Goal: Task Accomplishment & Management: Complete application form

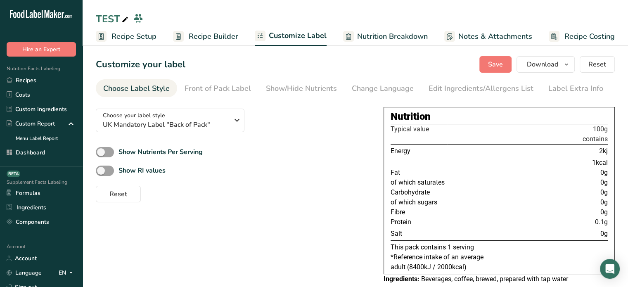
click at [56, 77] on link "Recipes" at bounding box center [41, 80] width 83 height 14
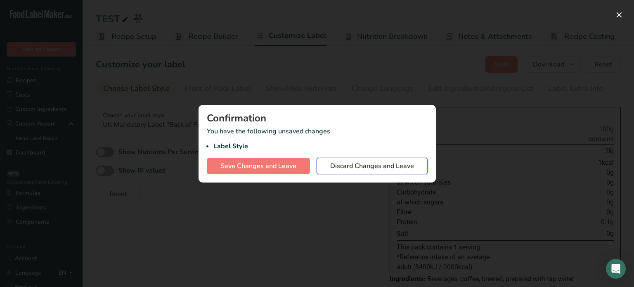
click at [349, 165] on span "Discard Changes and Leave" at bounding box center [372, 166] width 84 height 10
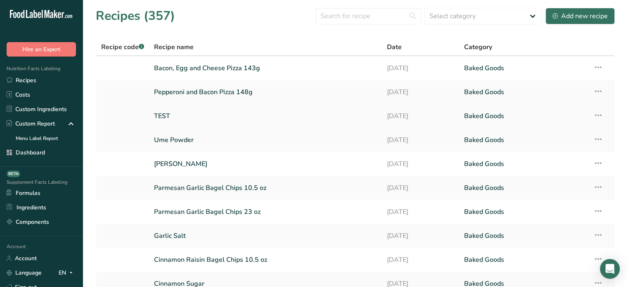
click at [597, 113] on icon at bounding box center [598, 115] width 10 height 15
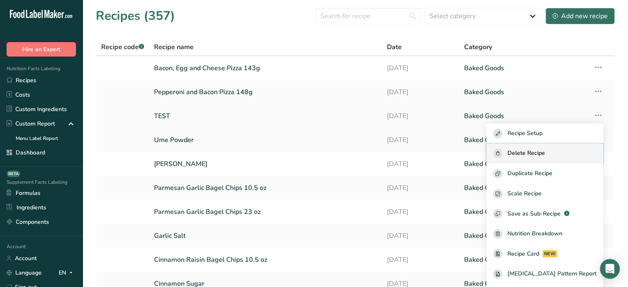
click at [540, 155] on span "Delete Recipe" at bounding box center [526, 153] width 38 height 9
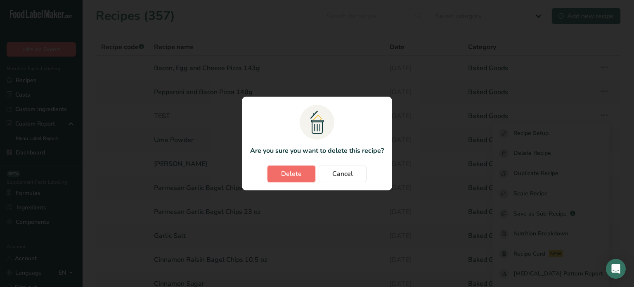
click at [297, 175] on span "Delete" at bounding box center [291, 174] width 21 height 10
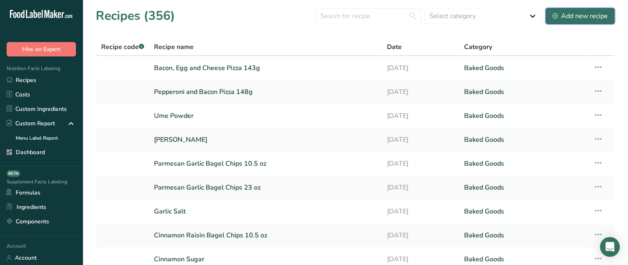
click at [576, 15] on div "Add new recipe" at bounding box center [579, 16] width 55 height 10
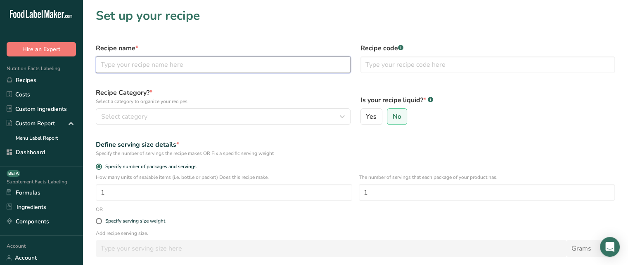
click at [221, 59] on input "text" at bounding box center [223, 65] width 255 height 17
type input "Sugar Cookies"
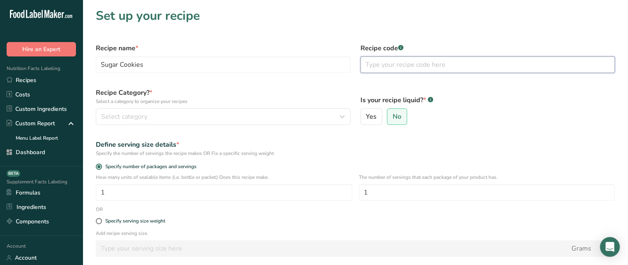
click at [408, 66] on input "text" at bounding box center [487, 65] width 255 height 17
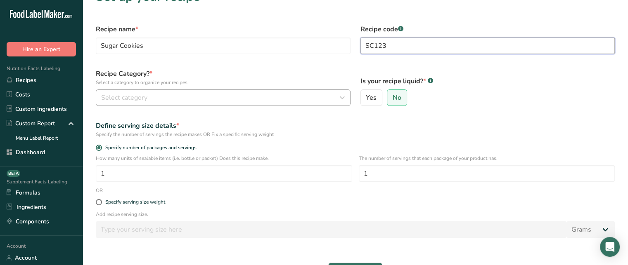
type input "SC123"
click at [221, 95] on div "Select category" at bounding box center [220, 98] width 239 height 10
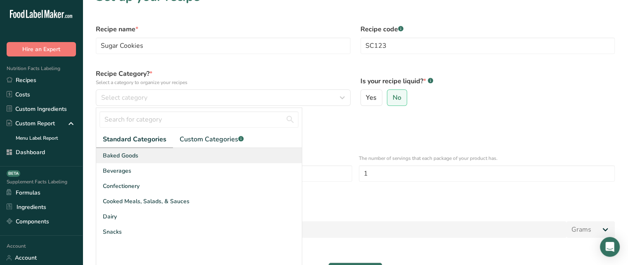
click at [145, 157] on div "Baked Goods" at bounding box center [198, 155] width 205 height 15
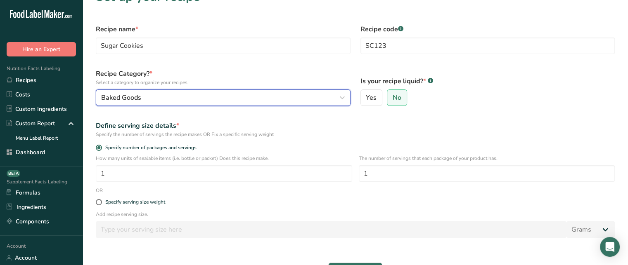
click at [139, 90] on button "Baked Goods" at bounding box center [223, 98] width 255 height 17
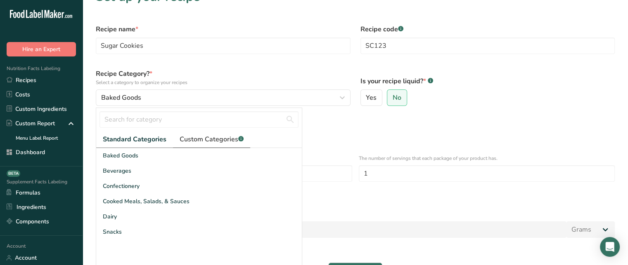
click at [206, 141] on span "Custom Categories .a-a{fill:#347362;}.b-a{fill:#fff;}" at bounding box center [212, 140] width 64 height 10
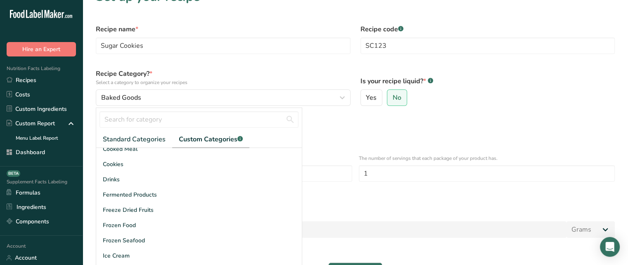
scroll to position [69, 0]
click at [142, 142] on span "Standard Categories" at bounding box center [134, 140] width 63 height 10
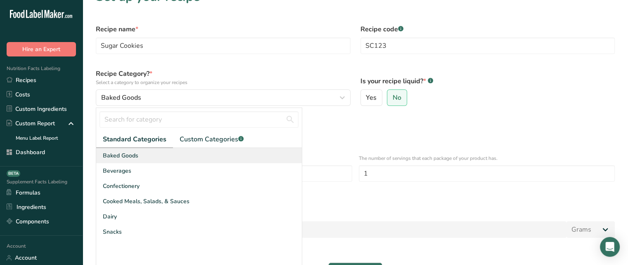
click at [136, 156] on span "Baked Goods" at bounding box center [120, 155] width 35 height 9
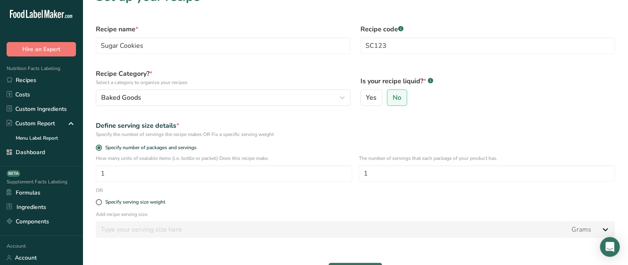
click at [369, 83] on label "Is your recipe liquid? * .a-a{fill:#347362;}.b-a{fill:#fff;}" at bounding box center [487, 81] width 255 height 10
click at [375, 96] on span "Yes" at bounding box center [371, 98] width 11 height 8
click at [366, 96] on input "Yes" at bounding box center [363, 97] width 5 height 5
radio input "true"
radio input "false"
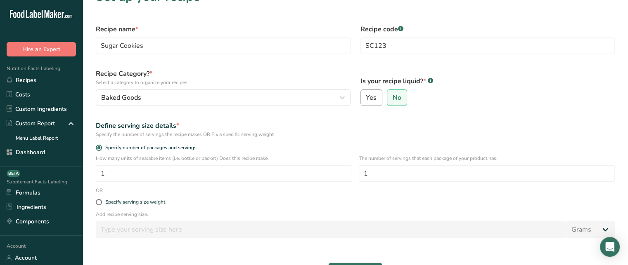
select select "22"
click at [399, 99] on span "No" at bounding box center [396, 98] width 9 height 8
click at [392, 99] on input "No" at bounding box center [389, 97] width 5 height 5
radio input "true"
radio input "false"
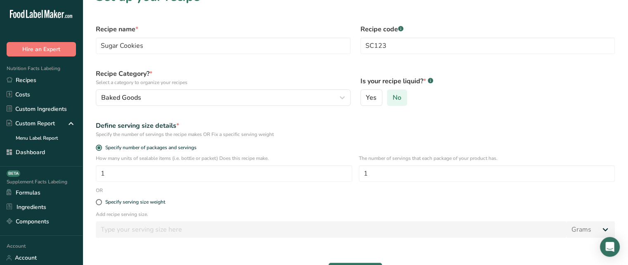
click at [399, 98] on span "No" at bounding box center [396, 98] width 9 height 8
click at [392, 98] on input "No" at bounding box center [389, 97] width 5 height 5
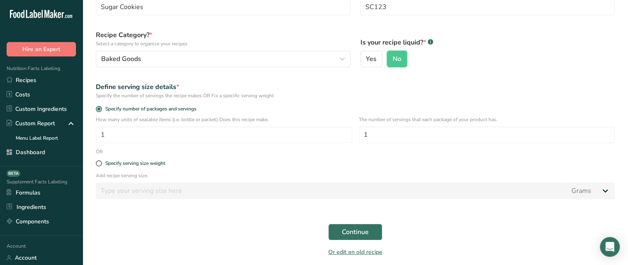
scroll to position [64, 0]
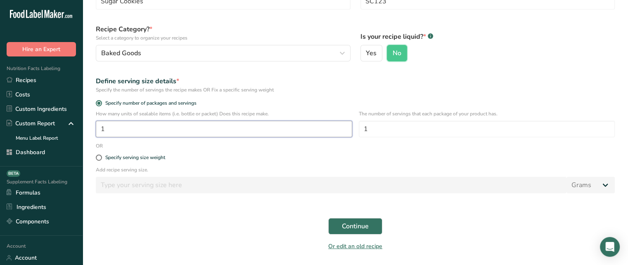
click at [239, 132] on input "1" at bounding box center [224, 129] width 256 height 17
click at [143, 157] on div "Specify serving size weight" at bounding box center [135, 158] width 60 height 6
click at [101, 157] on input "Specify serving size weight" at bounding box center [98, 157] width 5 height 5
radio input "true"
radio input "false"
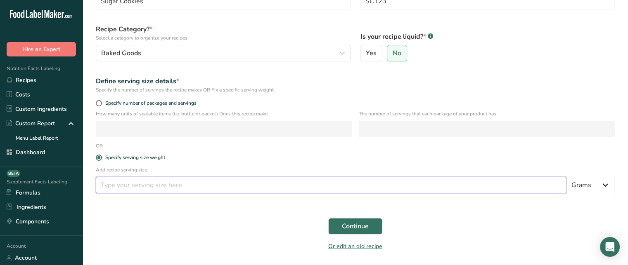
click at [163, 183] on input "number" at bounding box center [331, 185] width 470 height 17
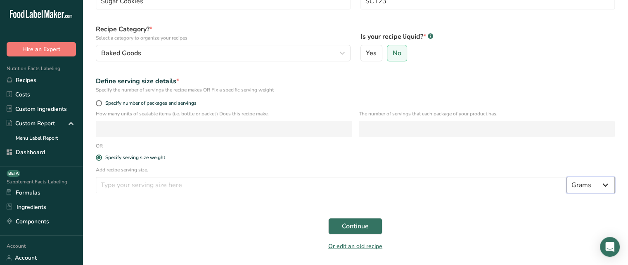
click at [579, 188] on select "Grams kg mg mcg lb oz l mL fl oz tbsp tsp cup qt gallon" at bounding box center [590, 185] width 48 height 17
click at [149, 99] on div "Specify number of packages and servings" at bounding box center [355, 105] width 529 height 12
click at [125, 102] on span "Specify number of packages and servings" at bounding box center [149, 103] width 94 height 6
click at [101, 102] on input "Specify number of packages and servings" at bounding box center [98, 103] width 5 height 5
radio input "true"
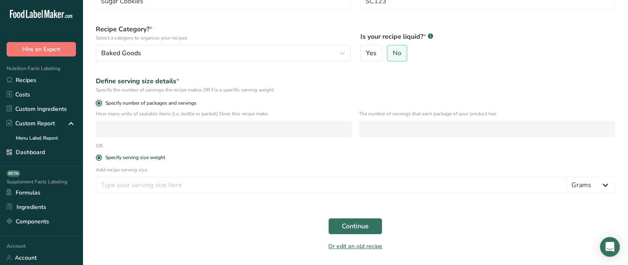
radio input "false"
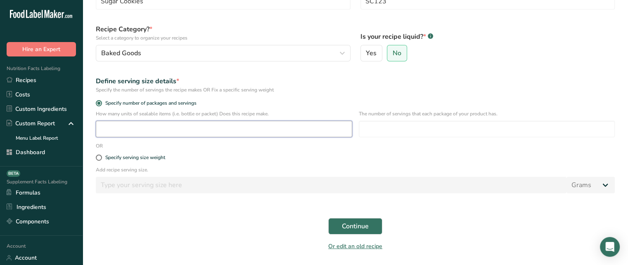
click at [150, 122] on input "number" at bounding box center [224, 129] width 256 height 17
type input "1"
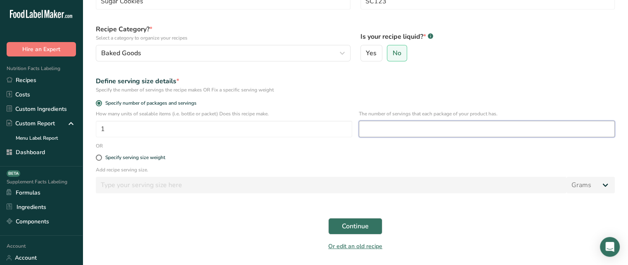
click at [423, 128] on input "number" at bounding box center [487, 129] width 256 height 17
type input "10"
click at [556, 168] on p "Add recipe serving size." at bounding box center [355, 169] width 519 height 7
click at [142, 160] on div "Specify serving size weight" at bounding box center [135, 158] width 60 height 6
click at [101, 160] on input "Specify serving size weight" at bounding box center [98, 157] width 5 height 5
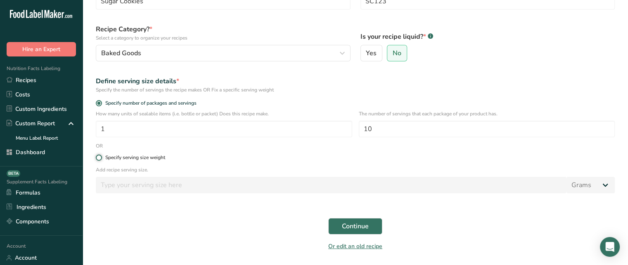
radio input "true"
radio input "false"
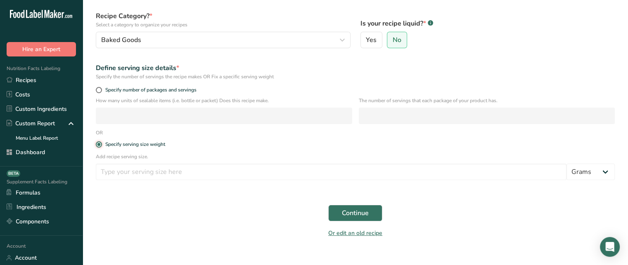
scroll to position [89, 0]
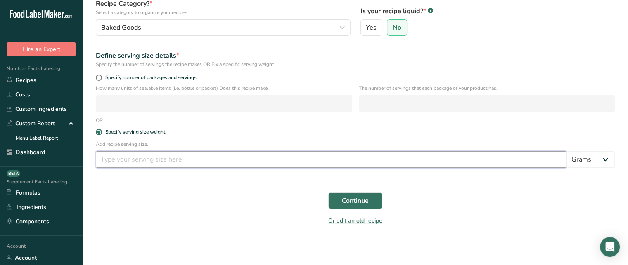
click at [330, 156] on input "number" at bounding box center [331, 159] width 470 height 17
type input "52"
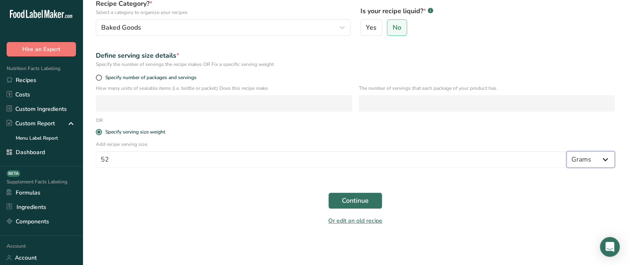
click at [597, 161] on select "Grams kg mg mcg lb oz l mL fl oz tbsp tsp cup qt gallon" at bounding box center [590, 159] width 48 height 17
select select "17"
click at [566, 151] on select "Grams kg mg mcg lb oz l mL fl oz tbsp tsp cup qt gallon" at bounding box center [590, 159] width 48 height 17
select select "22"
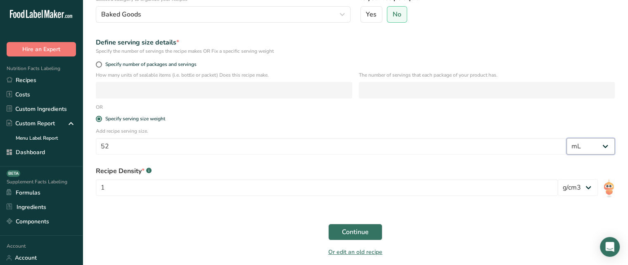
scroll to position [104, 0]
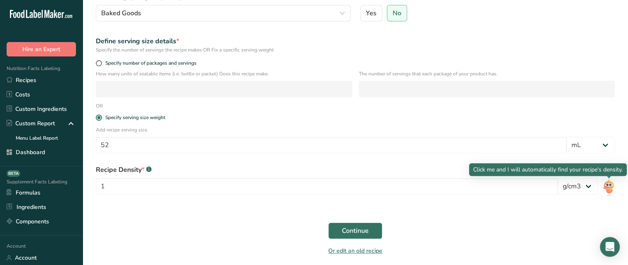
click at [609, 185] on img at bounding box center [608, 187] width 12 height 19
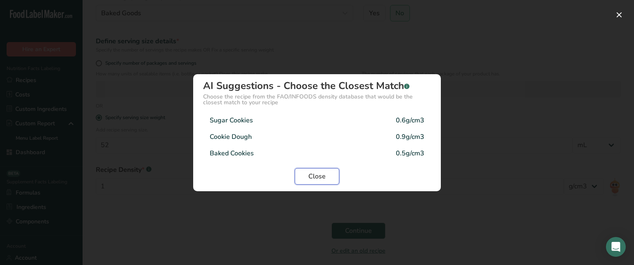
click at [335, 176] on button "Close" at bounding box center [317, 176] width 45 height 17
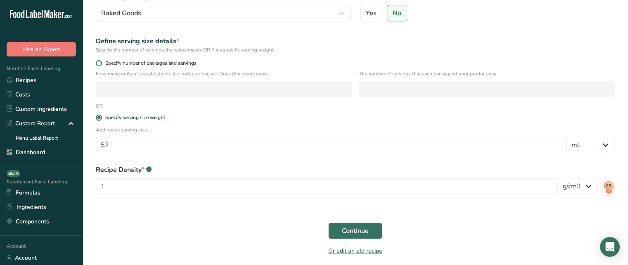
click at [98, 64] on span at bounding box center [99, 63] width 6 height 6
click at [98, 64] on input "Specify number of packages and servings" at bounding box center [98, 63] width 5 height 5
radio input "true"
radio input "false"
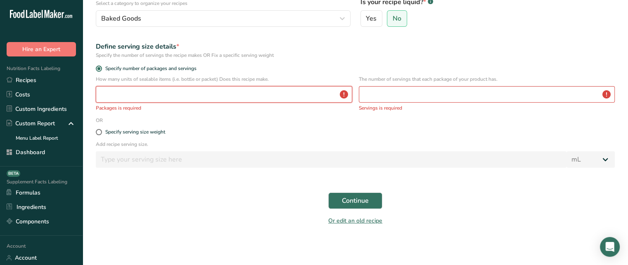
click at [126, 98] on input "number" at bounding box center [224, 94] width 256 height 17
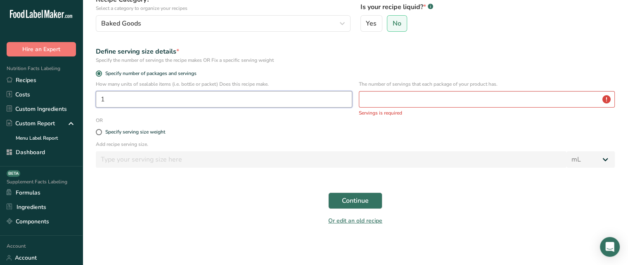
scroll to position [93, 0]
type input "1"
click at [416, 104] on input "number" at bounding box center [487, 99] width 256 height 17
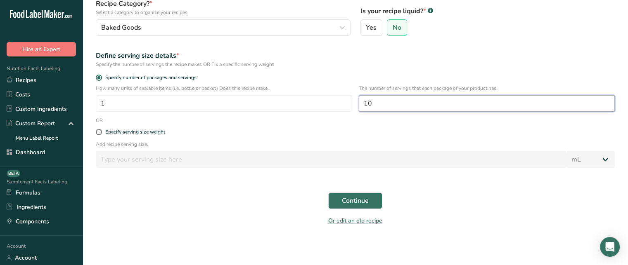
scroll to position [87, 0]
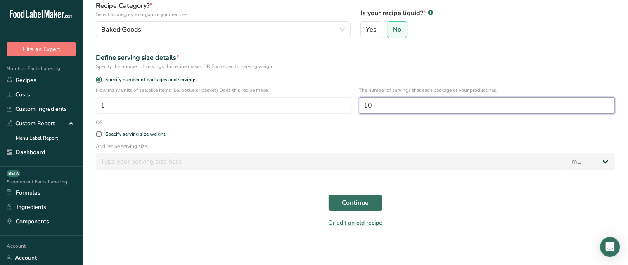
type input "10"
drag, startPoint x: 626, startPoint y: 180, endPoint x: 630, endPoint y: 181, distance: 4.7
click at [627, 181] on html ".a-20{fill:#fff;} Hire an Expert Nutrition Facts Labeling Recipes Costs Custom …" at bounding box center [314, 90] width 628 height 354
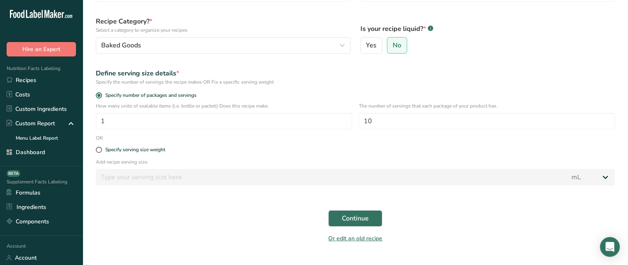
scroll to position [72, 0]
click at [374, 222] on button "Continue" at bounding box center [355, 218] width 54 height 17
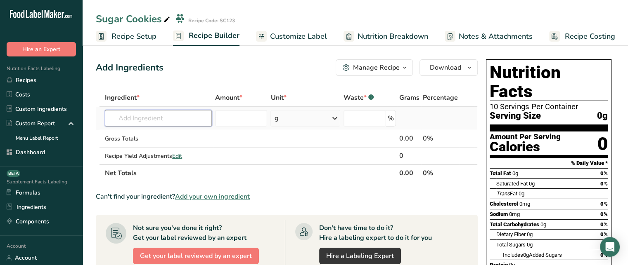
click at [171, 118] on input "text" at bounding box center [158, 118] width 107 height 17
drag, startPoint x: 263, startPoint y: 198, endPoint x: 180, endPoint y: 196, distance: 83.4
click at [180, 196] on div "Can't find your ingredient? Add your own ingredient" at bounding box center [287, 197] width 382 height 10
click at [214, 198] on span "Add your own ingredient" at bounding box center [212, 197] width 75 height 10
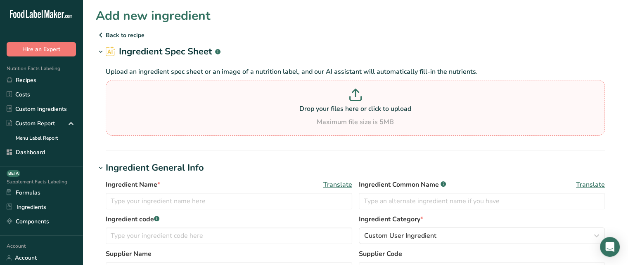
click at [363, 108] on p "Drop your files here or click to upload" at bounding box center [355, 109] width 495 height 10
click at [363, 108] on input "Drop your files here or click to upload Maximum file size is 5MB" at bounding box center [355, 108] width 499 height 56
type input "C:\fakepath\Nutrition-Facts-Label-Download-Label1.pdf"
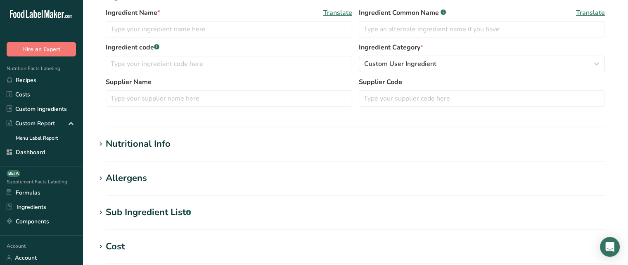
scroll to position [136, 0]
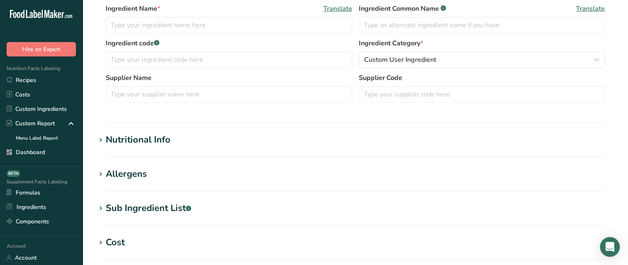
click at [141, 144] on div "Nutritional Info" at bounding box center [138, 140] width 65 height 14
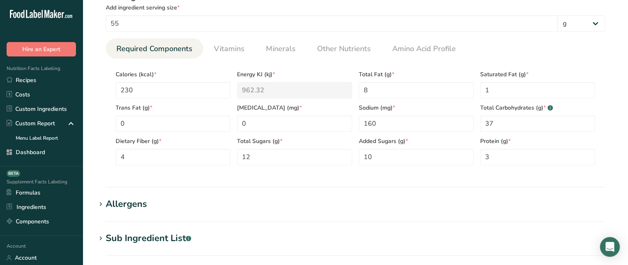
scroll to position [296, 0]
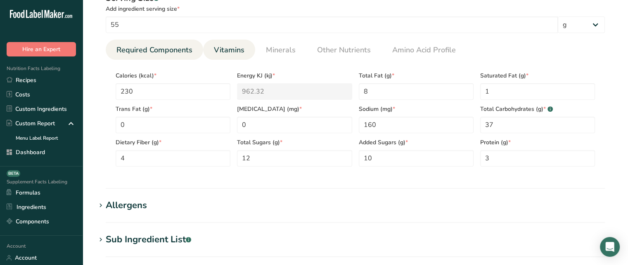
click at [225, 45] on span "Vitamins" at bounding box center [229, 50] width 31 height 11
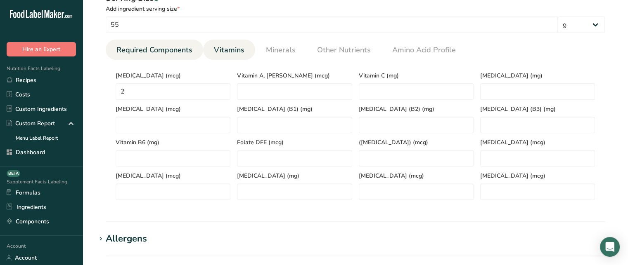
click at [184, 54] on span "Required Components" at bounding box center [154, 50] width 76 height 11
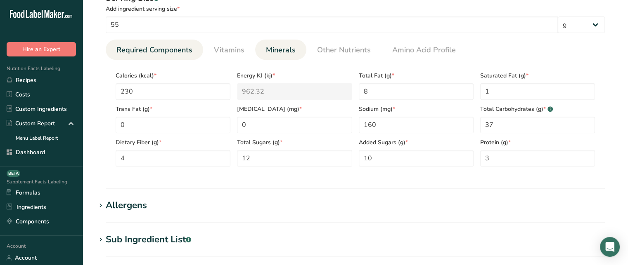
click at [277, 55] on span "Minerals" at bounding box center [281, 50] width 30 height 11
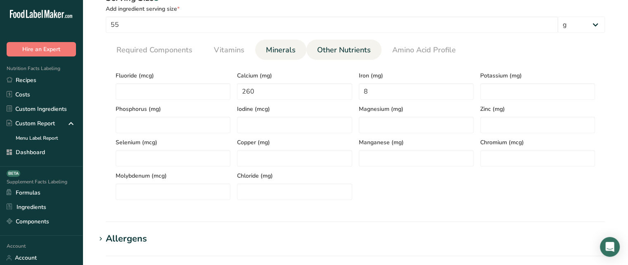
click at [357, 52] on span "Other Nutrients" at bounding box center [344, 50] width 54 height 11
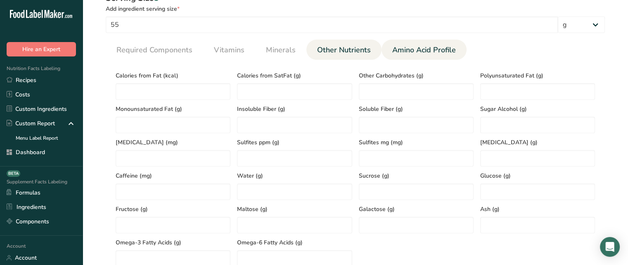
click at [410, 53] on span "Amino Acid Profile" at bounding box center [424, 50] width 64 height 11
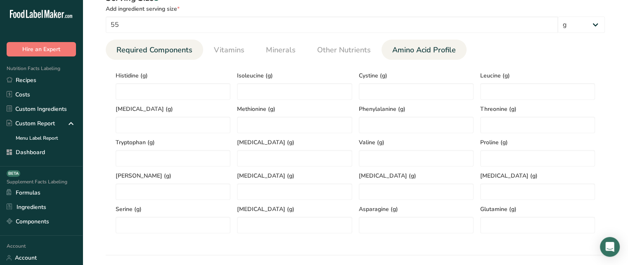
click at [171, 49] on span "Required Components" at bounding box center [154, 50] width 76 height 11
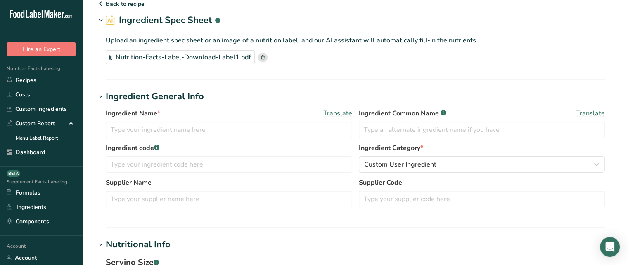
scroll to position [33, 0]
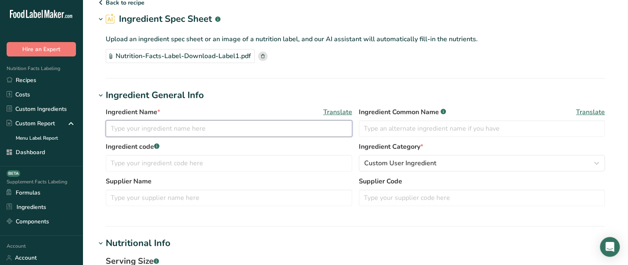
click at [218, 132] on input "text" at bounding box center [229, 128] width 246 height 17
type input "Icing"
click at [339, 111] on span "Translate" at bounding box center [337, 112] width 29 height 10
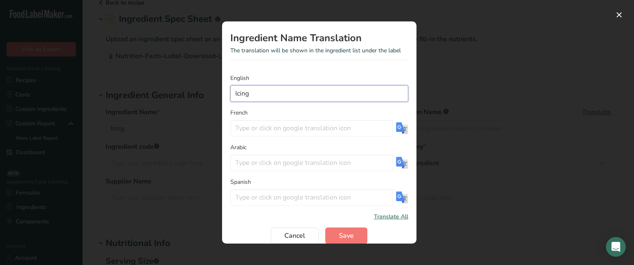
drag, startPoint x: 268, startPoint y: 99, endPoint x: 228, endPoint y: 96, distance: 40.1
click at [228, 96] on section "Ingredient Name Translation The translation will be shown in the ingredient lis…" at bounding box center [319, 132] width 194 height 222
type input "Sugar Icing"
click at [396, 128] on img "Translation Modal" at bounding box center [402, 128] width 12 height 12
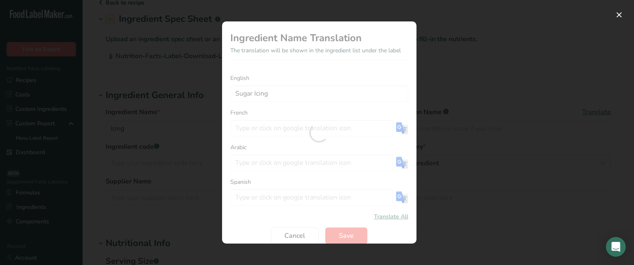
type input "Glaçage au sucre"
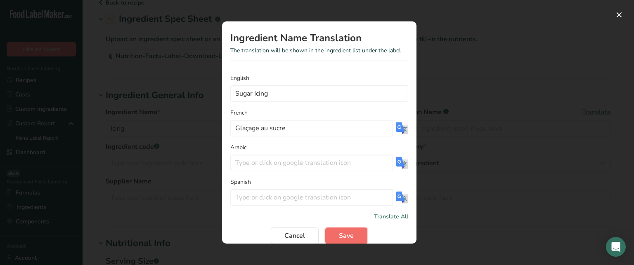
click at [353, 239] on button "Save" at bounding box center [346, 236] width 42 height 17
type input "Sugar Icing"
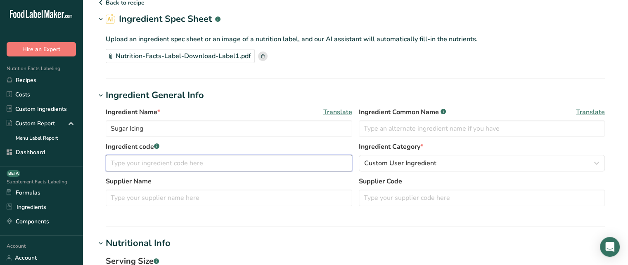
click at [226, 158] on input "text" at bounding box center [229, 163] width 246 height 17
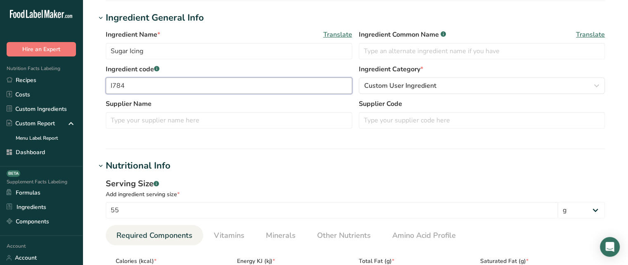
scroll to position [123, 0]
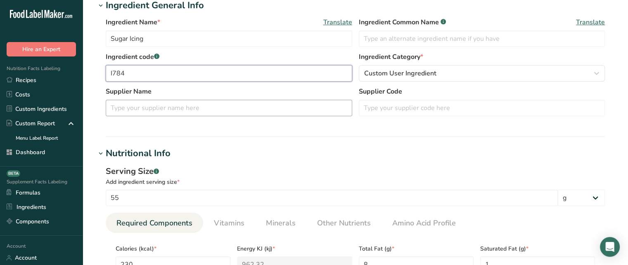
type input "I784"
click at [262, 105] on input "text" at bounding box center [229, 108] width 246 height 17
type input "XYZ"
click at [385, 113] on input "text" at bounding box center [482, 108] width 246 height 17
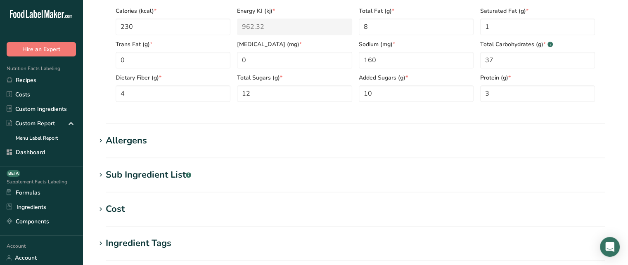
scroll to position [364, 0]
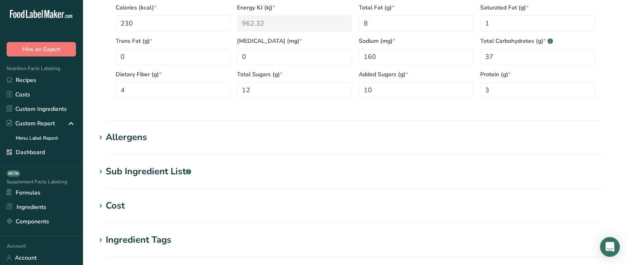
type input "1230"
click at [162, 135] on h1 "Allergens" at bounding box center [355, 138] width 519 height 14
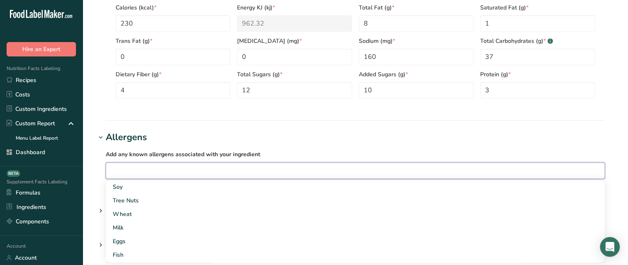
click at [172, 165] on input "text" at bounding box center [355, 170] width 498 height 13
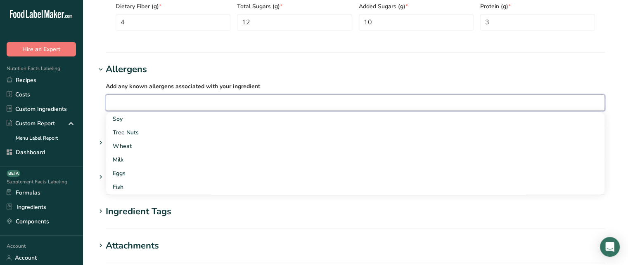
scroll to position [433, 0]
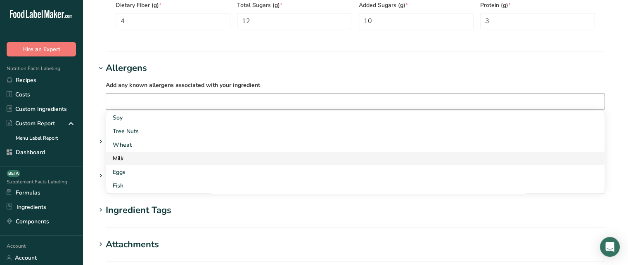
click at [146, 158] on div "Milk" at bounding box center [349, 158] width 472 height 9
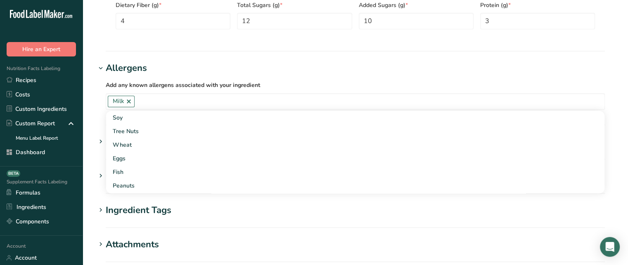
click at [116, 84] on span "Add any known allergens associated with your ingredient" at bounding box center [183, 85] width 154 height 8
click at [154, 135] on div "Sub Ingredient List .a-a{fill:#347362;}.b-a{fill:#fff;}" at bounding box center [148, 142] width 85 height 14
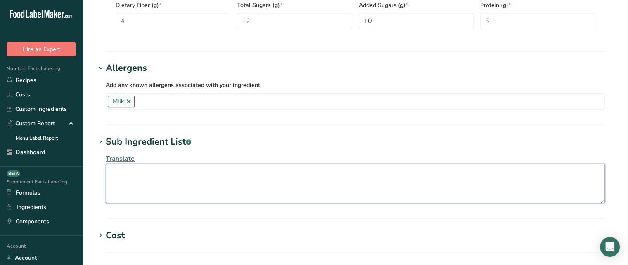
click at [192, 181] on textarea at bounding box center [355, 184] width 499 height 40
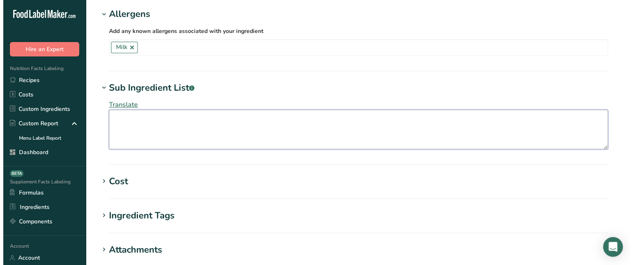
scroll to position [505, 0]
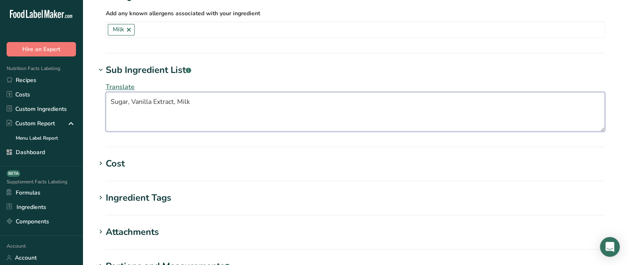
type textarea "Sugar, Vanilla Extract, Milk"
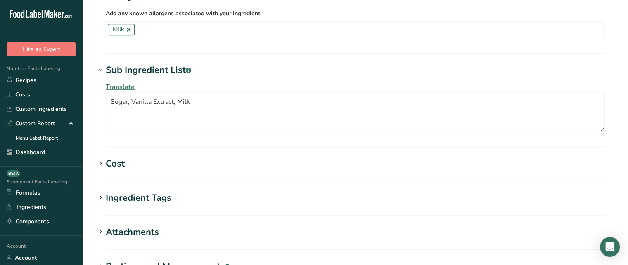
click at [125, 87] on span "Translate" at bounding box center [120, 87] width 29 height 9
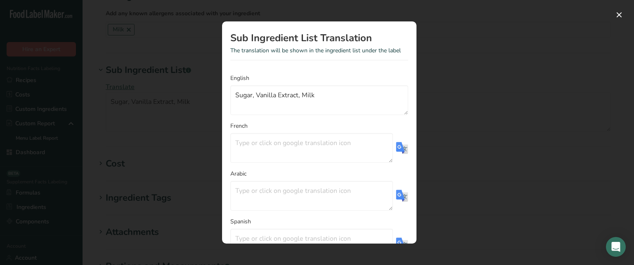
click at [396, 149] on img "Translation Modal" at bounding box center [402, 148] width 12 height 12
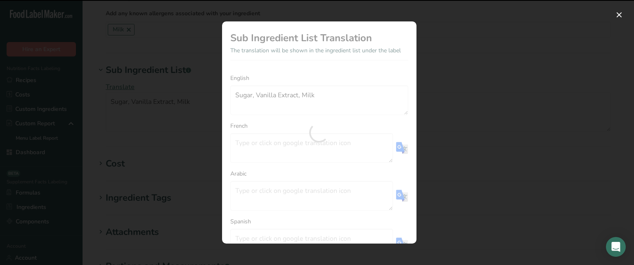
type textarea "Sucre, extrait de vanille, lait"
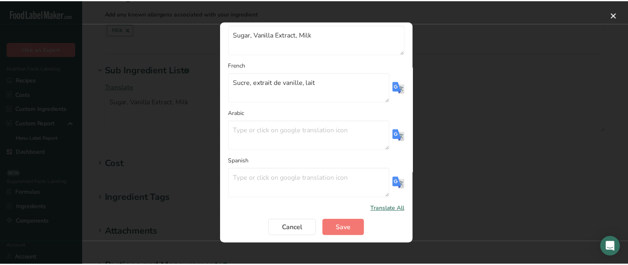
scroll to position [57, 0]
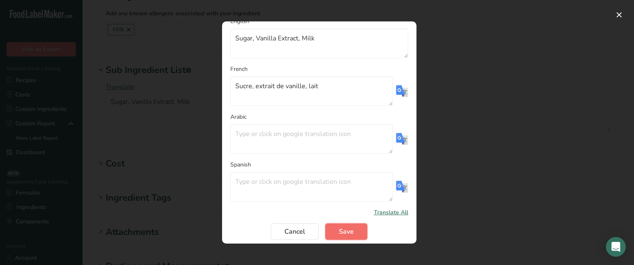
click at [345, 233] on span "Save" at bounding box center [346, 232] width 15 height 10
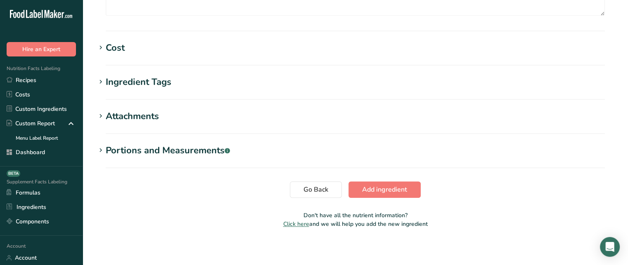
scroll to position [623, 0]
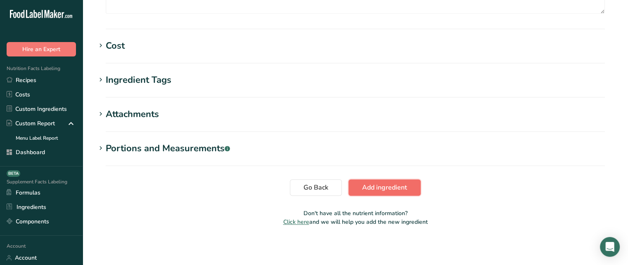
click at [397, 191] on span "Add ingredient" at bounding box center [384, 188] width 45 height 10
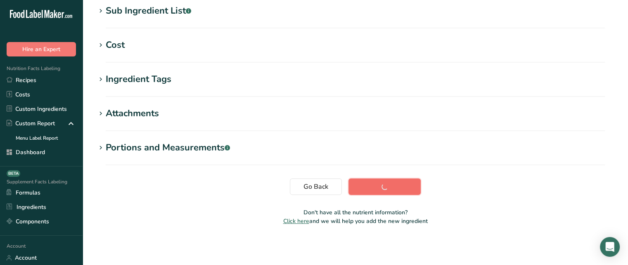
scroll to position [178, 0]
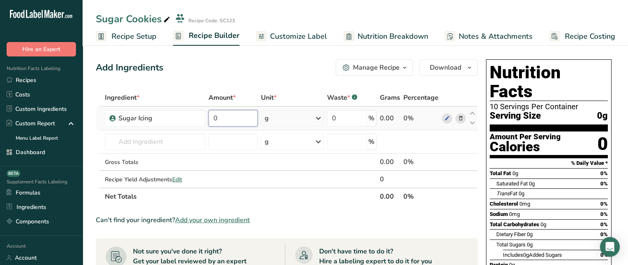
click at [239, 120] on input "0" at bounding box center [232, 118] width 49 height 17
type input "100"
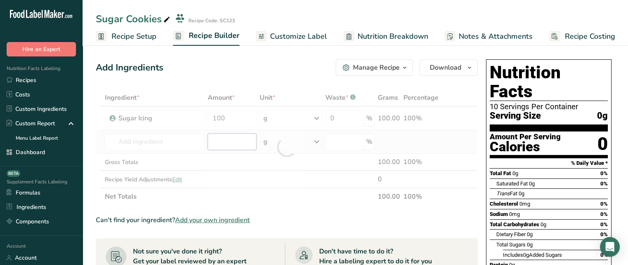
click at [243, 140] on div "Ingredient * Amount * Unit * Waste * .a-a{fill:#347362;}.b-a{fill:#fff;} Grams …" at bounding box center [287, 147] width 382 height 116
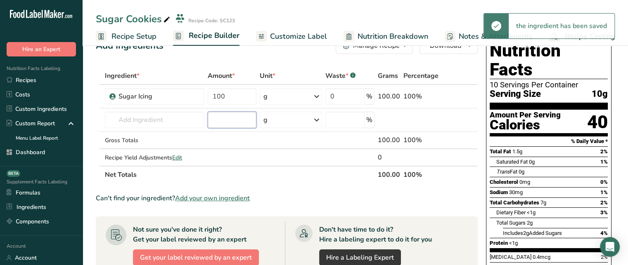
scroll to position [28, 0]
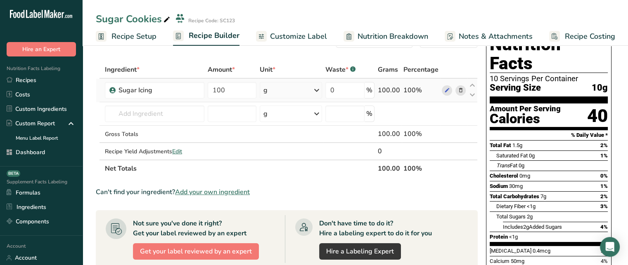
click at [296, 85] on div "g" at bounding box center [291, 90] width 62 height 17
click at [283, 214] on div "See more" at bounding box center [299, 216] width 69 height 9
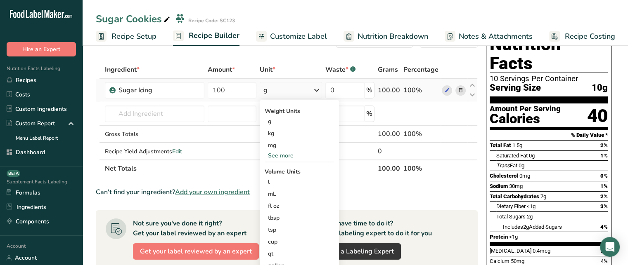
click at [285, 155] on div "See more" at bounding box center [299, 155] width 69 height 9
click at [231, 132] on td at bounding box center [232, 134] width 52 height 17
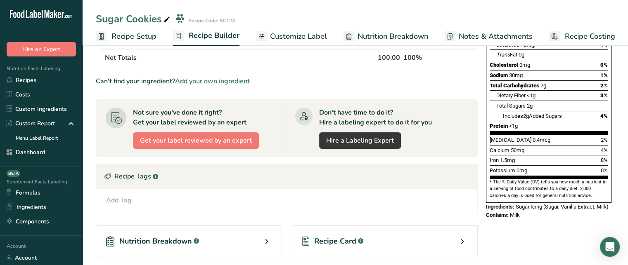
scroll to position [139, 0]
click at [508, 204] on span "Ingredients:" at bounding box center [500, 207] width 28 height 6
drag, startPoint x: 517, startPoint y: 185, endPoint x: 543, endPoint y: 188, distance: 25.3
click at [543, 204] on span "Sugar Icing (Sugar, Vanilla Extract, Milk)" at bounding box center [561, 207] width 93 height 6
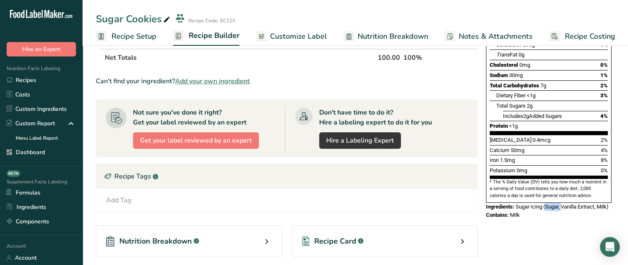
drag, startPoint x: 547, startPoint y: 187, endPoint x: 563, endPoint y: 188, distance: 16.5
click at [563, 204] on span "Sugar Icing (Sugar, Vanilla Extract, Milk)" at bounding box center [561, 207] width 93 height 6
click at [517, 212] on span "Milk" at bounding box center [515, 215] width 10 height 6
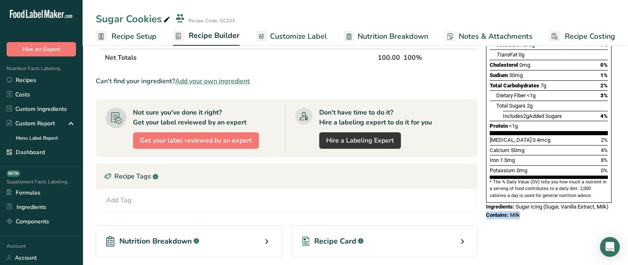
click at [517, 212] on span "Milk" at bounding box center [515, 215] width 10 height 6
click at [516, 212] on span "Milk" at bounding box center [515, 215] width 10 height 6
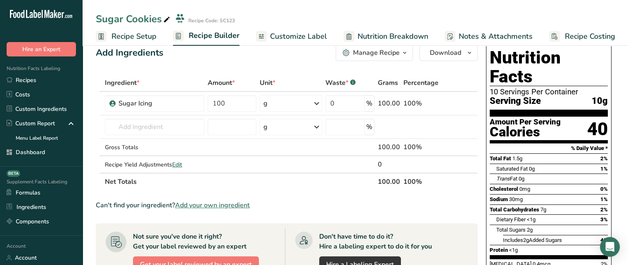
scroll to position [10, 0]
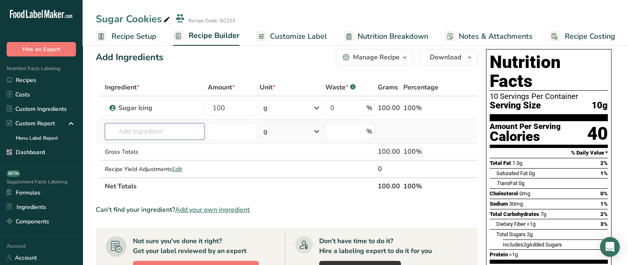
click at [152, 133] on input "text" at bounding box center [154, 131] width 99 height 17
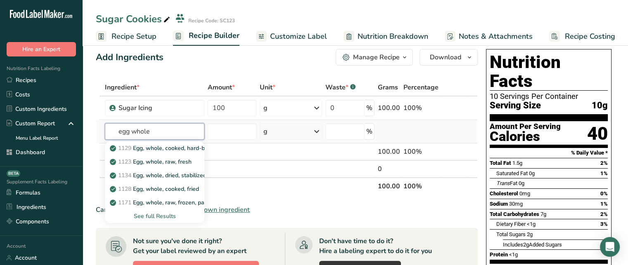
type input "egg whole"
click at [160, 213] on div "See full Results" at bounding box center [154, 216] width 86 height 9
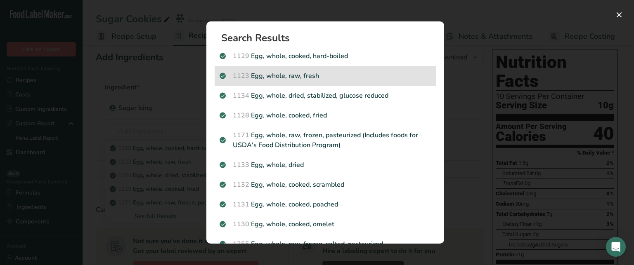
click at [309, 76] on p "1123 Egg, whole, raw, fresh" at bounding box center [325, 76] width 211 height 10
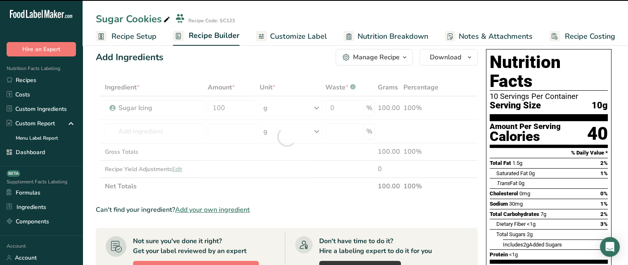
type input "0"
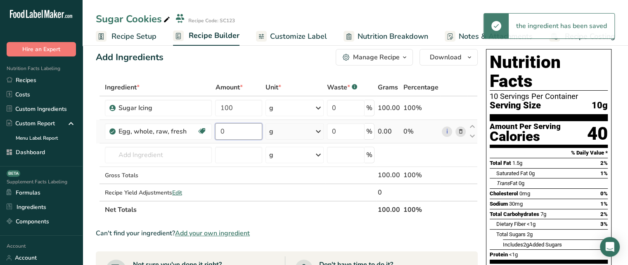
click at [243, 133] on input "0" at bounding box center [238, 131] width 47 height 17
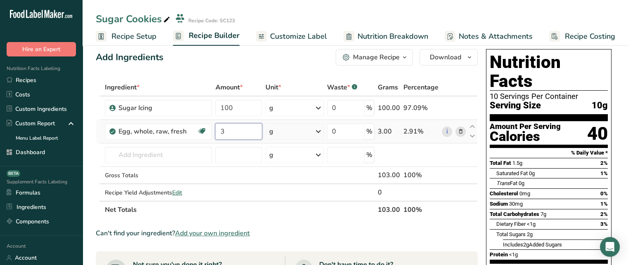
type input "3"
click at [309, 129] on div "Ingredient * Amount * Unit * Waste * .a-a{fill:#347362;}.b-a{fill:#fff;} Grams …" at bounding box center [287, 149] width 382 height 140
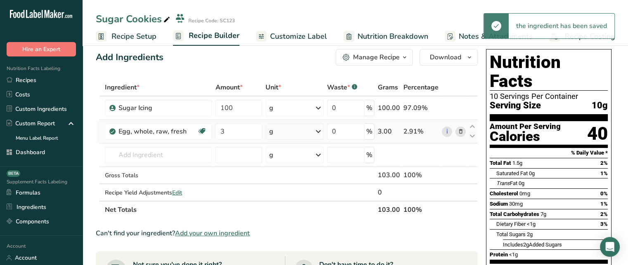
click at [310, 131] on div "g" at bounding box center [294, 131] width 58 height 17
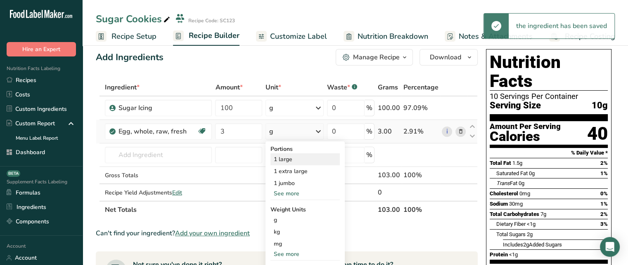
click at [299, 156] on div "1 large" at bounding box center [304, 160] width 69 height 12
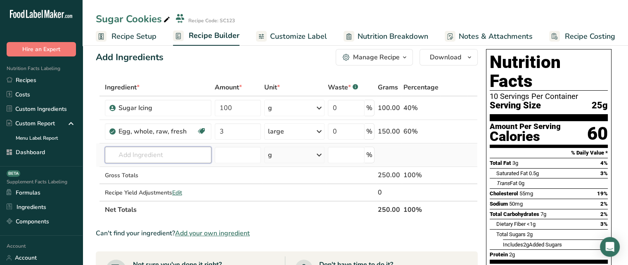
click at [180, 158] on input "text" at bounding box center [158, 155] width 107 height 17
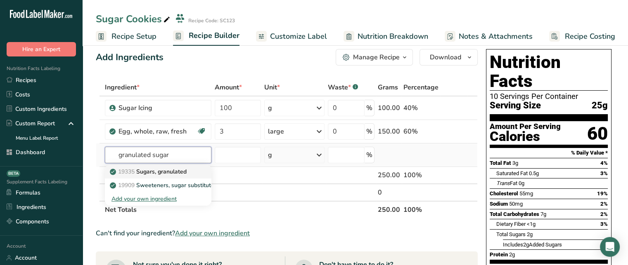
type input "granulated sugar"
click at [172, 172] on p "19335 Sugars, granulated" at bounding box center [148, 172] width 75 height 9
type input "Sugars, granulated"
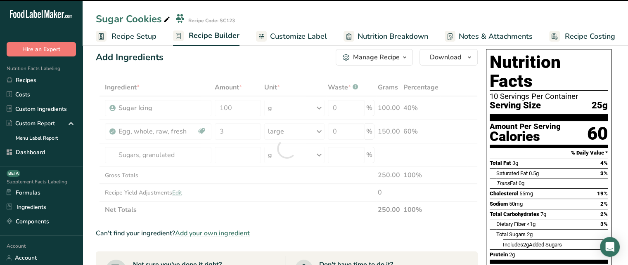
type input "0"
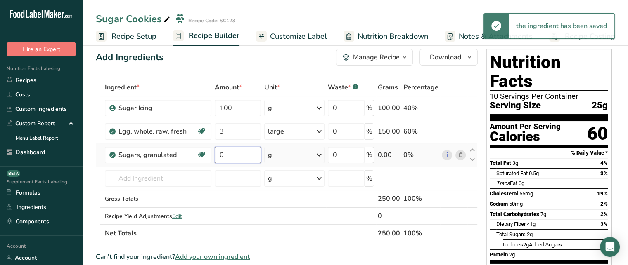
click at [243, 155] on input "0" at bounding box center [238, 155] width 46 height 17
type input "50"
click at [243, 170] on div "Ingredient * Amount * Unit * Waste * .a-a{fill:#347362;}.b-a{fill:#fff;} Grams …" at bounding box center [287, 160] width 382 height 163
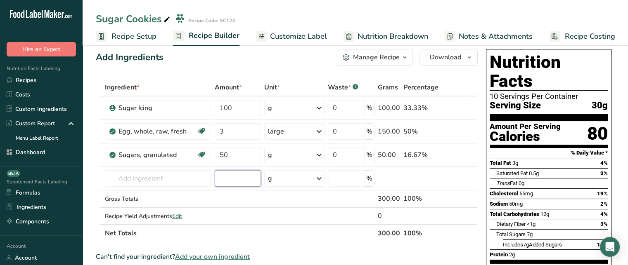
scroll to position [0, 0]
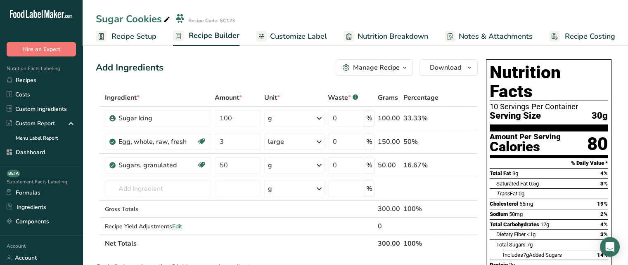
click at [391, 70] on div "Manage Recipe" at bounding box center [376, 68] width 47 height 10
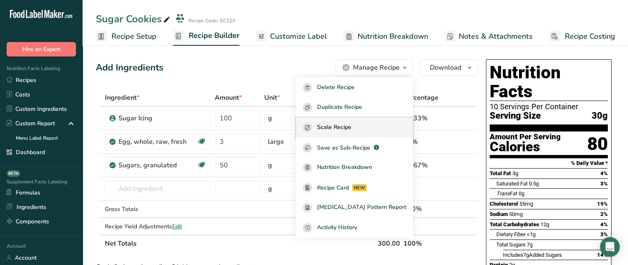
click at [351, 127] on span "Scale Recipe" at bounding box center [334, 127] width 34 height 9
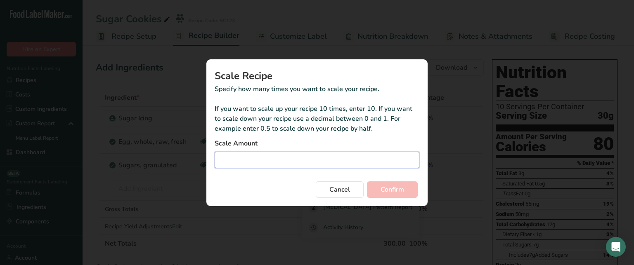
click at [333, 153] on input "Duplicate recipe modal" at bounding box center [317, 160] width 205 height 17
click at [343, 188] on span "Cancel" at bounding box center [339, 190] width 21 height 10
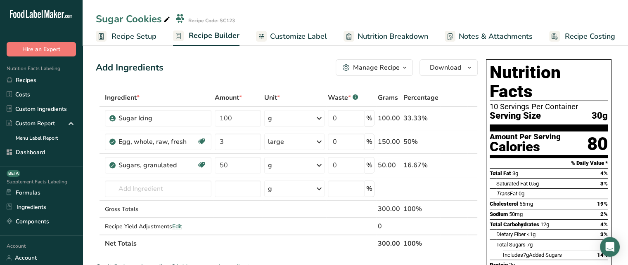
click at [392, 66] on div "Manage Recipe" at bounding box center [376, 68] width 47 height 10
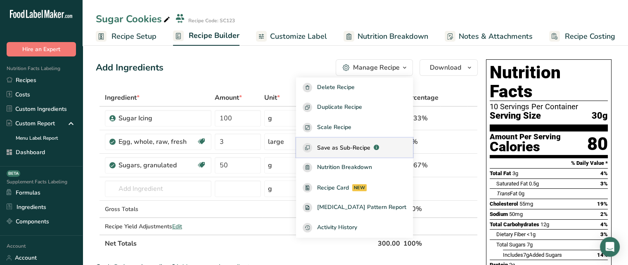
click at [361, 148] on span "Save as Sub-Recipe" at bounding box center [343, 148] width 53 height 9
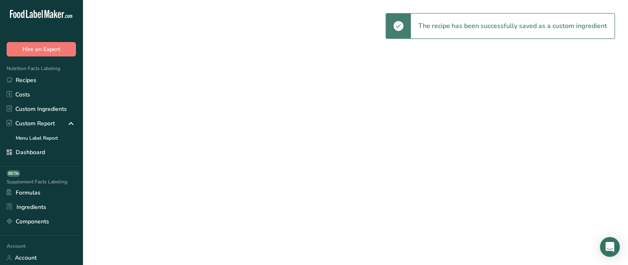
select select "30"
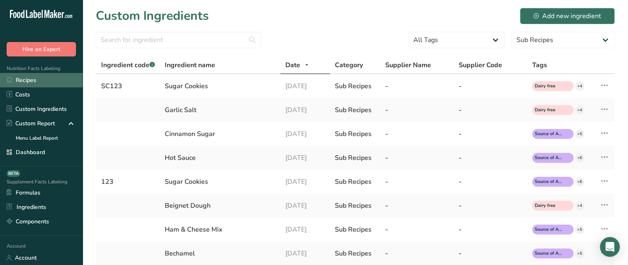
click at [65, 84] on link "Recipes" at bounding box center [41, 80] width 83 height 14
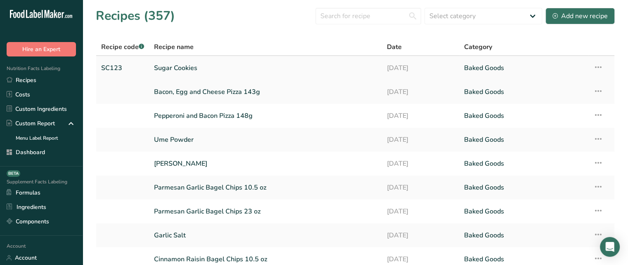
click at [170, 69] on link "Sugar Cookies" at bounding box center [265, 67] width 222 height 17
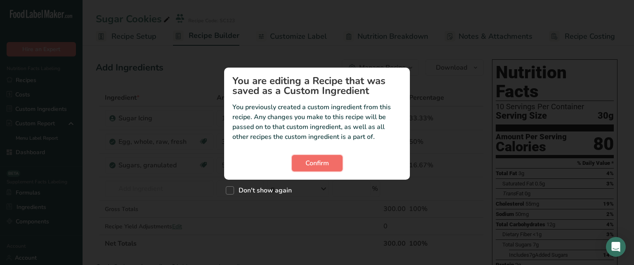
click at [312, 166] on span "Confirm" at bounding box center [317, 163] width 24 height 10
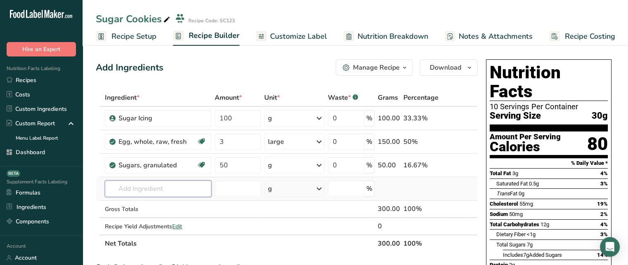
click at [182, 189] on input "text" at bounding box center [158, 189] width 107 height 17
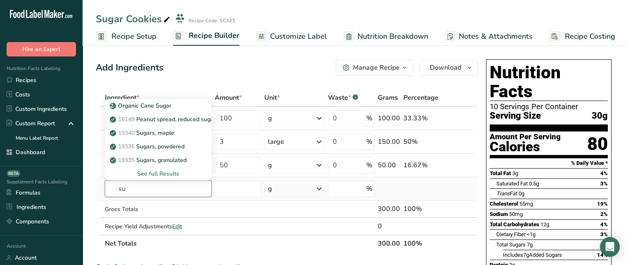
type input "s"
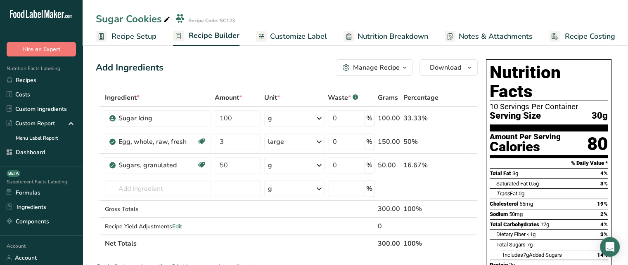
click at [350, 66] on icon "button" at bounding box center [345, 67] width 7 height 7
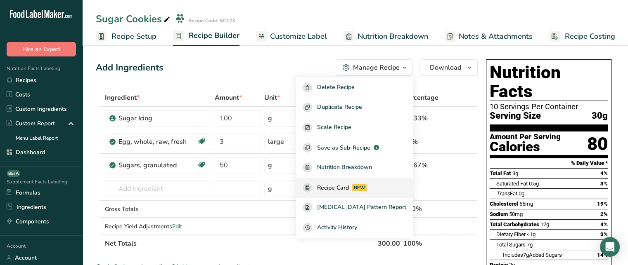
click at [349, 187] on span "Recipe Card" at bounding box center [333, 188] width 32 height 9
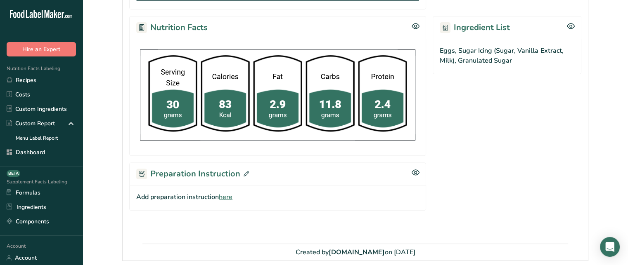
scroll to position [258, 0]
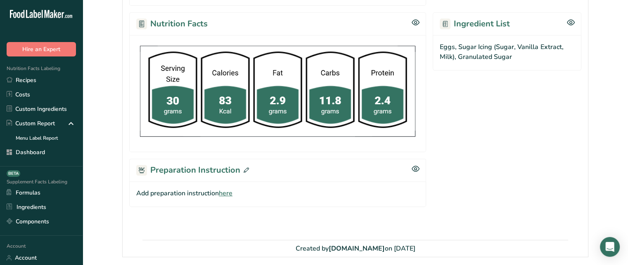
click at [227, 190] on span "here" at bounding box center [226, 194] width 14 height 10
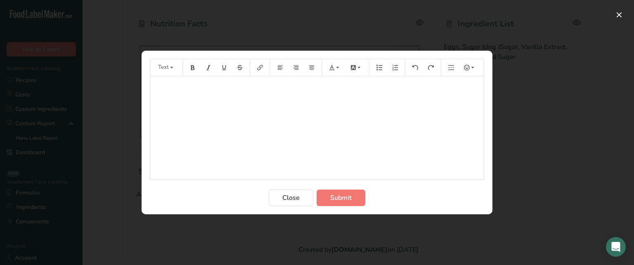
click at [260, 130] on div "﻿" at bounding box center [316, 127] width 333 height 103
click at [342, 194] on span "Submit" at bounding box center [340, 198] width 21 height 10
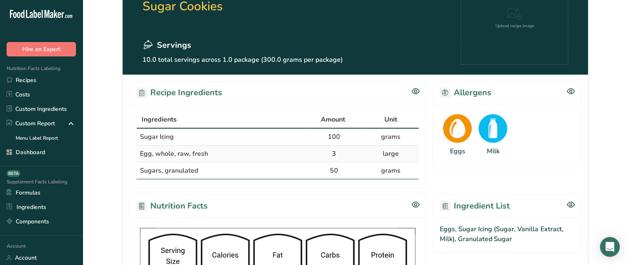
scroll to position [69, 0]
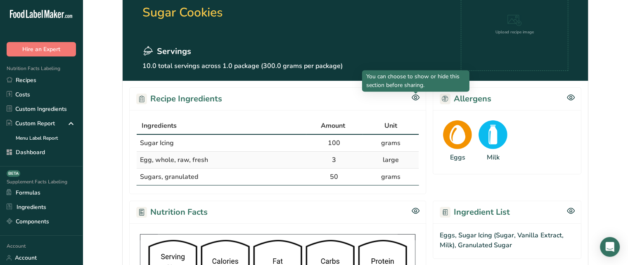
click at [414, 99] on icon at bounding box center [415, 97] width 8 height 7
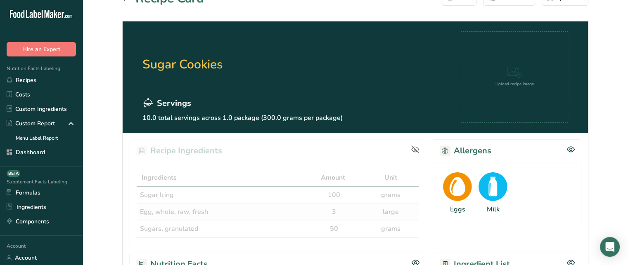
scroll to position [0, 0]
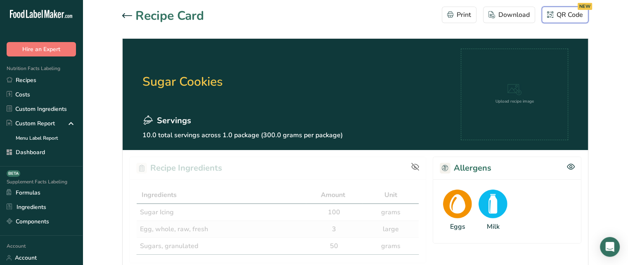
click at [572, 14] on div "QR Code NEW" at bounding box center [565, 15] width 36 height 10
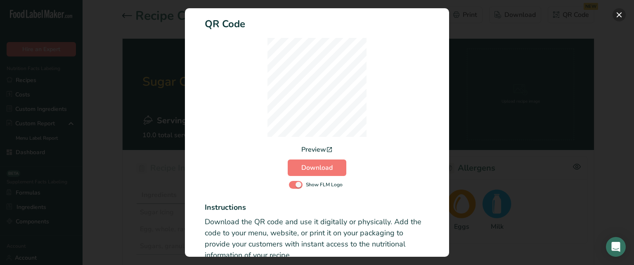
click at [616, 15] on button "Activity Log Modal" at bounding box center [618, 14] width 13 height 13
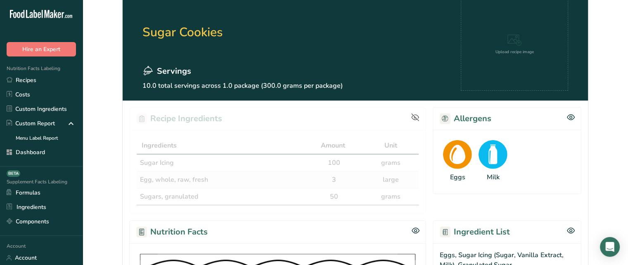
scroll to position [39, 0]
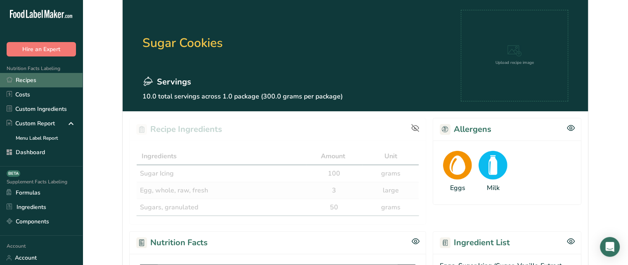
click at [59, 86] on link "Recipes" at bounding box center [41, 80] width 83 height 14
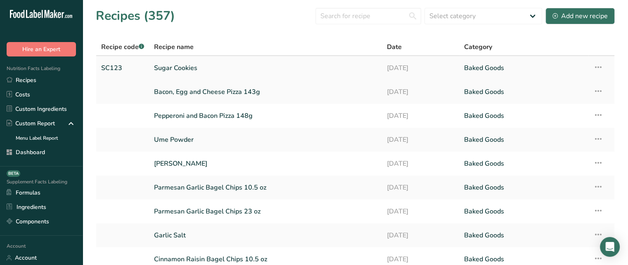
click at [188, 67] on link "Sugar Cookies" at bounding box center [265, 67] width 222 height 17
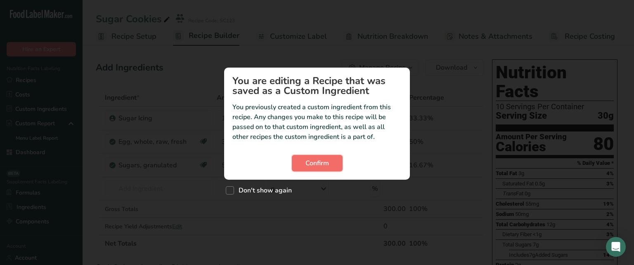
click at [317, 160] on span "Confirm" at bounding box center [317, 163] width 24 height 10
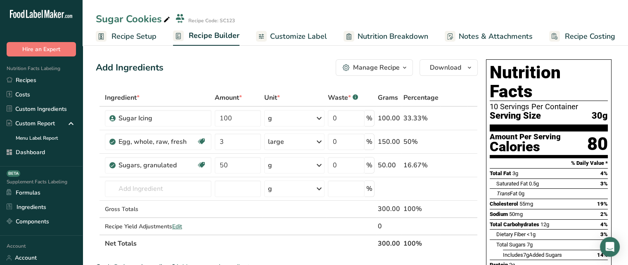
click at [393, 69] on div "Manage Recipe" at bounding box center [376, 68] width 47 height 10
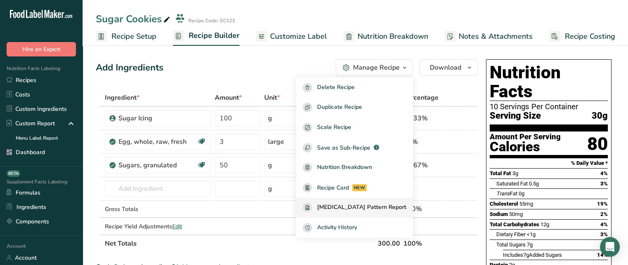
click at [375, 211] on span "[MEDICAL_DATA] Pattern Report" at bounding box center [361, 207] width 89 height 9
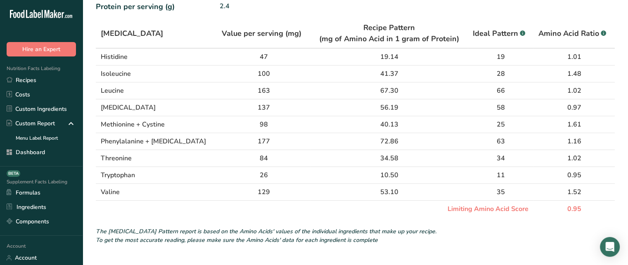
scroll to position [52, 0]
click at [573, 207] on td "0.95" at bounding box center [573, 210] width 81 height 17
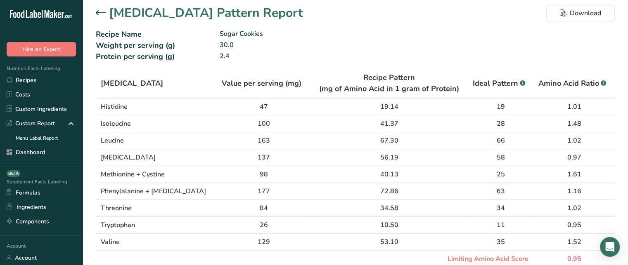
scroll to position [0, 0]
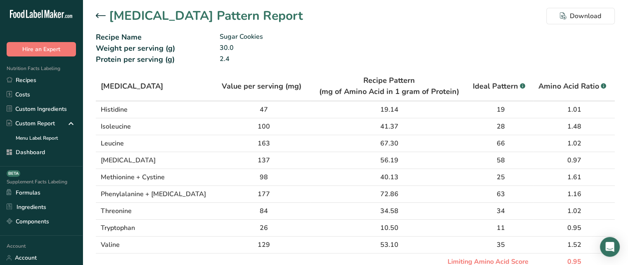
click at [104, 13] on icon at bounding box center [101, 15] width 10 height 5
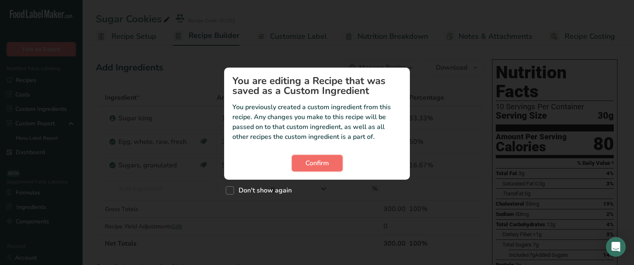
click at [307, 166] on span "Confirm" at bounding box center [317, 163] width 24 height 10
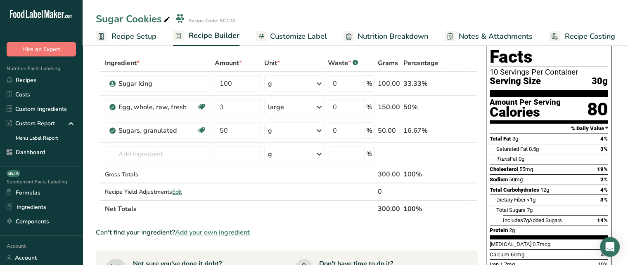
scroll to position [33, 0]
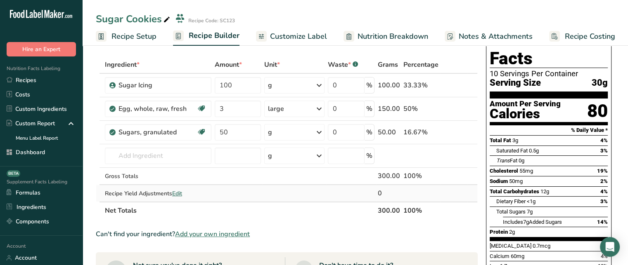
click at [182, 193] on span "Edit" at bounding box center [177, 194] width 10 height 8
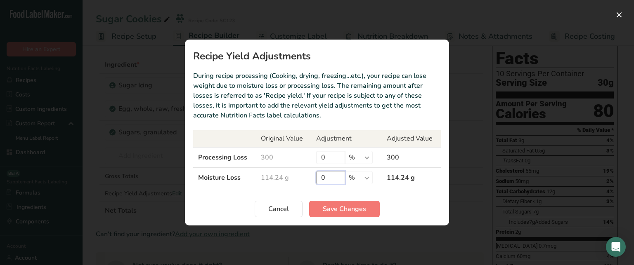
click at [330, 175] on input "0" at bounding box center [330, 177] width 29 height 13
type input "5"
click at [354, 214] on button "Save Changes" at bounding box center [344, 209] width 71 height 17
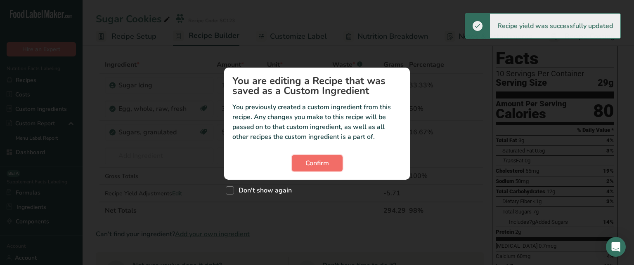
click at [327, 167] on span "Confirm" at bounding box center [317, 163] width 24 height 10
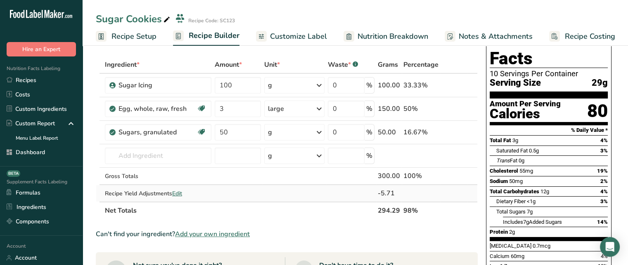
drag, startPoint x: 378, startPoint y: 192, endPoint x: 401, endPoint y: 192, distance: 22.7
click at [401, 192] on td "-5.71" at bounding box center [389, 193] width 26 height 17
drag, startPoint x: 378, startPoint y: 209, endPoint x: 400, endPoint y: 209, distance: 21.5
click at [400, 209] on th "294.29" at bounding box center [389, 210] width 26 height 17
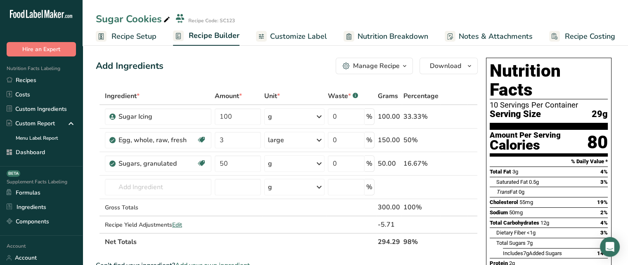
scroll to position [4, 0]
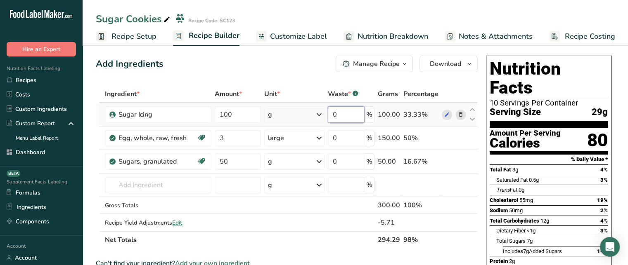
click at [358, 110] on input "0" at bounding box center [346, 114] width 37 height 17
drag, startPoint x: 356, startPoint y: 118, endPoint x: 335, endPoint y: 117, distance: 21.1
click at [335, 117] on input "0" at bounding box center [346, 114] width 37 height 17
type input "2"
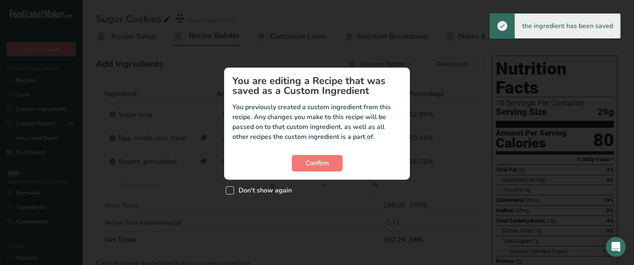
click at [235, 191] on span "Don't show again" at bounding box center [263, 191] width 58 height 8
click at [231, 191] on input "Don't show again" at bounding box center [228, 190] width 5 height 5
checkbox input "true"
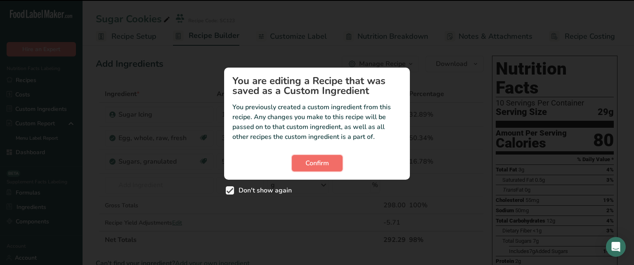
click at [330, 170] on button "Confirm" at bounding box center [317, 163] width 51 height 17
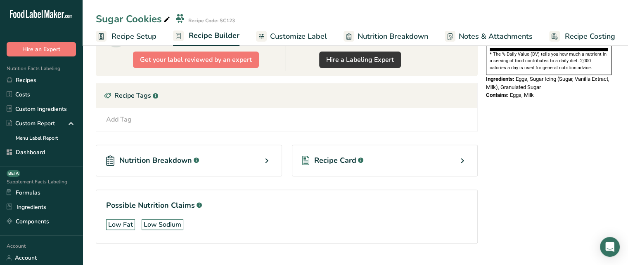
scroll to position [251, 0]
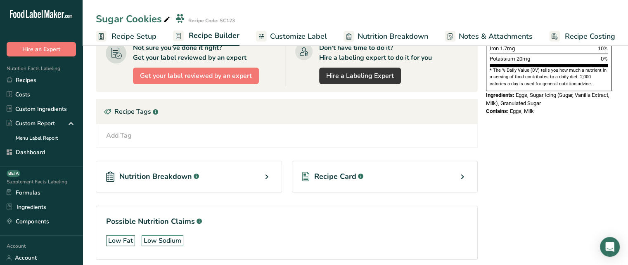
click at [129, 135] on div "Add Tag" at bounding box center [119, 136] width 26 height 10
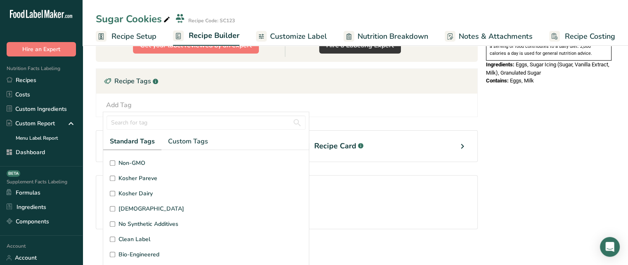
scroll to position [196, 0]
click at [180, 138] on span "Custom Tags" at bounding box center [188, 142] width 40 height 10
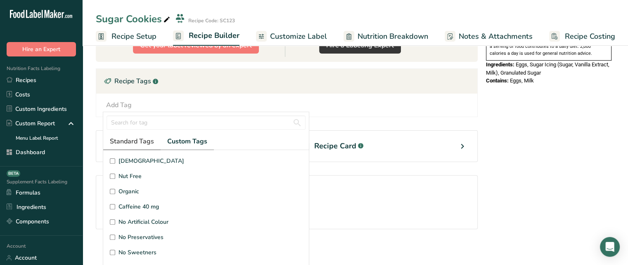
click at [142, 143] on span "Standard Tags" at bounding box center [132, 142] width 44 height 10
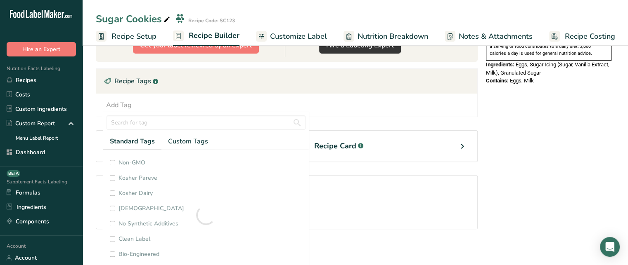
scroll to position [196, 0]
click at [111, 237] on input "Clean Label" at bounding box center [112, 239] width 5 height 5
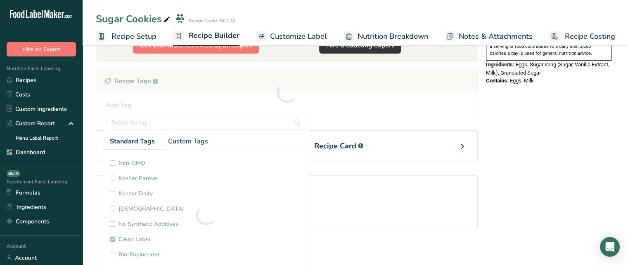
checkbox input "true"
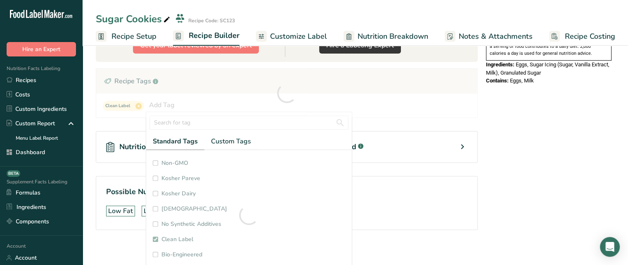
scroll to position [30, 0]
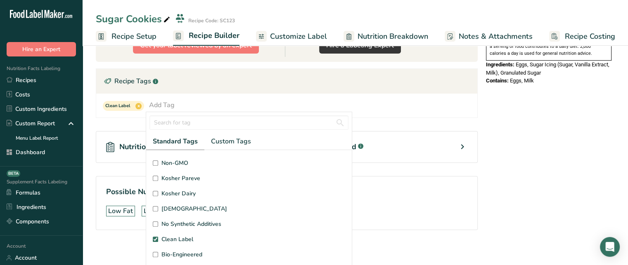
click at [158, 161] on label "Non-GMO" at bounding box center [249, 163] width 192 height 9
click at [158, 161] on input "Non-GMO" at bounding box center [155, 163] width 5 height 5
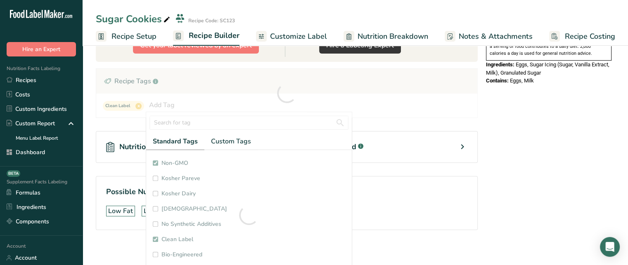
checkbox input "true"
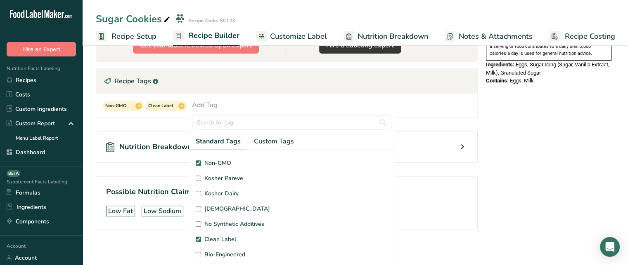
click at [130, 121] on div "Nutrition Breakdown .a-a{fill:#347362;}.b-a{fill:#fff;} Recipe Card .a-a{fill:#…" at bounding box center [287, 147] width 382 height 58
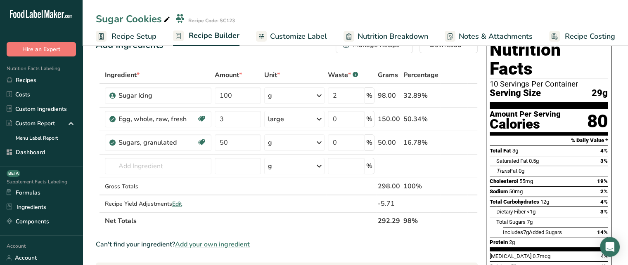
scroll to position [0, 0]
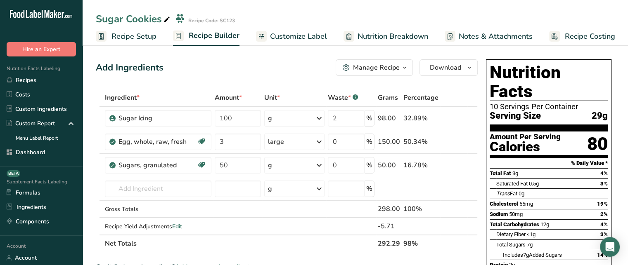
click at [286, 34] on span "Customize Label" at bounding box center [298, 36] width 57 height 11
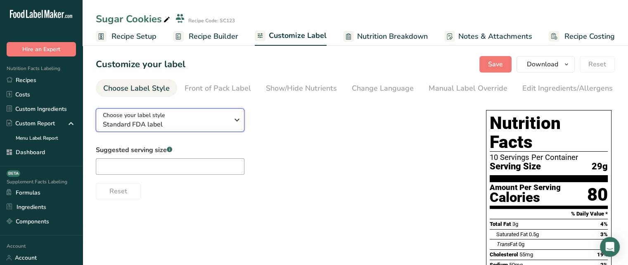
click at [212, 125] on span "Standard FDA label" at bounding box center [166, 125] width 126 height 10
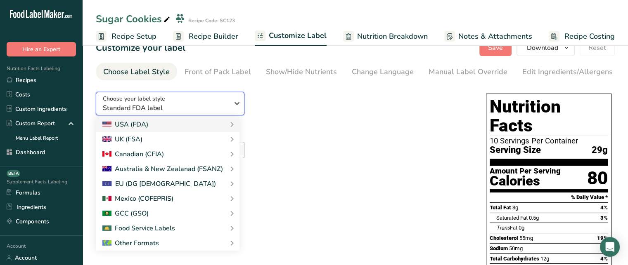
scroll to position [33, 0]
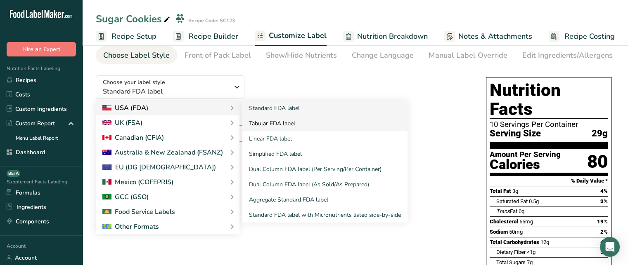
click at [278, 124] on link "Tabular FDA label" at bounding box center [324, 123] width 165 height 15
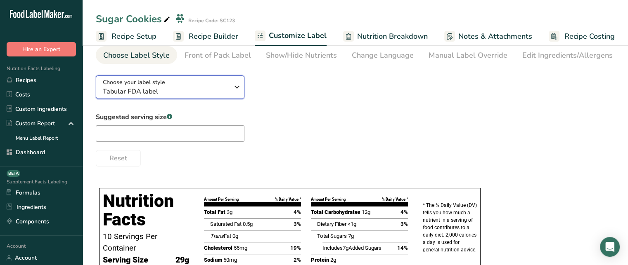
click at [187, 85] on div "Choose your label style Tabular FDA label" at bounding box center [166, 87] width 126 height 19
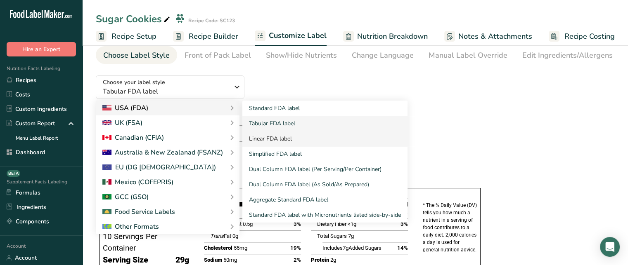
click at [275, 140] on link "Linear FDA label" at bounding box center [324, 138] width 165 height 15
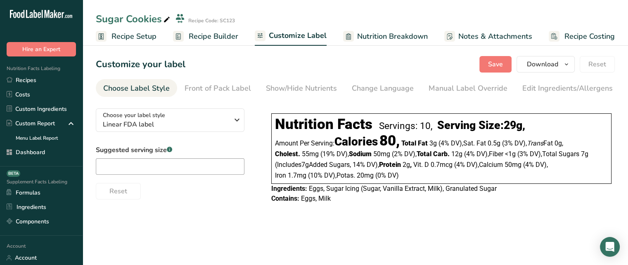
scroll to position [0, 0]
click at [215, 116] on div "Choose your label style Linear FDA label" at bounding box center [166, 120] width 126 height 19
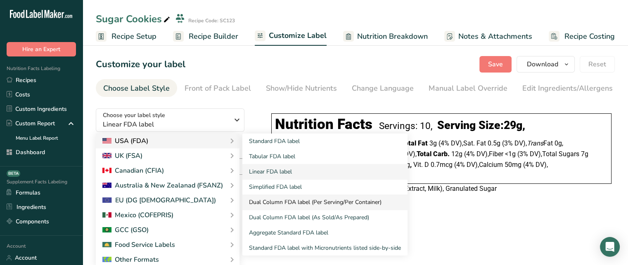
click at [308, 207] on link "Dual Column FDA label (Per Serving/Per Container)" at bounding box center [324, 202] width 165 height 15
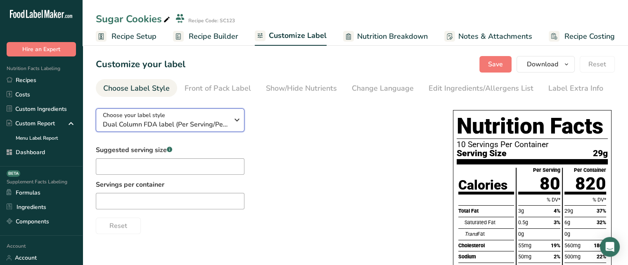
click at [205, 124] on span "Dual Column FDA label (Per Serving/Per Container)" at bounding box center [166, 125] width 126 height 10
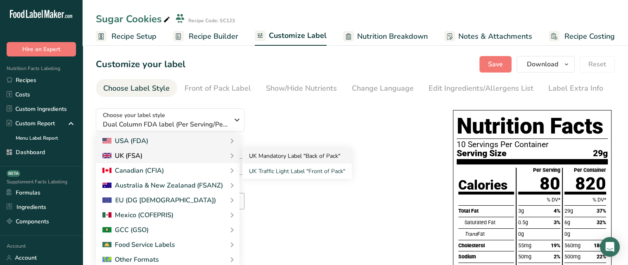
click at [258, 156] on link "UK Mandatory Label "Back of Pack"" at bounding box center [296, 156] width 109 height 15
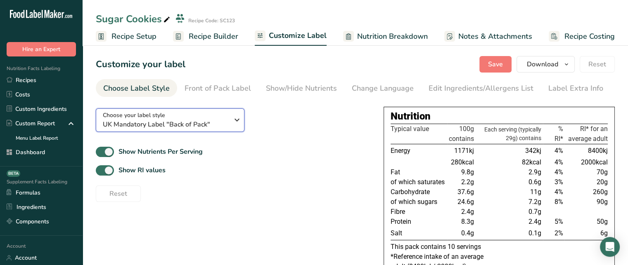
click at [215, 113] on div "Choose your label style UK Mandatory Label "Back of Pack"" at bounding box center [166, 120] width 126 height 19
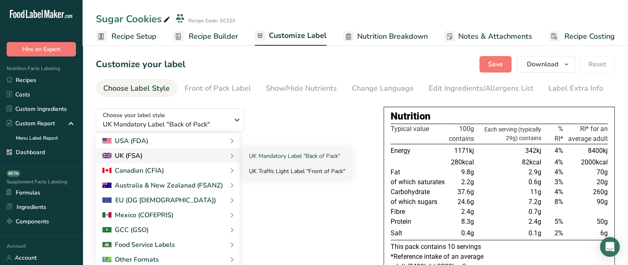
click at [266, 171] on link "UK Traffic Light Label "Front of Pack"" at bounding box center [296, 171] width 109 height 15
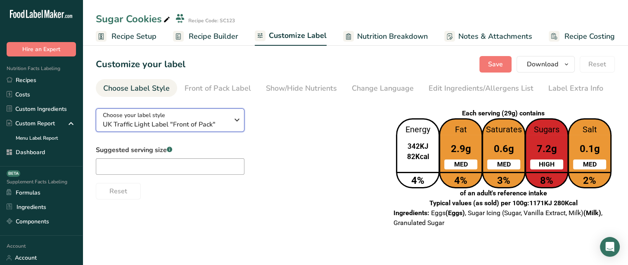
click at [224, 123] on span "UK Traffic Light Label "Front of Pack"" at bounding box center [166, 125] width 126 height 10
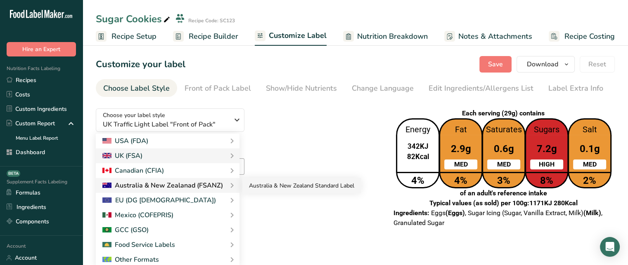
click at [259, 187] on link "Australia & New Zealand Standard Label" at bounding box center [301, 185] width 118 height 15
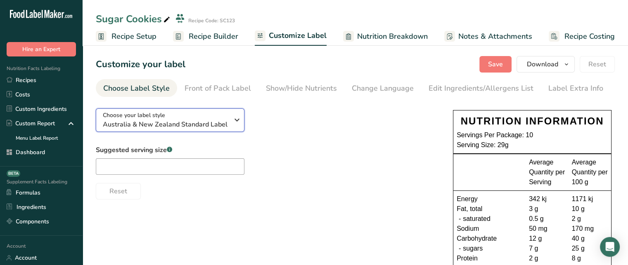
click at [208, 125] on span "Australia & New Zealand Standard Label" at bounding box center [166, 125] width 126 height 10
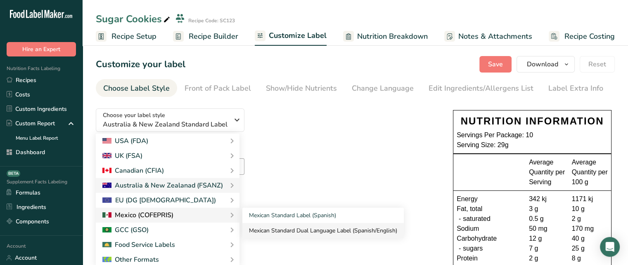
click at [266, 227] on link "Mexican Standard Dual Language Label (Spanish/English)" at bounding box center [322, 230] width 161 height 15
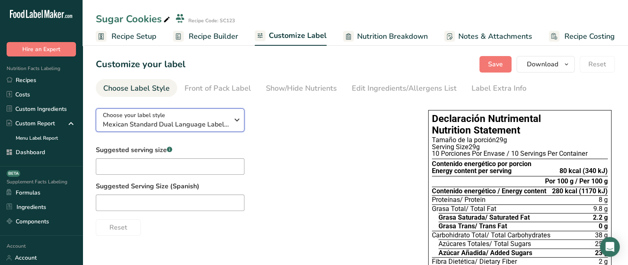
click at [215, 120] on span "Mexican Standard Dual Language Label (Spanish/English)" at bounding box center [166, 125] width 126 height 10
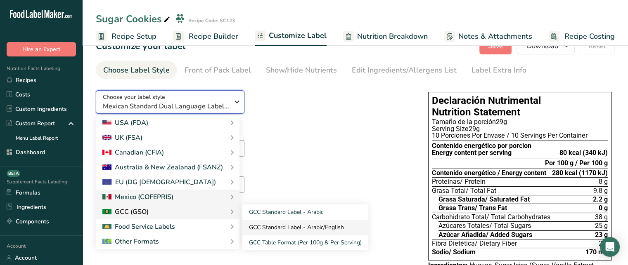
scroll to position [33, 0]
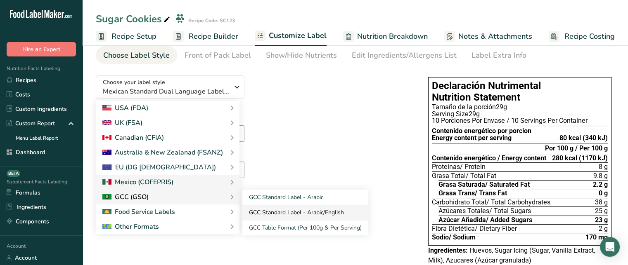
click at [282, 209] on link "GCC Standard Label - Arabic/English" at bounding box center [305, 212] width 126 height 15
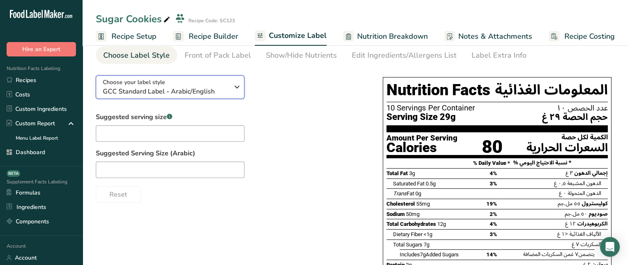
click at [213, 90] on span "GCC Standard Label - Arabic/English" at bounding box center [166, 92] width 126 height 10
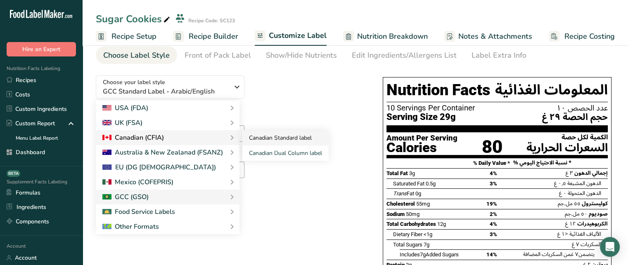
click at [254, 134] on link "Canadian Standard label" at bounding box center [285, 137] width 86 height 15
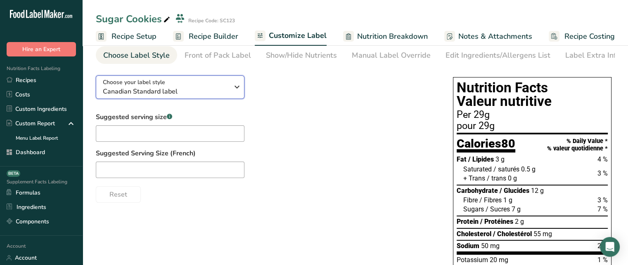
click at [213, 85] on div "Choose your label style Canadian Standard label" at bounding box center [166, 87] width 126 height 19
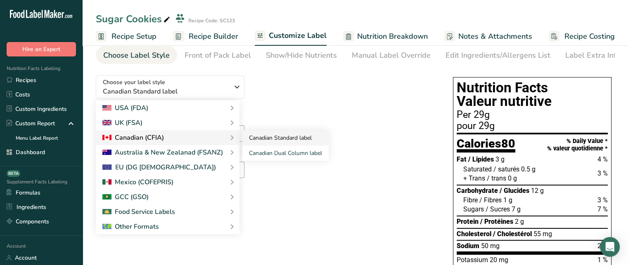
click at [251, 140] on link "Canadian Standard label" at bounding box center [285, 137] width 86 height 15
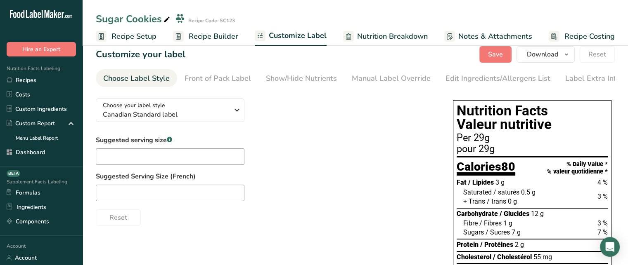
scroll to position [7, 0]
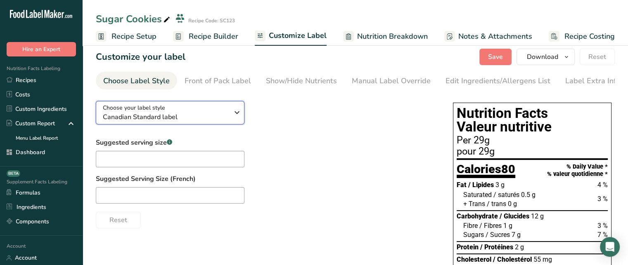
click at [213, 120] on span "Canadian Standard label" at bounding box center [166, 117] width 126 height 10
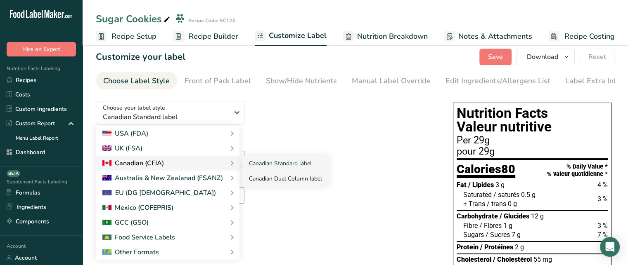
click at [261, 180] on link "Canadian Dual Column label" at bounding box center [285, 178] width 86 height 15
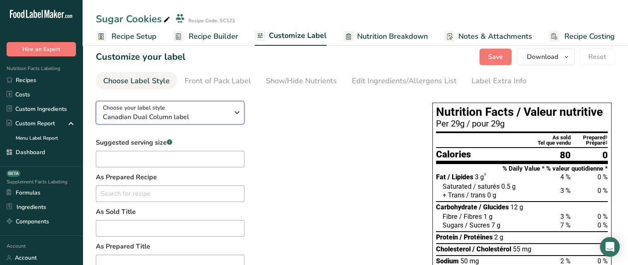
click at [192, 113] on span "Canadian Dual Column label" at bounding box center [166, 117] width 126 height 10
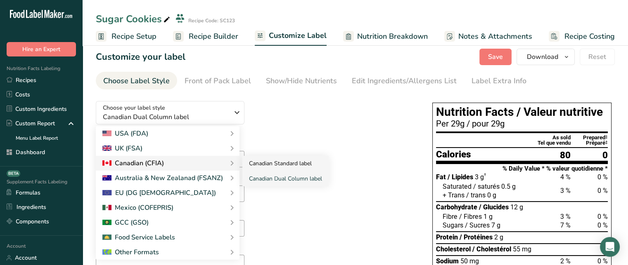
click at [252, 162] on link "Canadian Standard label" at bounding box center [285, 163] width 86 height 15
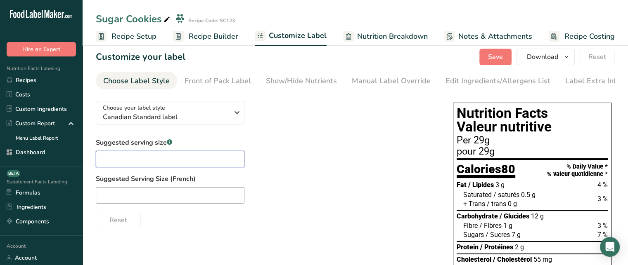
click at [202, 161] on input "text" at bounding box center [170, 159] width 149 height 17
click at [144, 164] on input "text" at bounding box center [170, 159] width 149 height 17
type input "1 cookie"
paste input "Un biscuit"
click at [134, 198] on input "Un biscuit" at bounding box center [170, 195] width 149 height 17
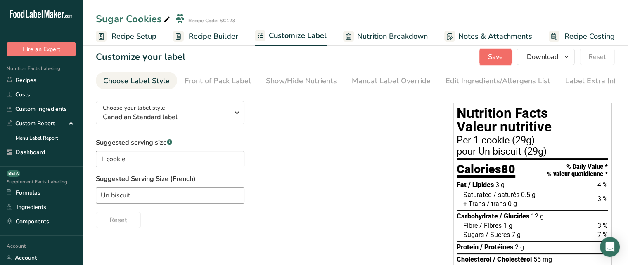
click at [492, 61] on span "Save" at bounding box center [495, 57] width 15 height 10
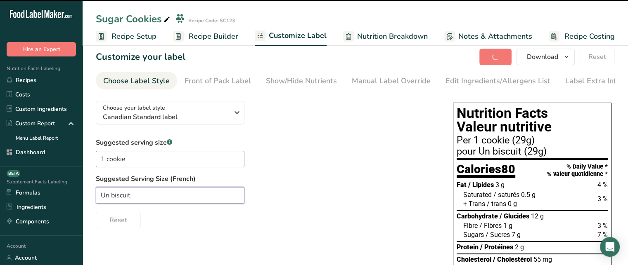
click at [107, 196] on input "Un biscuit" at bounding box center [170, 195] width 149 height 17
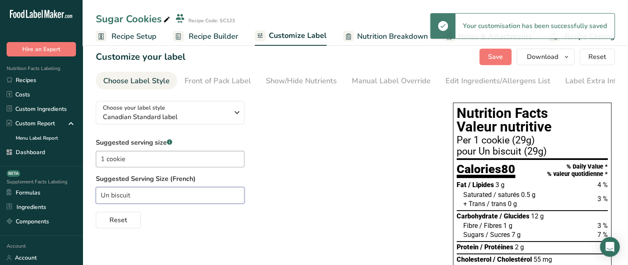
click at [103, 198] on input "Un biscuit" at bounding box center [170, 195] width 149 height 17
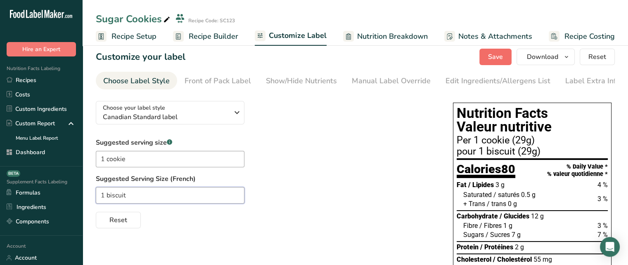
type input "1 biscuit"
click at [503, 56] on span "Save" at bounding box center [495, 57] width 15 height 10
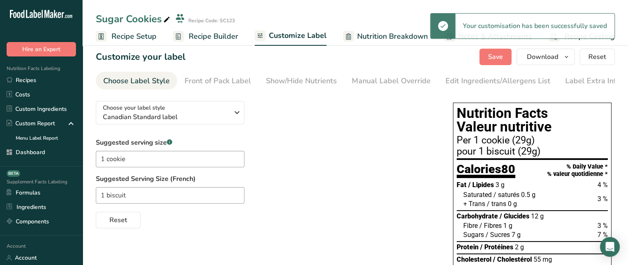
drag, startPoint x: 457, startPoint y: 143, endPoint x: 508, endPoint y: 144, distance: 50.8
click at [508, 144] on div "Per 1 cookie (29g)" at bounding box center [531, 141] width 151 height 10
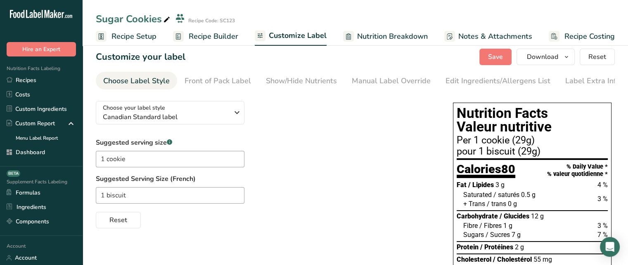
drag, startPoint x: 459, startPoint y: 155, endPoint x: 513, endPoint y: 158, distance: 54.6
click at [513, 157] on div "pour 1 biscuit (29g)" at bounding box center [531, 152] width 151 height 10
click at [317, 81] on div "Show/Hide Nutrients" at bounding box center [301, 81] width 71 height 11
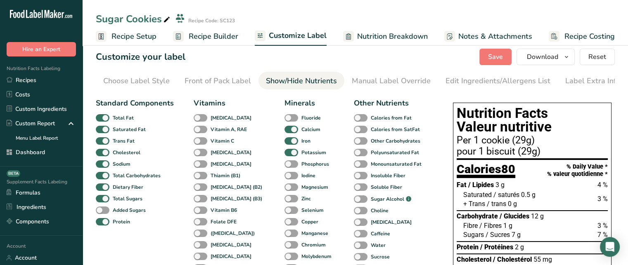
scroll to position [0, 5]
click at [290, 80] on div "Show/Hide Nutrients" at bounding box center [296, 81] width 71 height 11
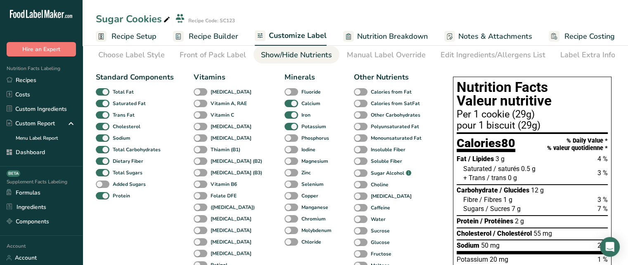
scroll to position [27, 0]
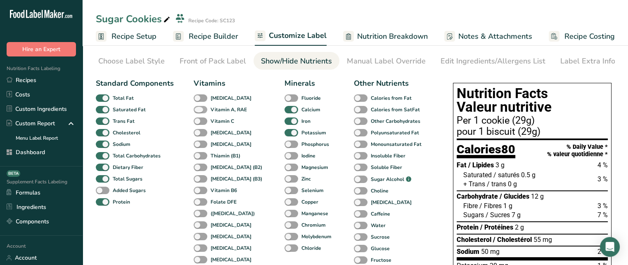
click at [201, 112] on span at bounding box center [201, 110] width 14 height 8
click at [199, 112] on input "Vitamin A, RAE" at bounding box center [196, 109] width 5 height 5
checkbox input "true"
click at [201, 122] on span at bounding box center [201, 122] width 14 height 8
click at [199, 122] on input "Vitamin C" at bounding box center [196, 120] width 5 height 5
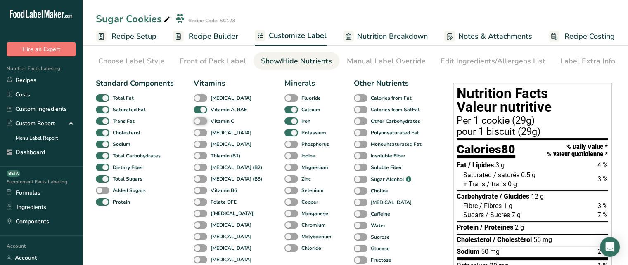
checkbox input "true"
click at [201, 134] on span at bounding box center [201, 133] width 14 height 8
click at [199, 134] on input "Vitamin E" at bounding box center [196, 132] width 5 height 5
checkbox input "true"
click at [200, 149] on span at bounding box center [201, 145] width 14 height 8
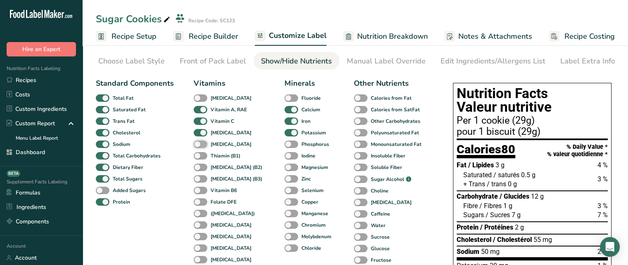
click at [199, 147] on input "Vitamin K" at bounding box center [196, 144] width 5 height 5
checkbox input "true"
click at [200, 158] on span at bounding box center [201, 156] width 14 height 8
click at [199, 158] on input "Thiamin (B1)" at bounding box center [196, 155] width 5 height 5
checkbox input "true"
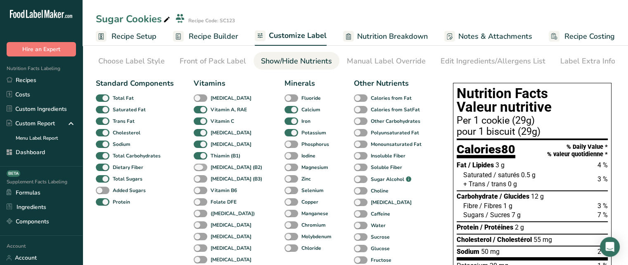
click at [198, 169] on span at bounding box center [201, 168] width 14 height 8
click at [198, 169] on input "Riboflavin (B2)" at bounding box center [196, 167] width 5 height 5
checkbox input "true"
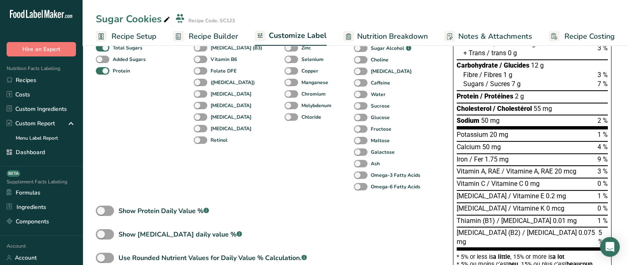
scroll to position [161, 0]
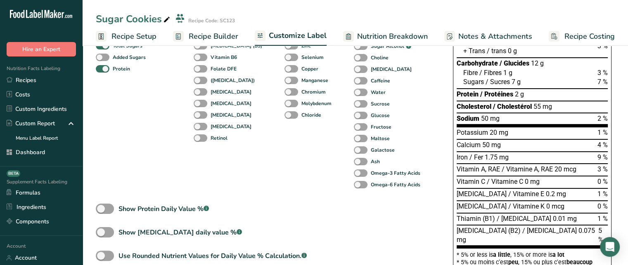
click at [542, 152] on div "Iron / Fer 1.75 mg 9 %" at bounding box center [531, 157] width 151 height 12
drag, startPoint x: 597, startPoint y: 175, endPoint x: 607, endPoint y: 174, distance: 10.3
click at [607, 174] on div "Vitamin A, RAE / Vitamine A, RAE 20 mcg 3 %" at bounding box center [531, 169] width 151 height 12
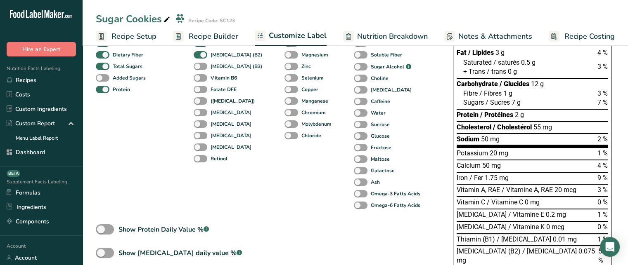
scroll to position [139, 0]
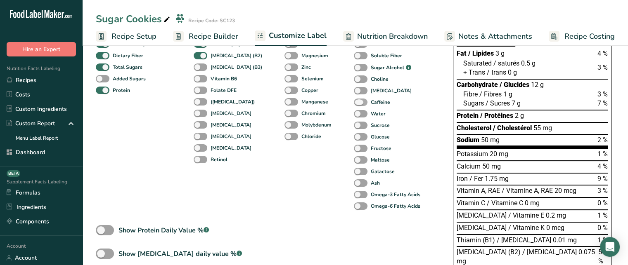
click at [354, 106] on span at bounding box center [361, 103] width 14 height 8
click at [354, 105] on input "Caffeine" at bounding box center [356, 101] width 5 height 5
checkbox input "true"
click at [354, 68] on span at bounding box center [361, 68] width 14 height 8
click at [354, 68] on input "Sugar Alcohol .a-a{fill:#347362;}.b-a{fill:#fff;}" at bounding box center [356, 67] width 5 height 5
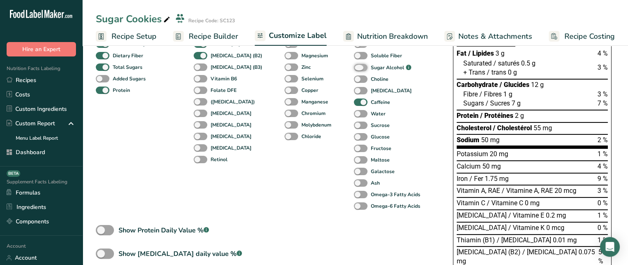
checkbox input "true"
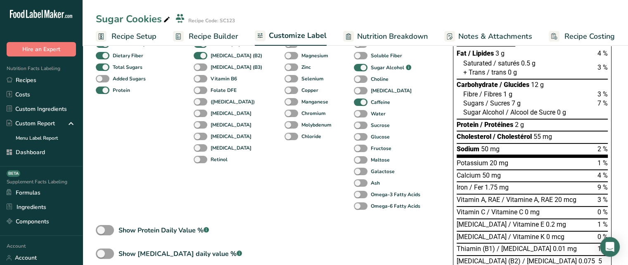
drag, startPoint x: 470, startPoint y: 112, endPoint x: 560, endPoint y: 116, distance: 89.7
click at [560, 116] on div "Sugar Alcohol / Alcool de Sucre 0 g" at bounding box center [514, 112] width 103 height 9
click at [110, 232] on span at bounding box center [105, 230] width 18 height 10
click at [101, 232] on input "Show Protein Daily Value % .a-a{fill:#347362;}.b-a{fill:#fff;}" at bounding box center [98, 230] width 5 height 5
checkbox input "true"
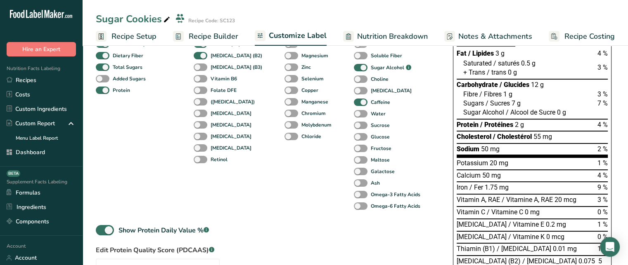
click at [231, 207] on div "Vitamins Vitamin D Vitamin A, RAE Vitamin C Vitamin E Vitamin K Thiamin (B1) Ri…" at bounding box center [229, 89] width 71 height 246
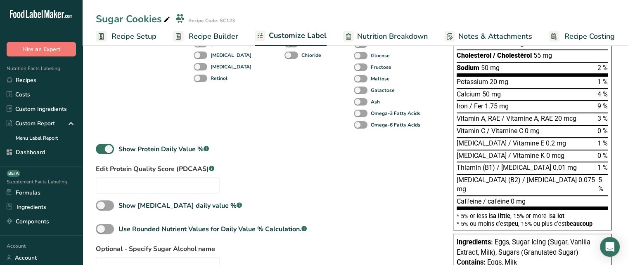
scroll to position [222, 0]
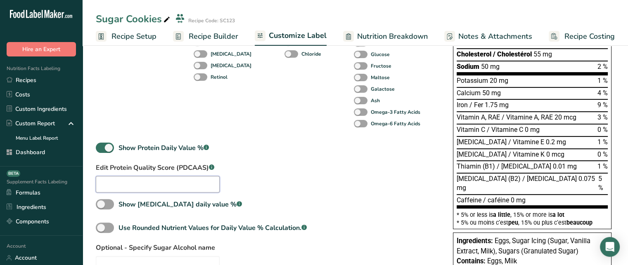
click at [200, 188] on input "text" at bounding box center [158, 184] width 124 height 17
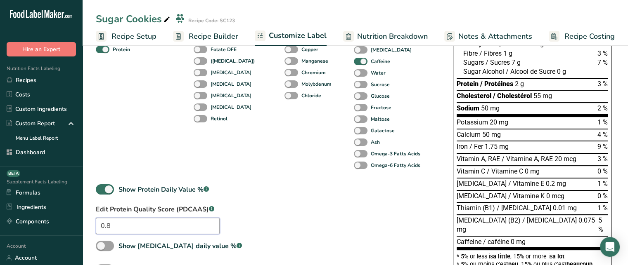
scroll to position [183, 0]
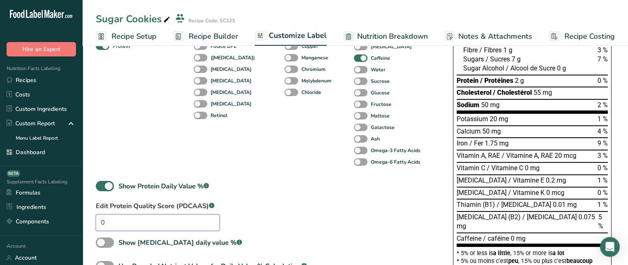
type input "7"
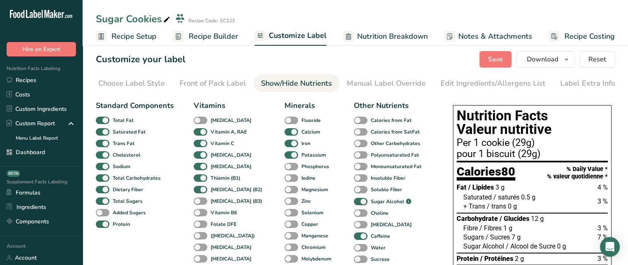
scroll to position [0, 0]
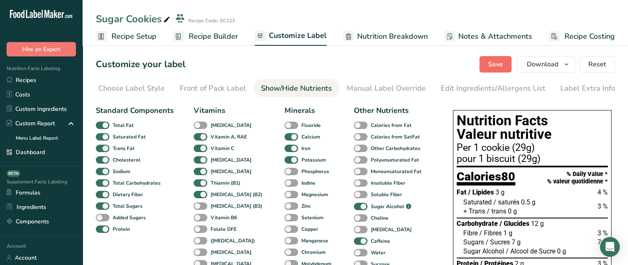
type input "0.7"
click at [487, 62] on button "Save" at bounding box center [495, 64] width 32 height 17
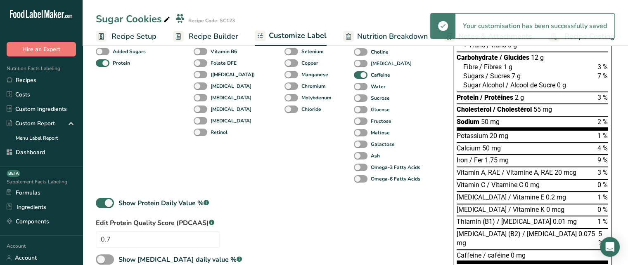
scroll to position [167, 0]
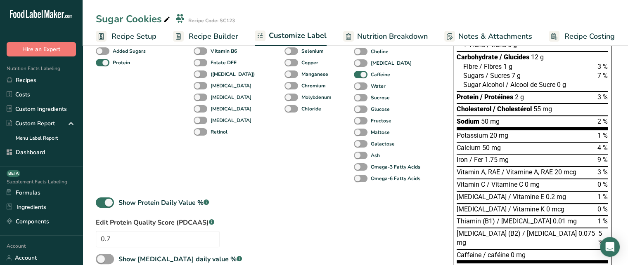
drag, startPoint x: 596, startPoint y: 102, endPoint x: 607, endPoint y: 100, distance: 11.3
click at [607, 100] on div "Nutrition Facts Valeur nutritive Per 1 cookie (29g) pour 1 biscuit (29g) Calori…" at bounding box center [532, 113] width 158 height 341
click at [237, 215] on div "Standard Components Total Fat Saturated Fat Trans Fat Cholesterol Sodium Total …" at bounding box center [266, 141] width 340 height 412
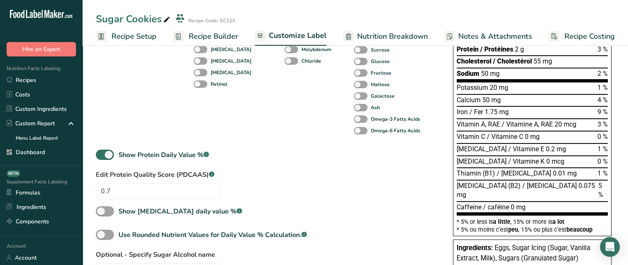
scroll to position [216, 0]
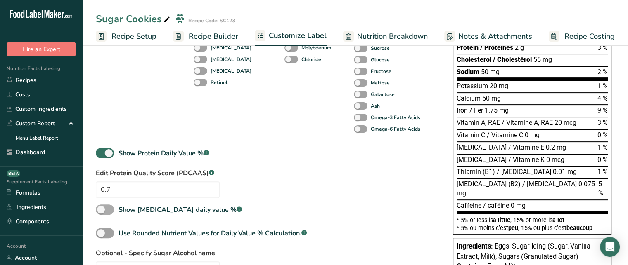
click at [118, 214] on span "Show Cholesterol daily value % .a-a{fill:#347362;}.b-a{fill:#fff;}" at bounding box center [178, 210] width 128 height 10
click at [101, 213] on input "Show Cholesterol daily value % .a-a{fill:#347362;}.b-a{fill:#fff;}" at bounding box center [98, 209] width 5 height 5
click at [111, 212] on span at bounding box center [105, 210] width 18 height 10
click at [101, 212] on input "Show Cholesterol daily value % .a-a{fill:#347362;}.b-a{fill:#fff;}" at bounding box center [98, 209] width 5 height 5
checkbox input "false"
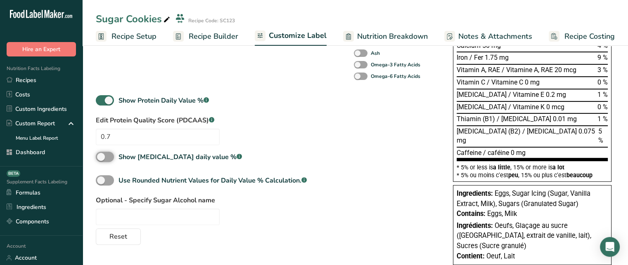
scroll to position [271, 0]
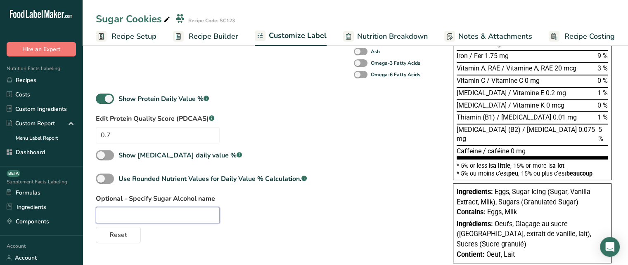
click at [158, 214] on input "text" at bounding box center [158, 215] width 124 height 17
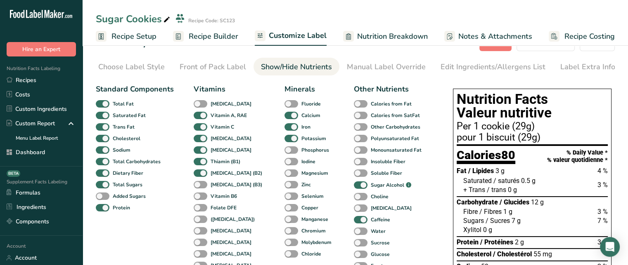
scroll to position [0, 0]
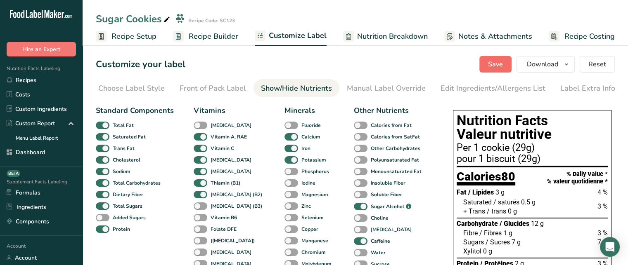
type input "Xylitol"
click at [499, 65] on span "Save" at bounding box center [495, 64] width 15 height 10
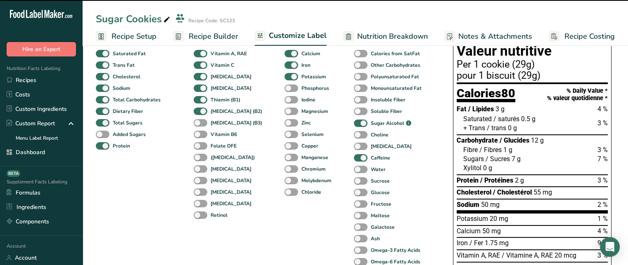
scroll to position [85, 0]
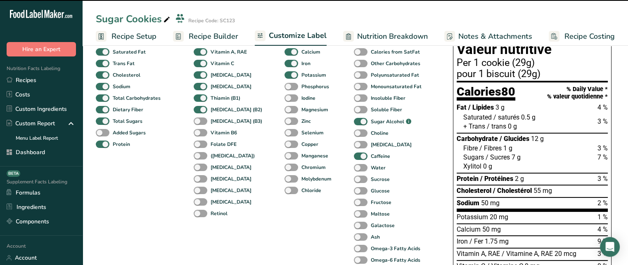
click at [465, 168] on span "Xylitol" at bounding box center [472, 167] width 18 height 8
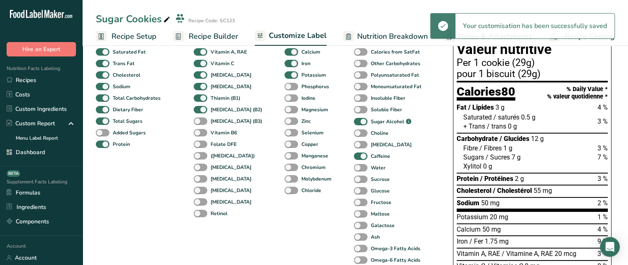
click at [465, 168] on span "Xylitol" at bounding box center [472, 167] width 18 height 8
click at [558, 158] on div "Sugars / Sucres 7 g 7 %" at bounding box center [535, 157] width 144 height 9
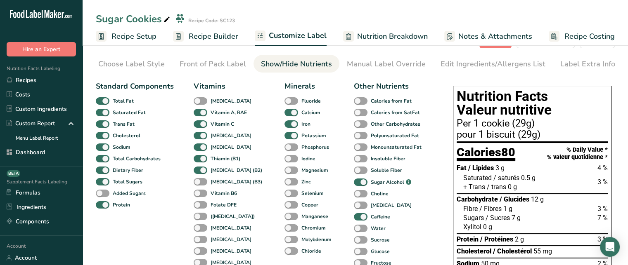
scroll to position [24, 0]
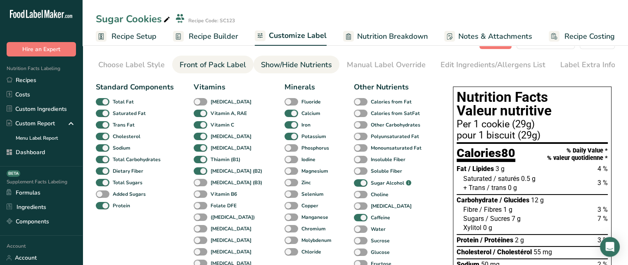
click at [223, 68] on div "Front of Pack Label" at bounding box center [213, 64] width 66 height 11
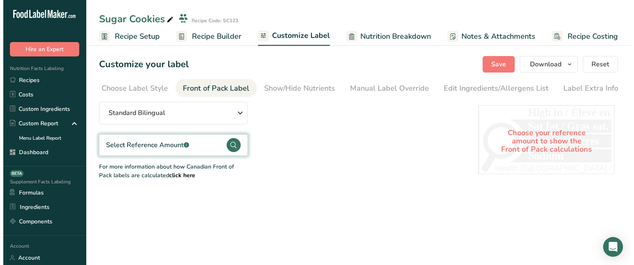
scroll to position [0, 0]
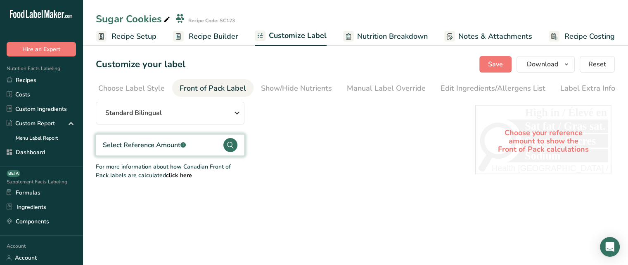
click at [229, 148] on circle at bounding box center [230, 145] width 14 height 14
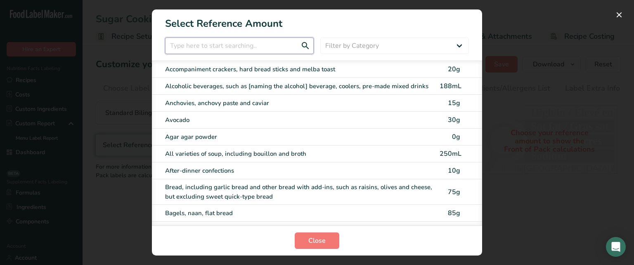
click at [226, 43] on input "FOP Category Selection Modal" at bounding box center [239, 46] width 149 height 17
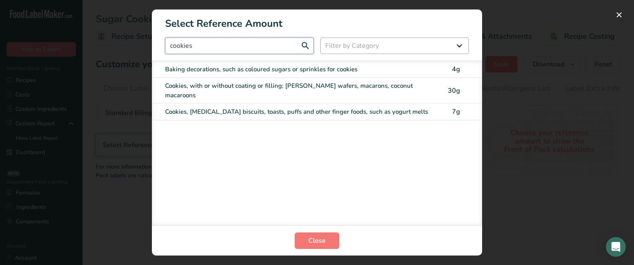
type input "cookies"
click at [256, 89] on div "Cookies, with or without coating or filling; graham wafers, macarons, coconut m…" at bounding box center [299, 90] width 269 height 19
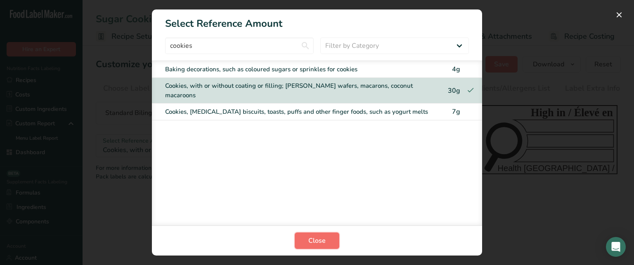
click at [323, 241] on span "Close" at bounding box center [316, 241] width 17 height 10
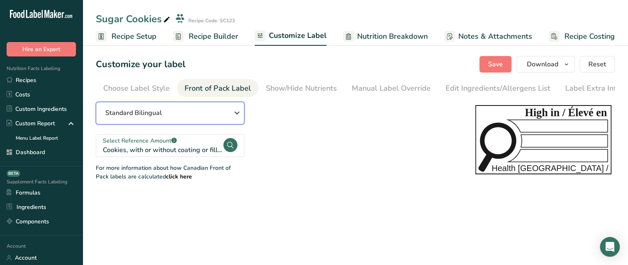
click at [156, 118] on span "Standard Bilingual" at bounding box center [133, 113] width 57 height 10
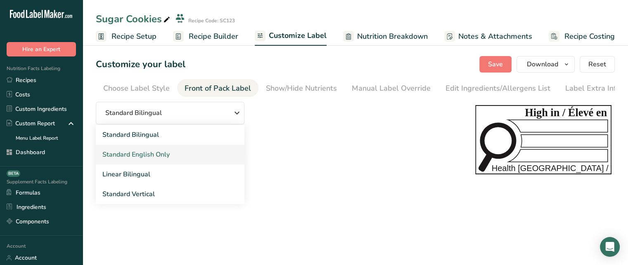
click at [174, 154] on link "Standard English Only" at bounding box center [170, 155] width 149 height 20
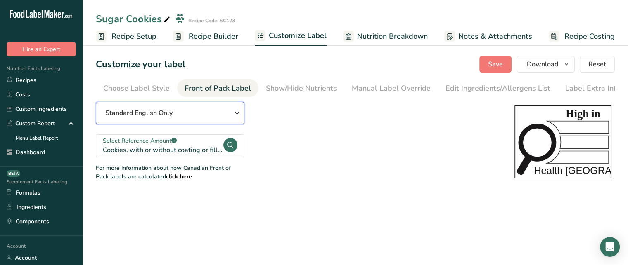
click at [221, 112] on div "Standard English Only" at bounding box center [169, 113] width 129 height 10
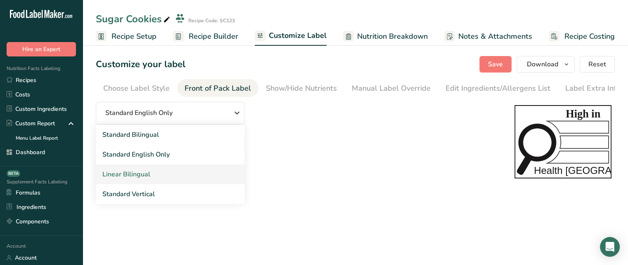
click at [171, 173] on link "Linear Bilingual" at bounding box center [170, 175] width 149 height 20
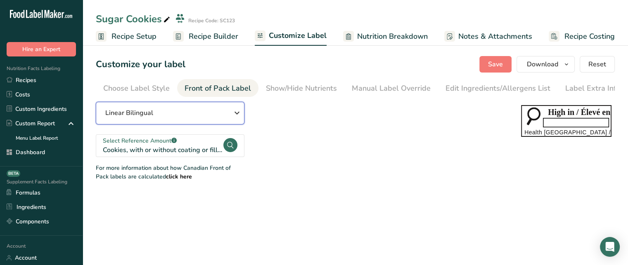
click at [219, 109] on button "Linear Bilingual" at bounding box center [170, 113] width 149 height 23
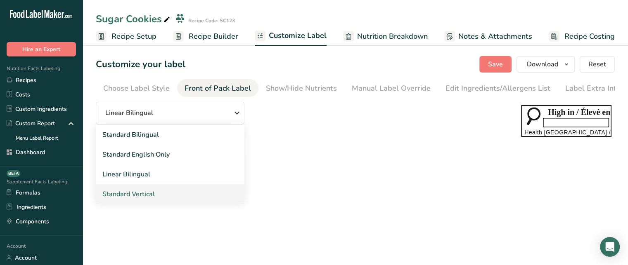
click at [163, 194] on link "Standard Vertical" at bounding box center [170, 194] width 149 height 20
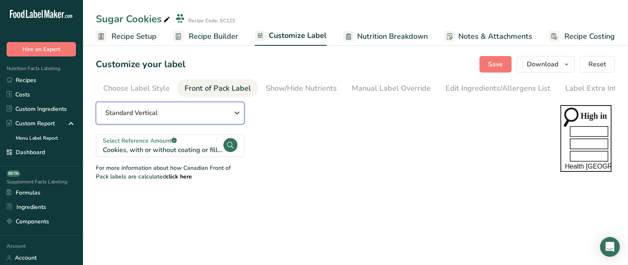
click at [227, 109] on button "Standard Vertical" at bounding box center [170, 113] width 149 height 23
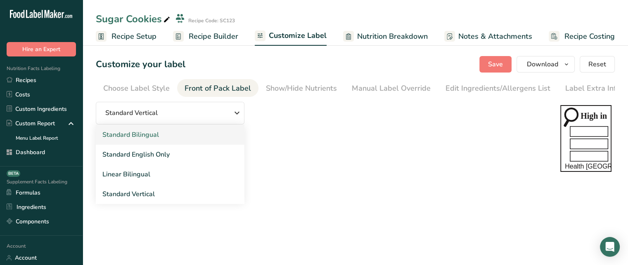
click at [212, 130] on link "Standard Bilingual" at bounding box center [170, 135] width 149 height 20
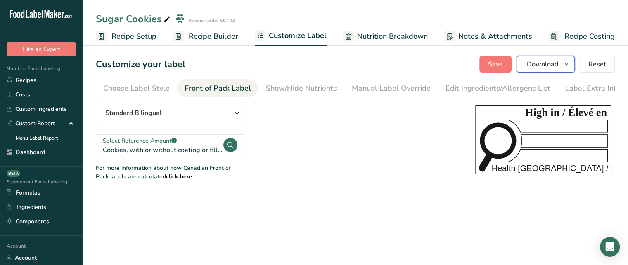
click at [552, 68] on span "Download" at bounding box center [542, 64] width 31 height 10
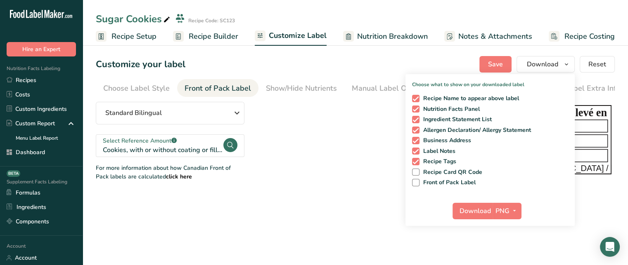
click at [381, 174] on div "Standard Bilingual Standard Bilingual Standard English Only Linear Bilingual St…" at bounding box center [277, 141] width 363 height 79
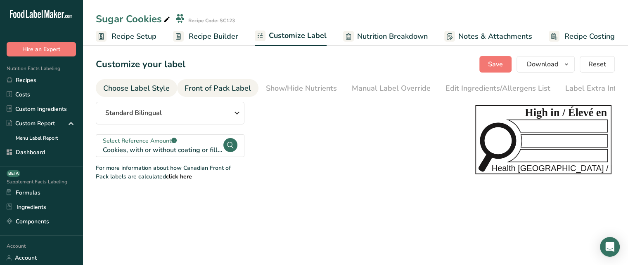
click at [143, 85] on div "Choose Label Style" at bounding box center [136, 88] width 66 height 11
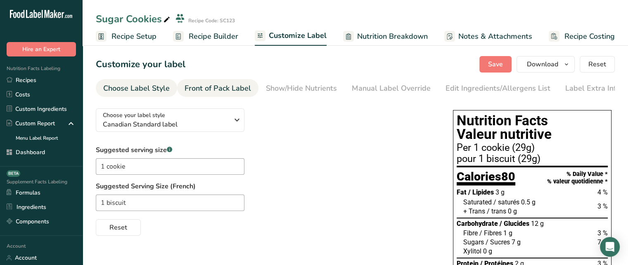
click at [232, 87] on div "Front of Pack Label" at bounding box center [217, 88] width 66 height 11
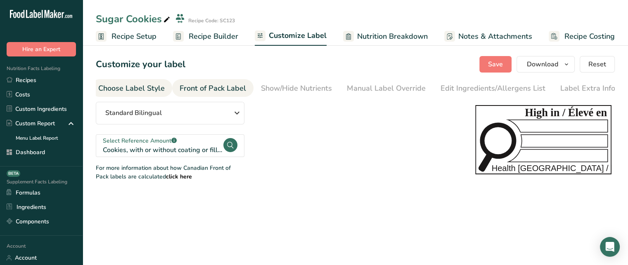
click at [142, 88] on div "Choose Label Style" at bounding box center [131, 88] width 66 height 11
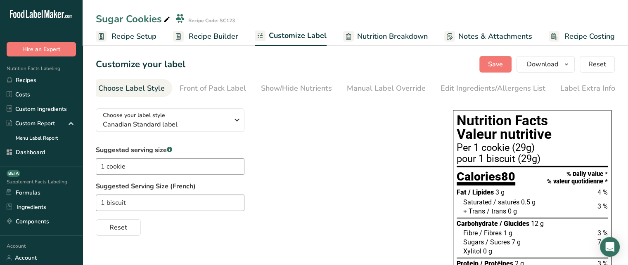
scroll to position [0, 0]
click at [566, 61] on icon "button" at bounding box center [566, 64] width 7 height 10
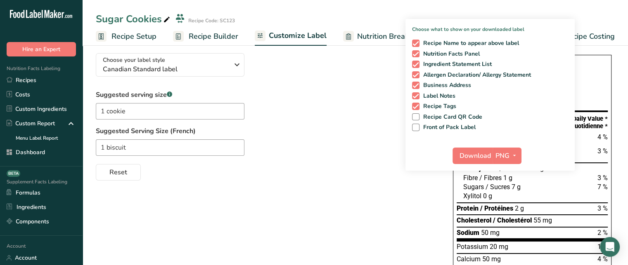
scroll to position [54, 0]
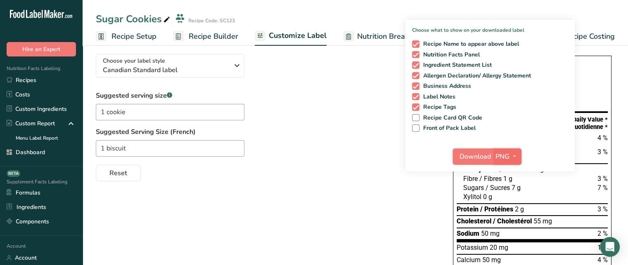
click at [511, 157] on icon "button" at bounding box center [514, 156] width 7 height 10
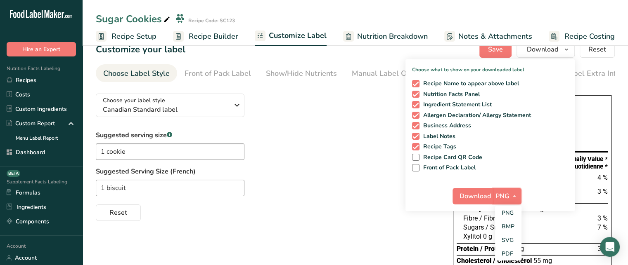
scroll to position [9, 0]
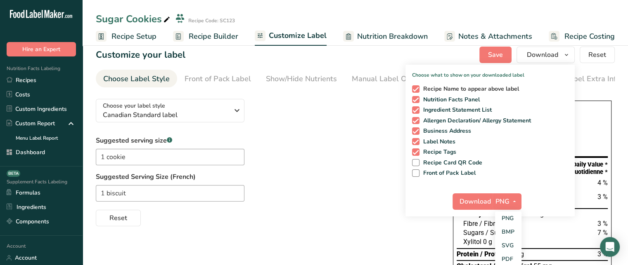
click at [419, 90] on span at bounding box center [415, 88] width 7 height 7
click at [417, 90] on input "Recipe Name to appear above label" at bounding box center [414, 88] width 5 height 5
click at [417, 89] on span at bounding box center [415, 88] width 7 height 7
click at [417, 89] on input "Recipe Name to appear above label" at bounding box center [414, 88] width 5 height 5
checkbox input "true"
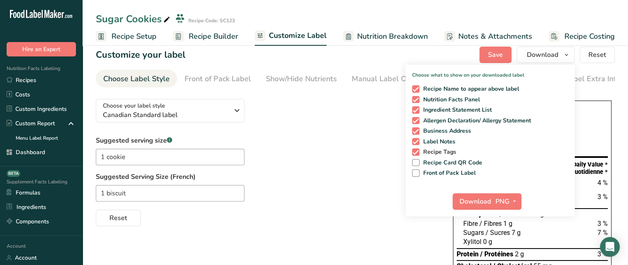
click at [416, 153] on span at bounding box center [415, 152] width 7 height 7
click at [416, 153] on input "Recipe Tags" at bounding box center [414, 151] width 5 height 5
click at [416, 153] on span at bounding box center [415, 152] width 7 height 7
click at [416, 153] on input "Recipe Tags" at bounding box center [414, 151] width 5 height 5
checkbox input "true"
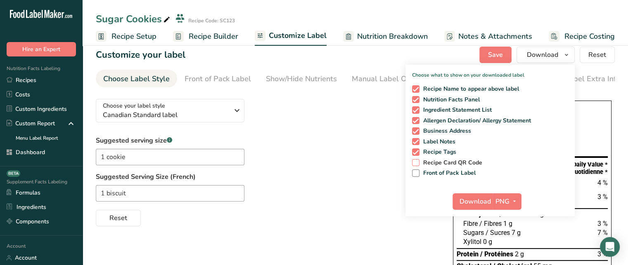
click at [417, 163] on span at bounding box center [415, 162] width 7 height 7
click at [417, 163] on input "Recipe Card QR Code" at bounding box center [414, 162] width 5 height 5
checkbox input "true"
click at [420, 172] on span "Front of Pack Label" at bounding box center [447, 173] width 57 height 7
click at [417, 172] on input "Front of Pack Label" at bounding box center [414, 172] width 5 height 5
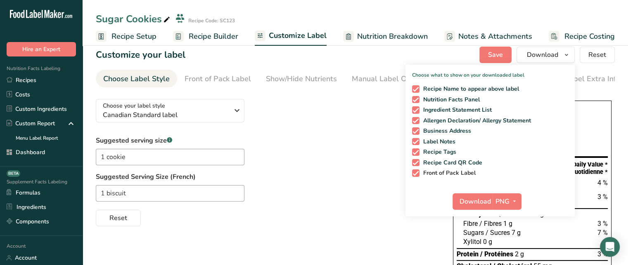
click at [417, 175] on span at bounding box center [415, 173] width 7 height 7
click at [417, 175] on input "Front of Pack Label" at bounding box center [414, 172] width 5 height 5
click at [417, 175] on span at bounding box center [415, 173] width 7 height 7
click at [417, 175] on input "Front of Pack Label" at bounding box center [414, 172] width 5 height 5
checkbox input "true"
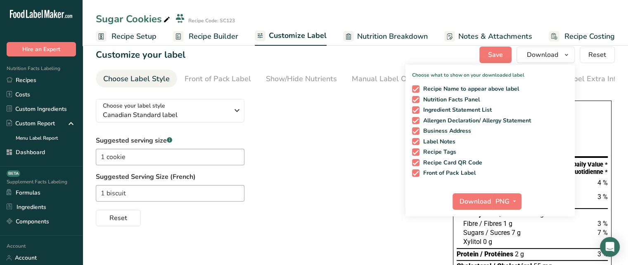
click at [351, 189] on div "1 biscuit" at bounding box center [266, 193] width 340 height 17
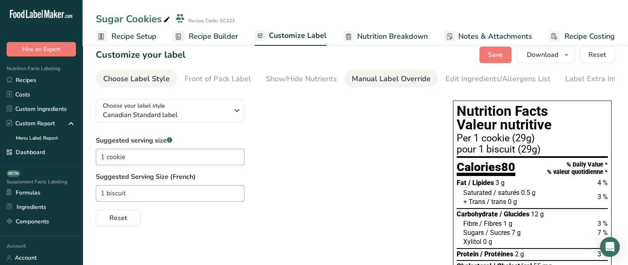
click at [416, 84] on div "Manual Label Override" at bounding box center [391, 78] width 79 height 11
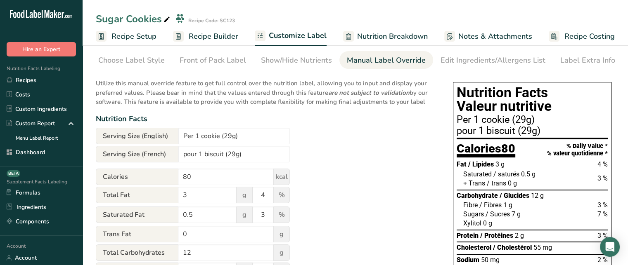
scroll to position [26, 0]
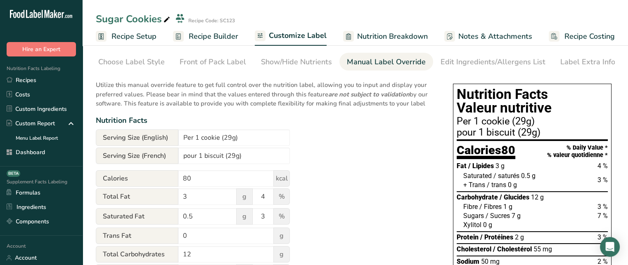
drag, startPoint x: 493, startPoint y: 169, endPoint x: 507, endPoint y: 169, distance: 13.6
click at [507, 169] on div "Fat / Lipides 3 g 4 %" at bounding box center [531, 166] width 151 height 9
drag, startPoint x: 530, startPoint y: 201, endPoint x: 543, endPoint y: 199, distance: 12.9
click at [543, 199] on div "Carbohydrate / Glucides 12 g" at bounding box center [531, 197] width 151 height 9
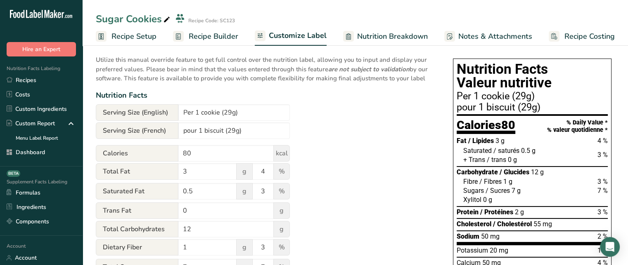
scroll to position [53, 0]
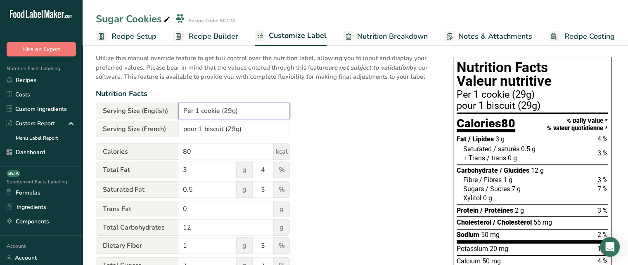
click at [198, 112] on input "Per 1 cookie (29g)" at bounding box center [233, 111] width 111 height 17
click at [263, 97] on div "Nutrition Facts" at bounding box center [266, 93] width 340 height 11
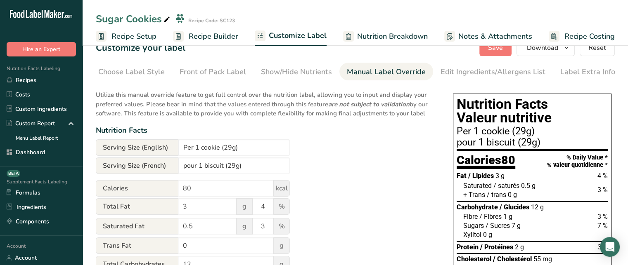
scroll to position [0, 0]
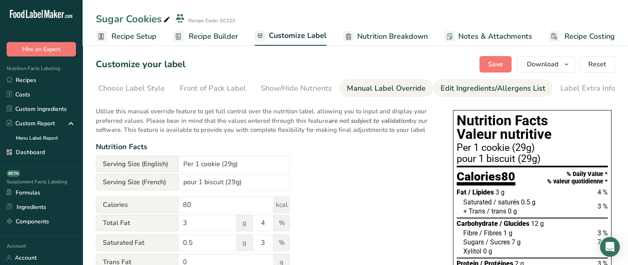
click at [460, 95] on link "Edit Ingredients/Allergens List" at bounding box center [492, 88] width 105 height 19
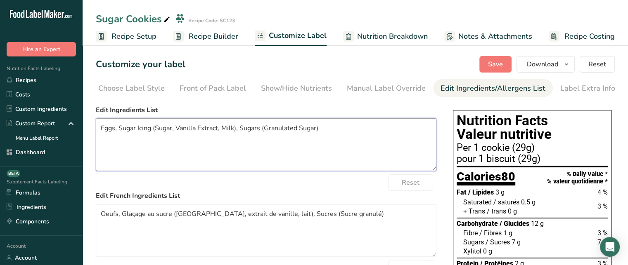
click at [333, 144] on textarea "Eggs, Sugar Icing (Sugar, Vanilla Extract, Milk), Sugars (Granulated Sugar)" at bounding box center [266, 144] width 340 height 53
click at [290, 132] on textarea "Eggs, Sugar Icing (Sugar, Vanilla Extract, Milk), Sugars (Granulated Sugar)" at bounding box center [266, 144] width 340 height 53
click at [281, 131] on textarea "Eggs, Sugar Icing (Sugar, Vanilla Extract, Milk), Sugars (Granulated Sugar)" at bounding box center [266, 144] width 340 height 53
type textarea "Eggs, Sugar Icing (Sugar, Vanilla Extract, Milk), Sugars (White Granulated Suga…"
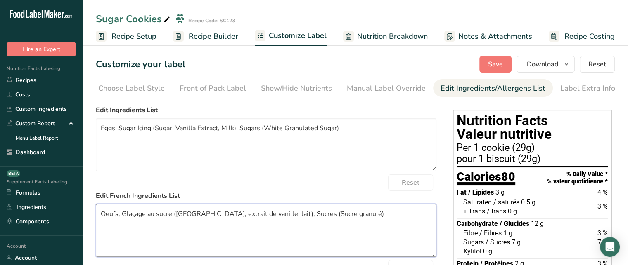
click at [354, 222] on textarea "Oeufs, Glaçage au sucre (Sucre, extrait de vanille, lait), Sucres (Sucre granul…" at bounding box center [266, 230] width 340 height 53
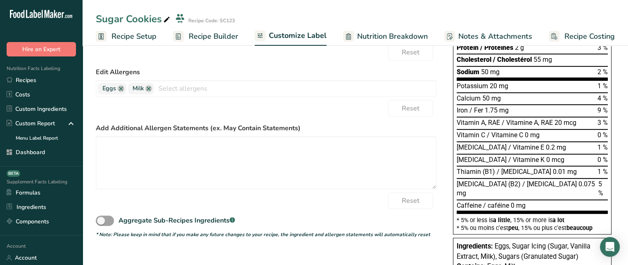
scroll to position [215, 0]
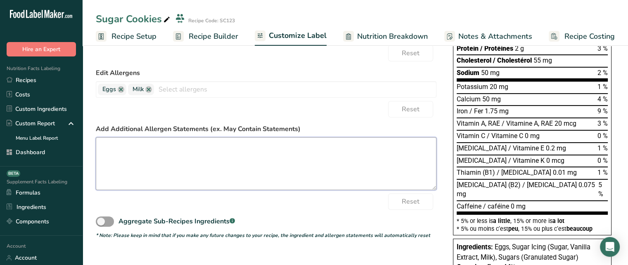
click at [279, 161] on textarea at bounding box center [266, 163] width 340 height 53
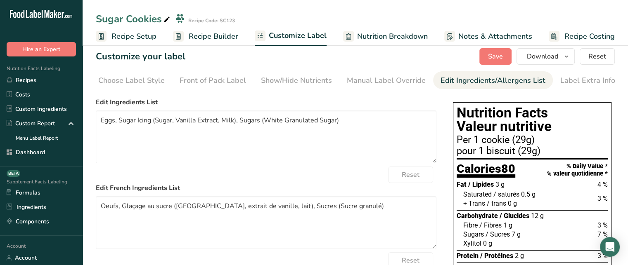
scroll to position [4, 0]
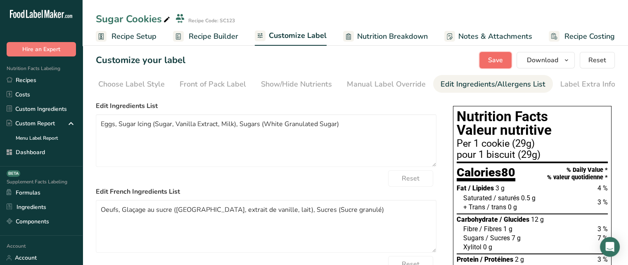
click at [498, 56] on span "Save" at bounding box center [495, 60] width 15 height 10
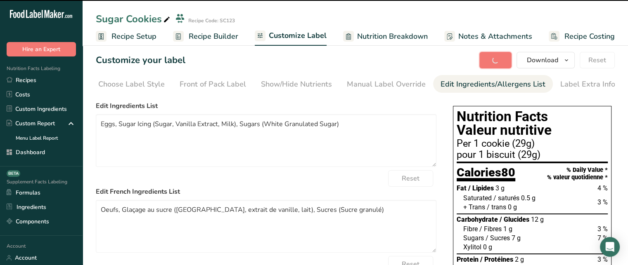
type textarea "May contain traces of peanuts."
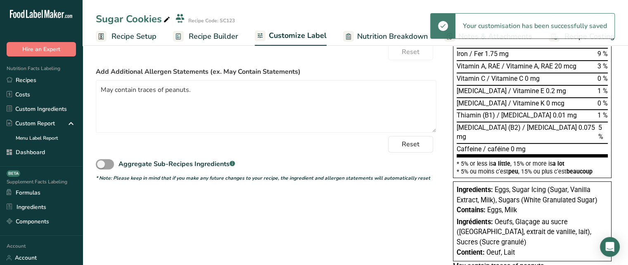
scroll to position [281, 0]
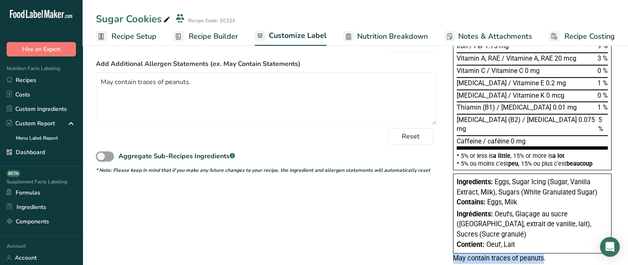
drag, startPoint x: 451, startPoint y: 239, endPoint x: 544, endPoint y: 243, distance: 92.9
click at [544, 243] on div "Nutrition Facts Valeur nutritive Per 1 cookie (29g) pour 1 biscuit (29g) Calori…" at bounding box center [531, 46] width 165 height 441
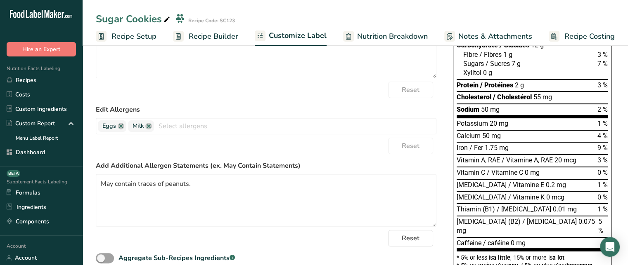
scroll to position [180, 0]
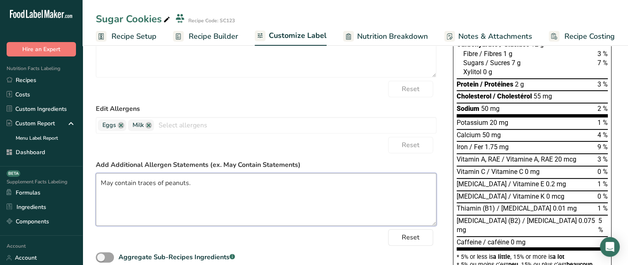
click at [269, 207] on textarea "May contain traces of peanuts." at bounding box center [266, 199] width 340 height 53
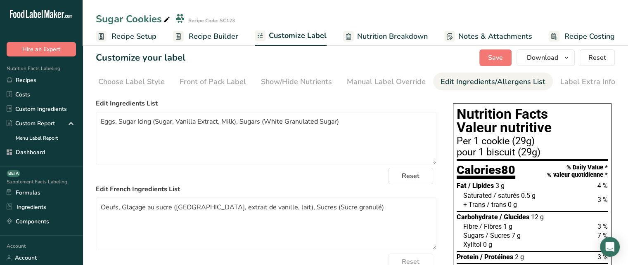
scroll to position [0, 0]
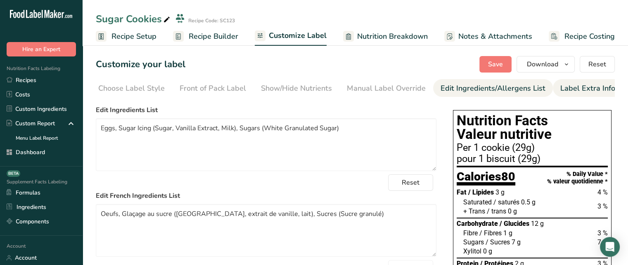
click at [593, 94] on link "Label Extra Info" at bounding box center [587, 88] width 55 height 19
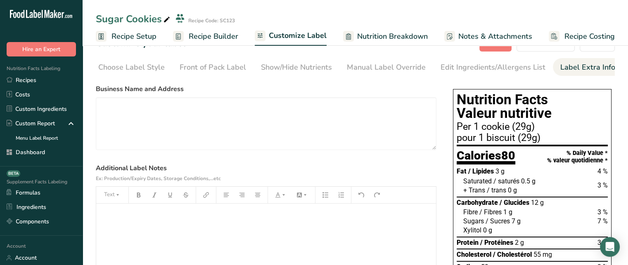
scroll to position [12, 0]
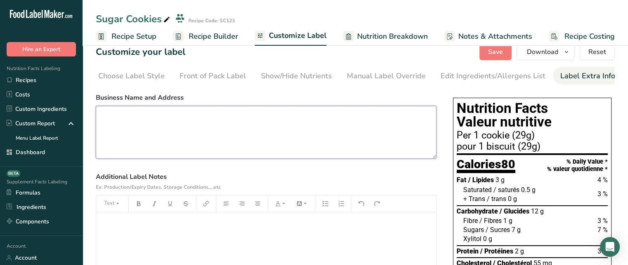
click at [189, 123] on textarea at bounding box center [266, 132] width 340 height 53
type textarea "Food Label Maker USA - +1 XXXX"
click at [494, 58] on button "Save" at bounding box center [495, 52] width 32 height 17
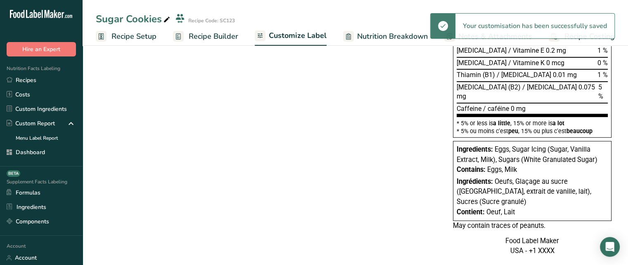
scroll to position [316, 0]
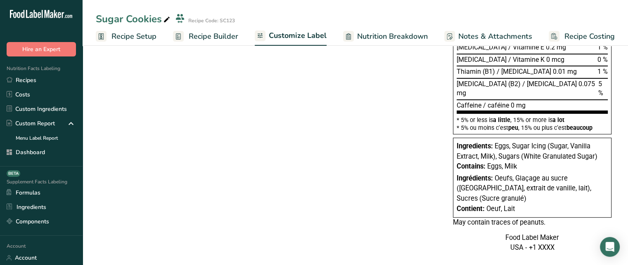
drag, startPoint x: 508, startPoint y: 227, endPoint x: 554, endPoint y: 245, distance: 49.5
click at [554, 245] on div "Nutrition Facts Valeur nutritive Per 1 cookie (29g) pour 1 biscuit (29g) Calori…" at bounding box center [531, 23] width 165 height 466
drag, startPoint x: 503, startPoint y: 224, endPoint x: 561, endPoint y: 248, distance: 62.8
click at [561, 248] on div "Nutrition Facts Valeur nutritive Per 1 cookie (29g) pour 1 biscuit (29g) Calori…" at bounding box center [531, 23] width 165 height 476
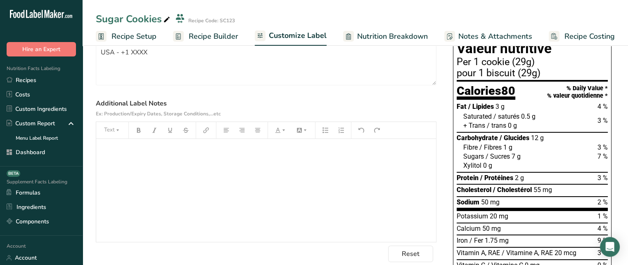
scroll to position [78, 0]
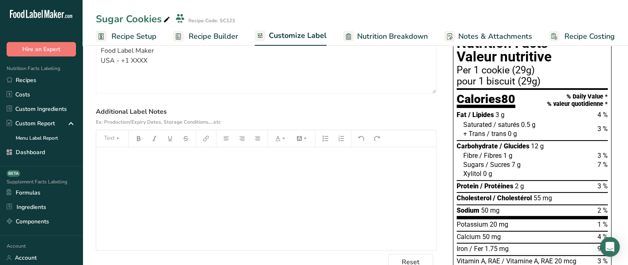
click at [214, 197] on div "﻿" at bounding box center [266, 198] width 340 height 103
drag, startPoint x: 194, startPoint y: 154, endPoint x: 109, endPoint y: 154, distance: 85.8
click at [109, 154] on div "Best Before Decemebr 2025" at bounding box center [266, 198] width 340 height 103
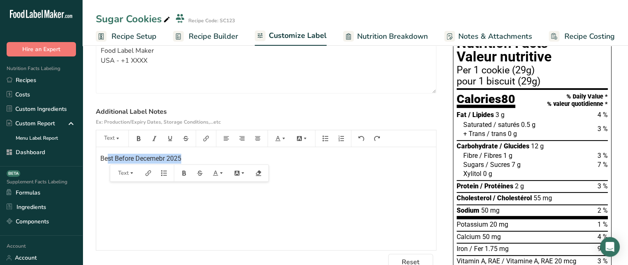
click at [168, 161] on span "Best Before Decemebr 2025" at bounding box center [140, 159] width 81 height 8
drag, startPoint x: 198, startPoint y: 160, endPoint x: 96, endPoint y: 161, distance: 101.9
click at [96, 161] on div "Best Before December 2025" at bounding box center [266, 198] width 340 height 103
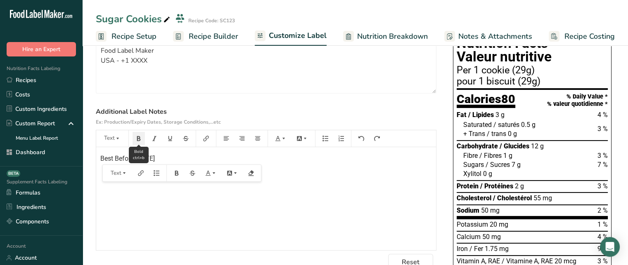
click at [138, 143] on button "button" at bounding box center [138, 138] width 12 height 13
click at [306, 143] on button "button" at bounding box center [302, 138] width 18 height 13
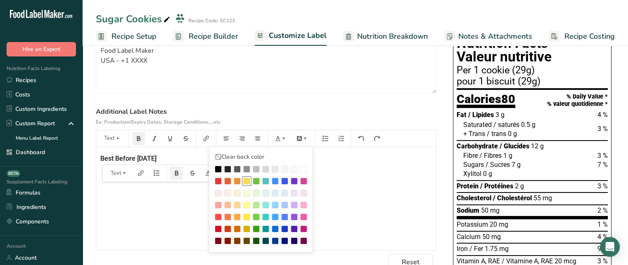
click at [246, 181] on div at bounding box center [246, 181] width 7 height 7
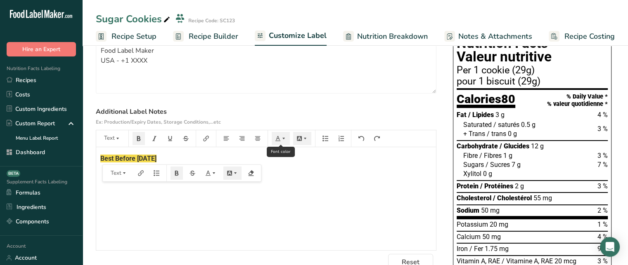
click at [286, 142] on icon "button" at bounding box center [284, 139] width 6 height 6
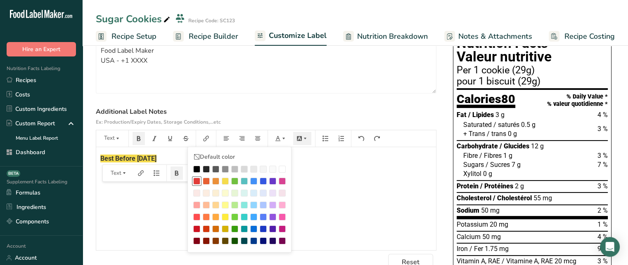
click at [200, 180] on div at bounding box center [196, 181] width 7 height 7
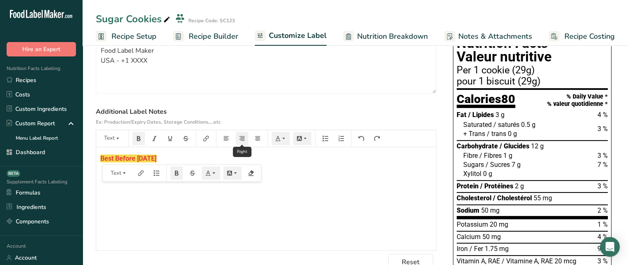
click at [241, 141] on icon "button" at bounding box center [241, 138] width 5 height 5
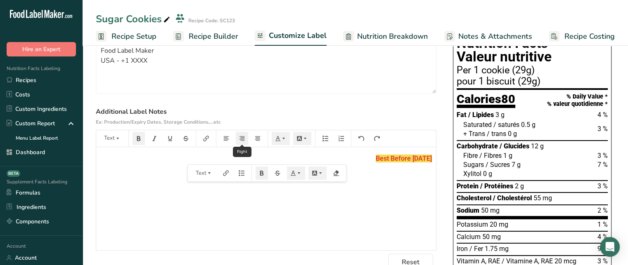
click at [242, 140] on icon "button" at bounding box center [242, 139] width 6 height 6
click at [254, 140] on button "button" at bounding box center [257, 138] width 12 height 13
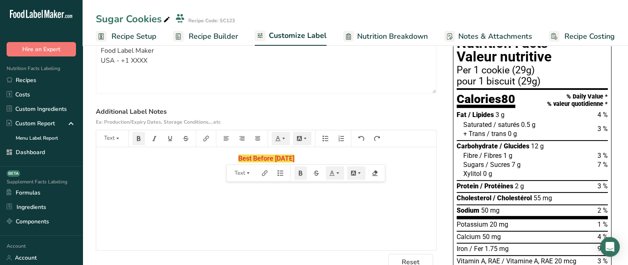
click at [340, 201] on div "Best Before December 2025" at bounding box center [266, 198] width 340 height 103
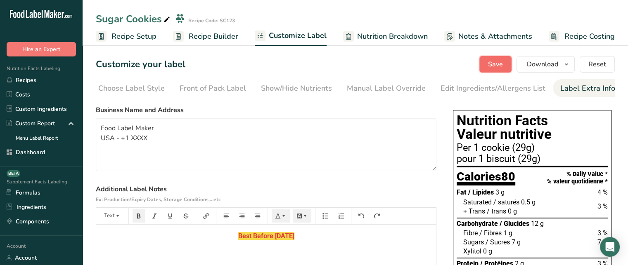
click at [493, 60] on span "Save" at bounding box center [495, 64] width 15 height 10
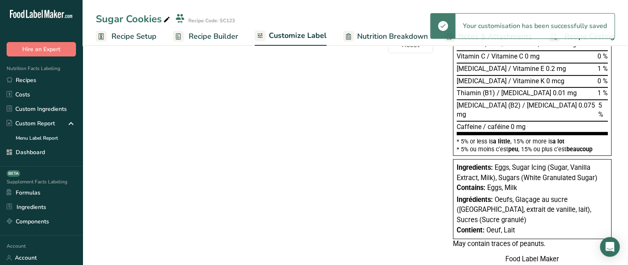
scroll to position [331, 0]
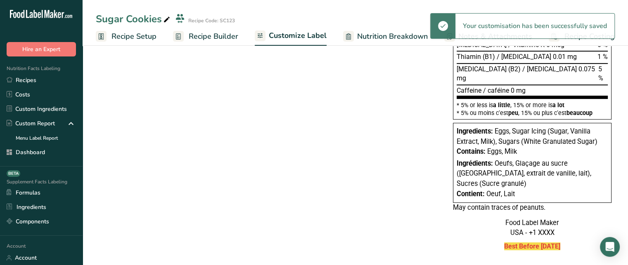
click at [537, 243] on strong "Best Before December 2025" at bounding box center [532, 247] width 56 height 8
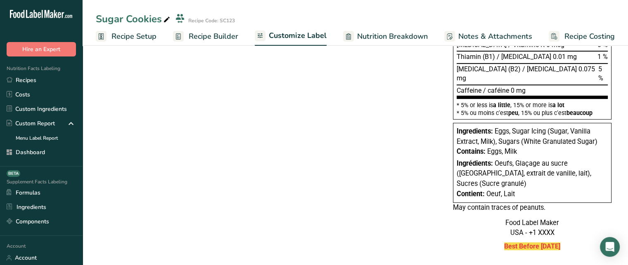
click at [585, 224] on div "Food Label Maker USA - +1 XXXX" at bounding box center [532, 228] width 158 height 20
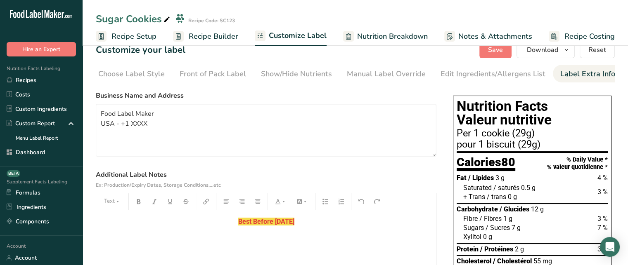
scroll to position [0, 0]
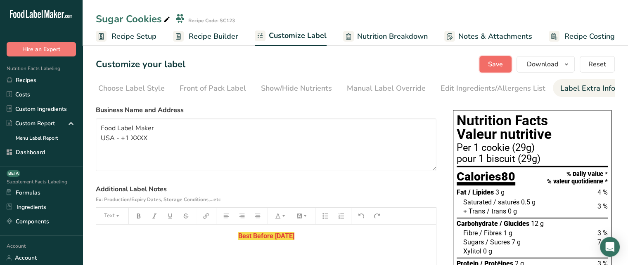
click at [493, 63] on span "Save" at bounding box center [495, 64] width 15 height 10
click at [367, 92] on div "Manual Label Override" at bounding box center [386, 88] width 79 height 11
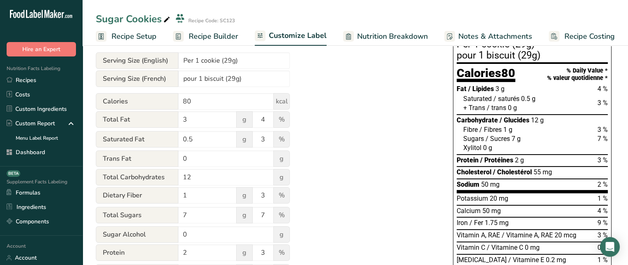
scroll to position [103, 0]
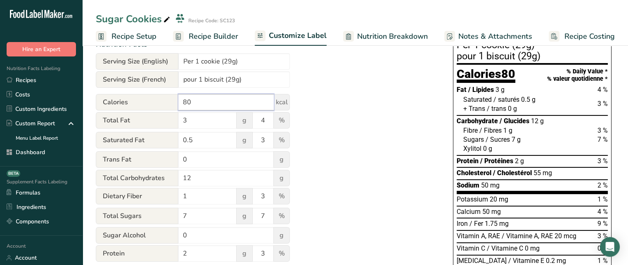
click at [201, 109] on input "80" at bounding box center [225, 102] width 95 height 17
type input "8"
type input "80"
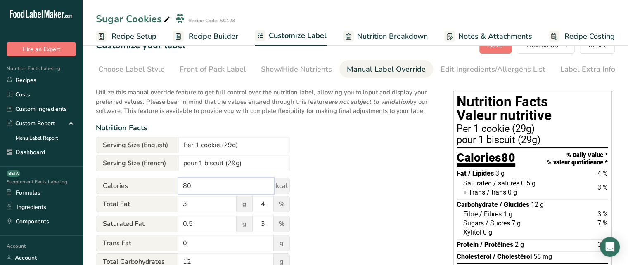
scroll to position [0, 0]
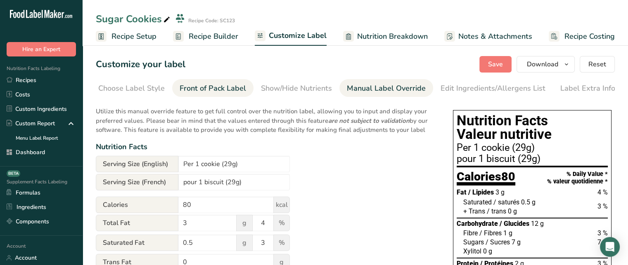
click at [238, 87] on div "Front of Pack Label" at bounding box center [213, 88] width 66 height 11
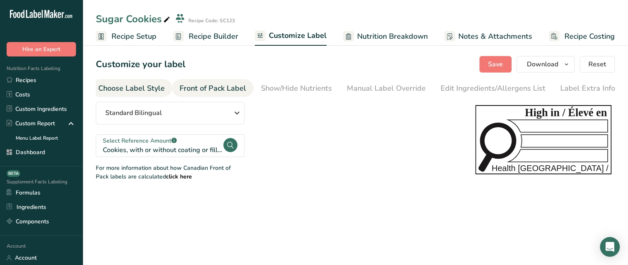
click at [160, 86] on div "Choose Label Style" at bounding box center [131, 88] width 66 height 11
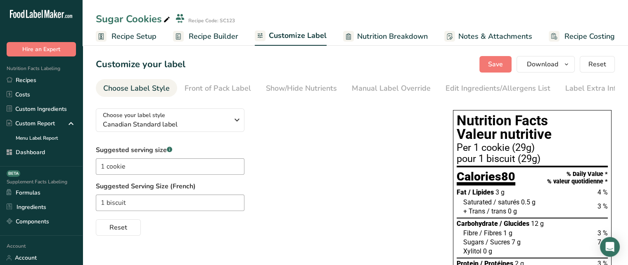
click at [373, 39] on span "Nutrition Breakdown" at bounding box center [392, 36] width 71 height 11
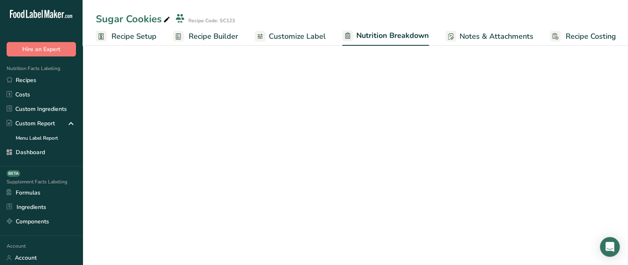
scroll to position [0, 1]
select select "Calories"
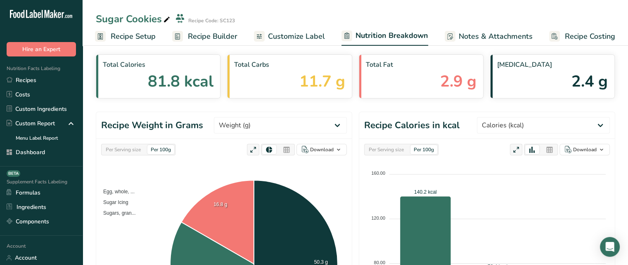
scroll to position [0, 0]
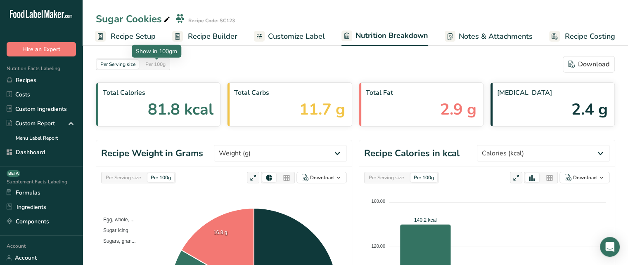
click at [165, 64] on div "Per 100g" at bounding box center [155, 64] width 27 height 9
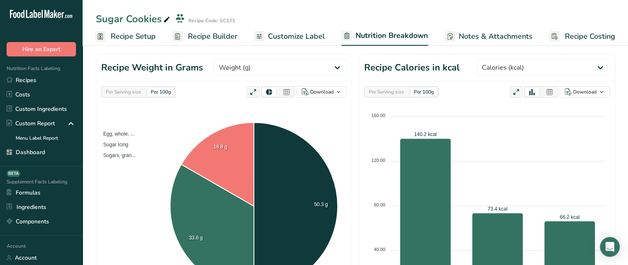
scroll to position [87, 0]
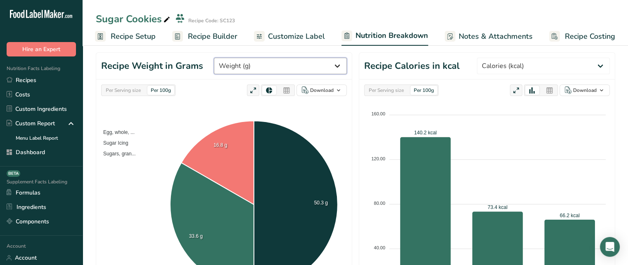
click at [328, 67] on select "Weight (g) Calories (kcal) Energy KJ (kj) Total Fat (g) Saturated Fat (g) Trans…" at bounding box center [280, 66] width 133 height 17
click at [245, 58] on select "Weight (g) Calories (kcal) Energy KJ (kj) Total Fat (g) Saturated Fat (g) Trans…" at bounding box center [280, 66] width 133 height 17
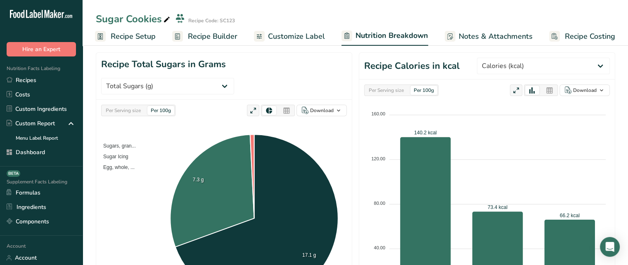
click at [287, 100] on div "Per Serving size Per 100g Download As image (.png) As table (.xlsx) Sugars, gra…" at bounding box center [223, 210] width 255 height 220
click at [313, 130] on foreignobject "Sugars, gran... Sugar Icing Egg, whole, ..." at bounding box center [224, 219] width 246 height 178
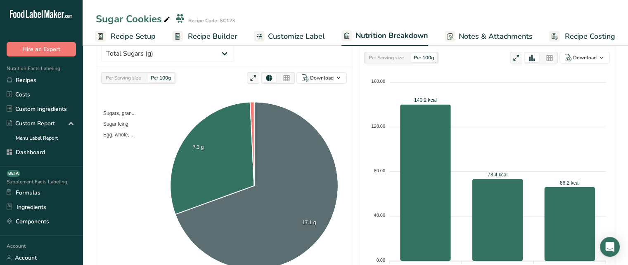
scroll to position [120, 0]
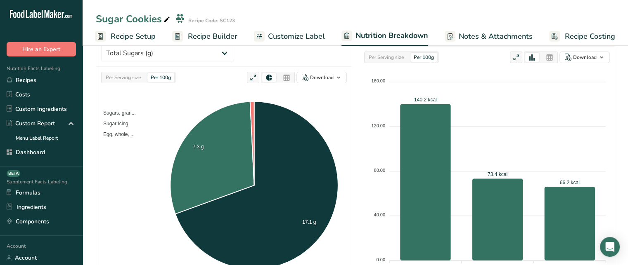
click at [290, 72] on icon at bounding box center [286, 78] width 7 height 12
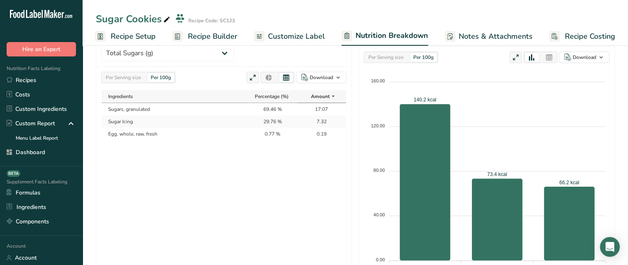
click at [285, 74] on icon at bounding box center [285, 78] width 7 height 8
click at [207, 67] on div "Per Serving size Per 100g Download As image (.png) As table (.xlsx) Ingredients…" at bounding box center [223, 177] width 255 height 220
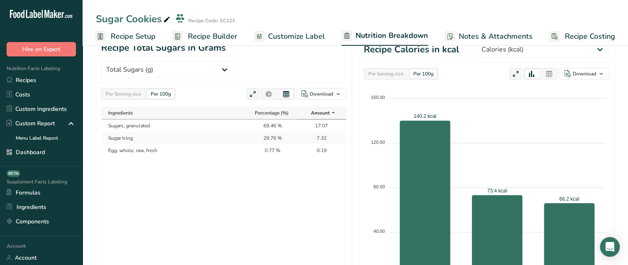
scroll to position [87, 0]
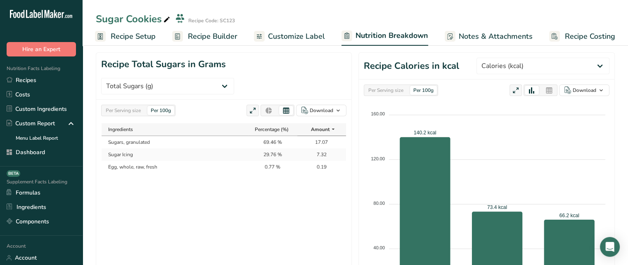
click at [324, 136] on td "17.07" at bounding box center [321, 142] width 49 height 12
click at [269, 105] on icon at bounding box center [268, 111] width 7 height 12
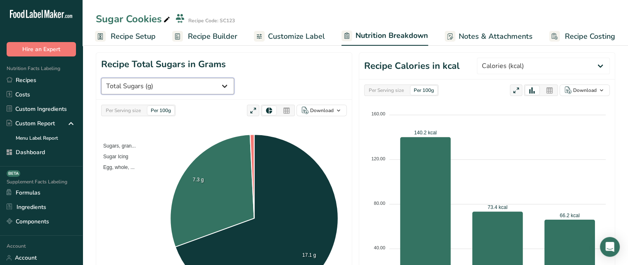
click at [234, 78] on select "Weight (g) Calories (kcal) Energy KJ (kj) Total Fat (g) Saturated Fat (g) Trans…" at bounding box center [167, 86] width 133 height 17
select select "Weight"
click at [234, 78] on select "Weight (g) Calories (kcal) Energy KJ (kj) Total Fat (g) Saturated Fat (g) Trans…" at bounding box center [167, 86] width 133 height 17
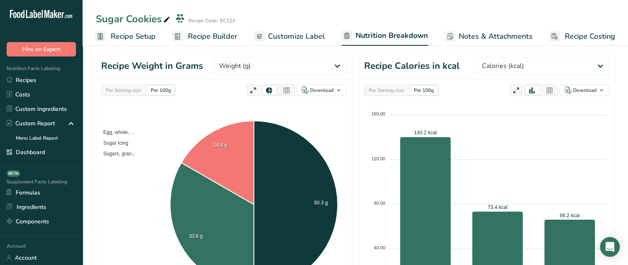
click at [286, 90] on icon at bounding box center [286, 91] width 7 height 12
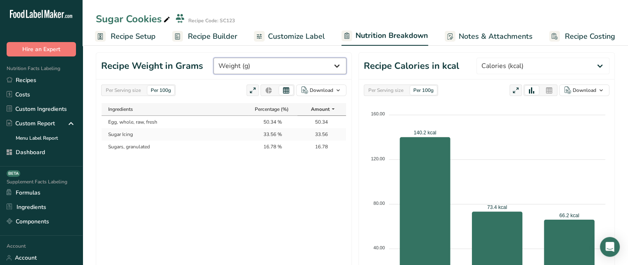
click at [308, 67] on select "Weight (g) Calories (kcal) Energy KJ (kj) Total Fat (g) Saturated Fat (g) Trans…" at bounding box center [279, 66] width 133 height 17
click at [307, 67] on select "Weight (g) Calories (kcal) Energy KJ (kj) Total Fat (g) Saturated Fat (g) Trans…" at bounding box center [279, 66] width 133 height 17
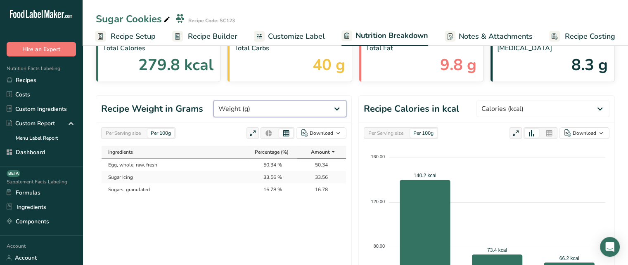
scroll to position [50, 0]
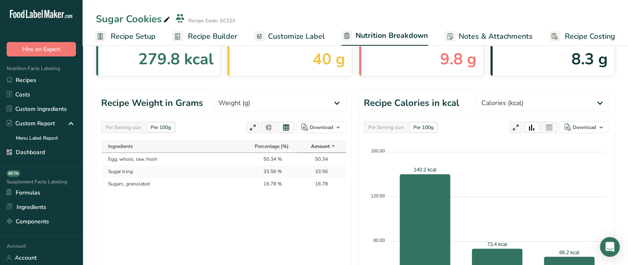
click at [133, 129] on div "Per Serving size" at bounding box center [123, 127] width 42 height 9
click at [160, 126] on div "Per 100g" at bounding box center [160, 127] width 27 height 9
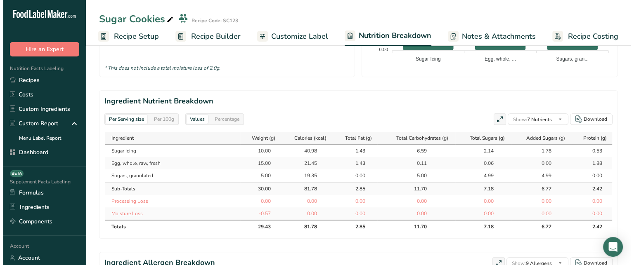
scroll to position [332, 0]
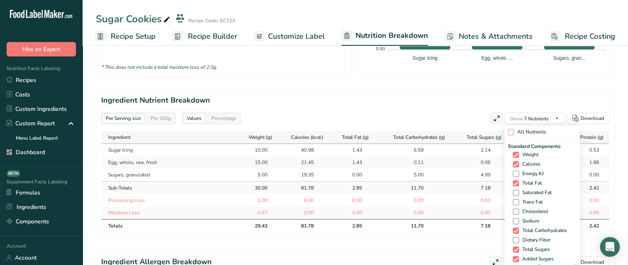
click at [514, 133] on span "All Nutrients" at bounding box center [530, 132] width 32 height 6
click at [512, 133] on input "All Nutrients" at bounding box center [510, 132] width 5 height 5
checkbox input "true"
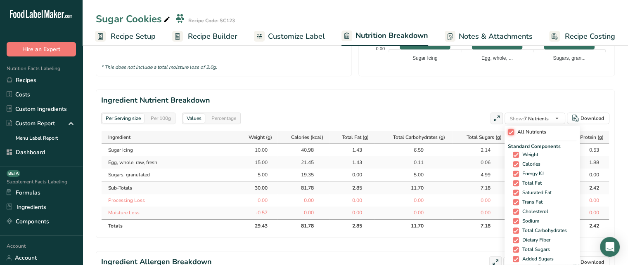
checkbox input "true"
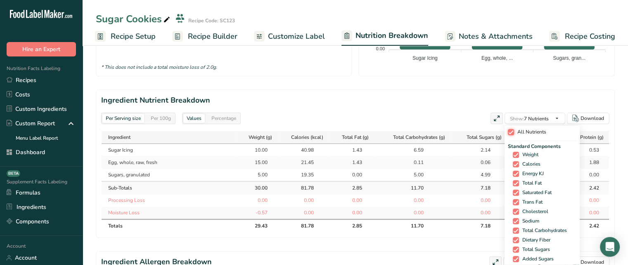
checkbox input "true"
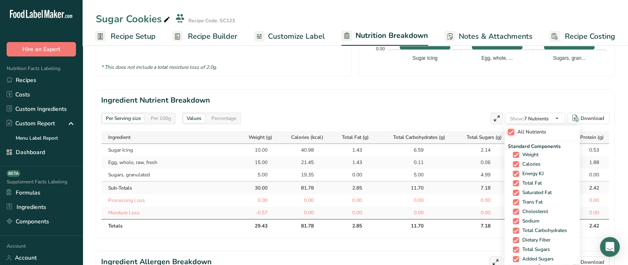
checkbox input "true"
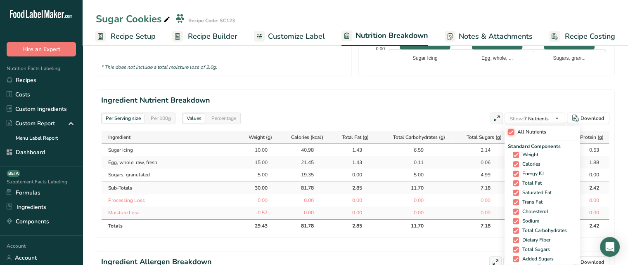
checkbox input "true"
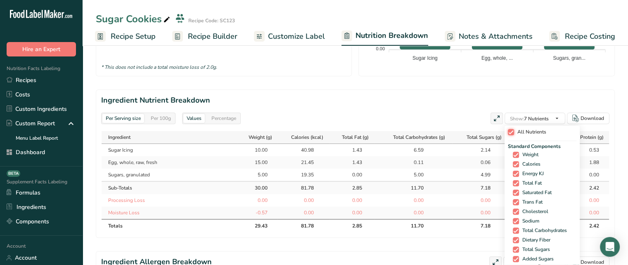
checkbox input "true"
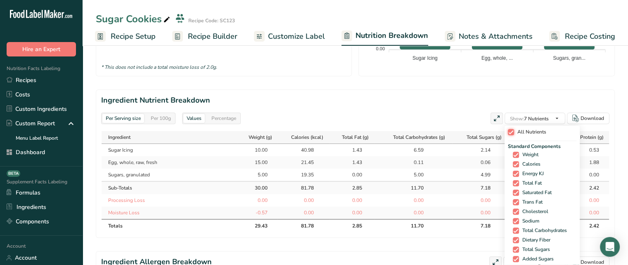
checkbox input "true"
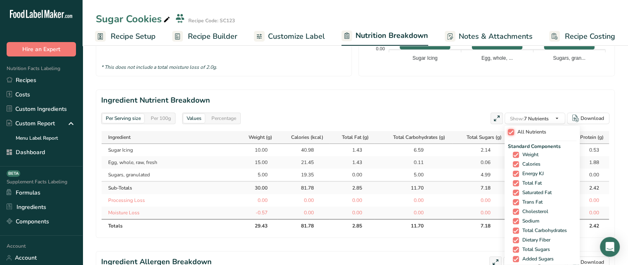
checkbox input "true"
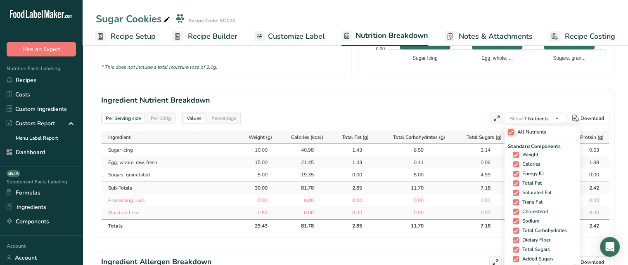
checkbox input "true"
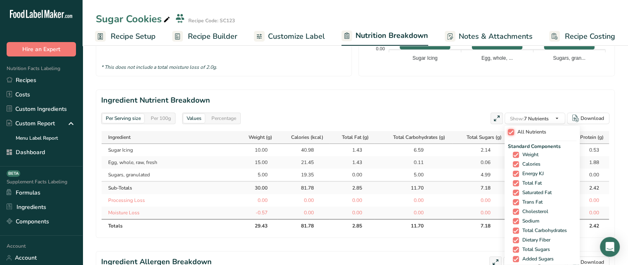
checkbox input "true"
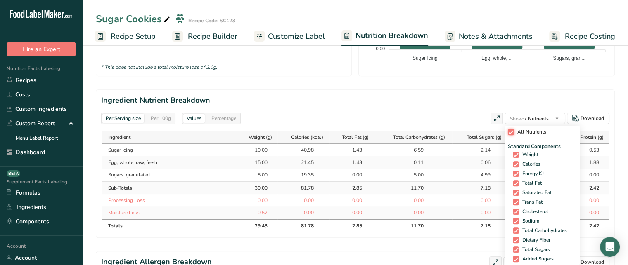
checkbox input "true"
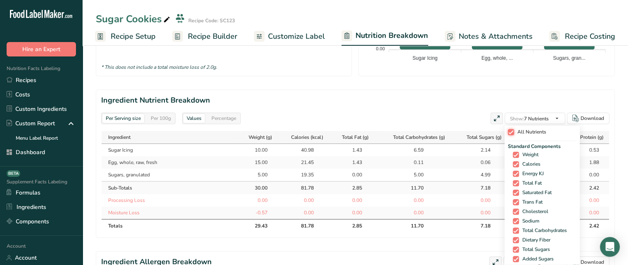
checkbox input "true"
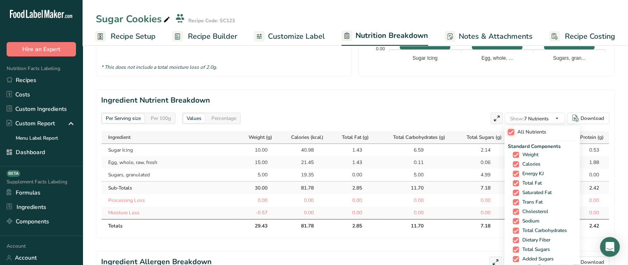
checkbox input "true"
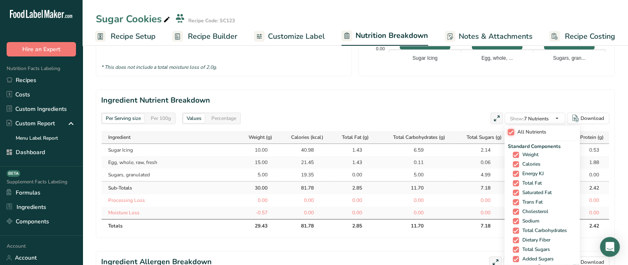
checkbox input "true"
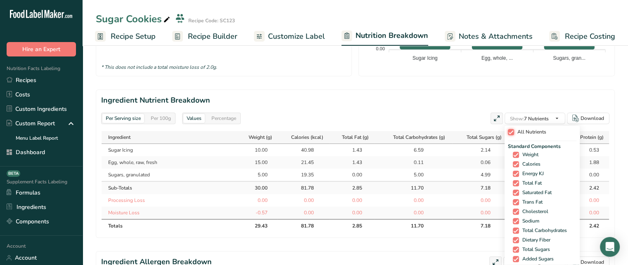
checkbox input "true"
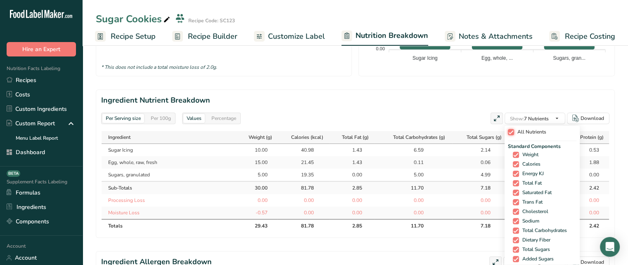
checkbox input "true"
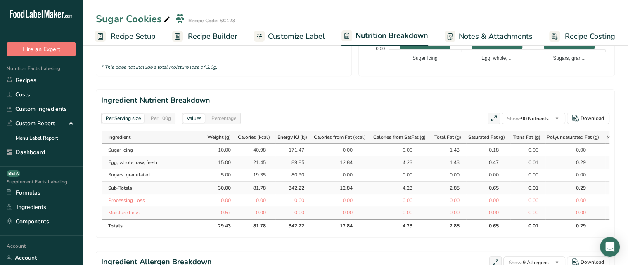
click at [492, 118] on icon at bounding box center [493, 119] width 7 height 12
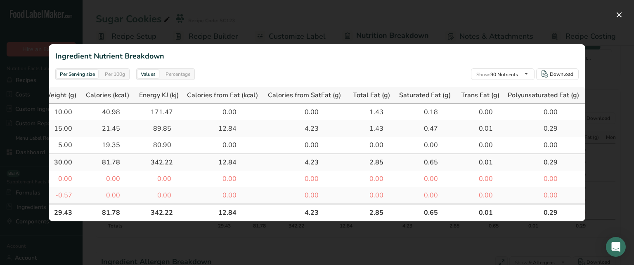
scroll to position [0, 0]
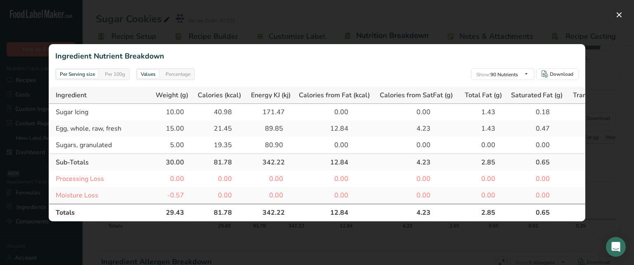
click at [172, 208] on div "29.43" at bounding box center [173, 213] width 21 height 10
click at [124, 70] on div "Per 100g" at bounding box center [115, 74] width 27 height 9
click at [94, 70] on div "Per Serving size" at bounding box center [78, 74] width 42 height 9
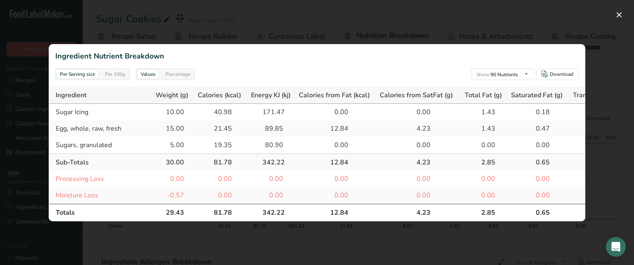
click at [175, 72] on div "Percentage" at bounding box center [177, 74] width 31 height 9
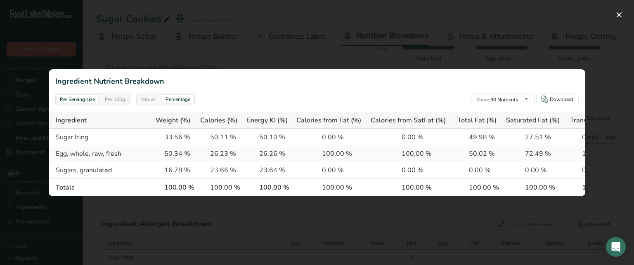
click at [146, 100] on div "Values" at bounding box center [147, 99] width 21 height 9
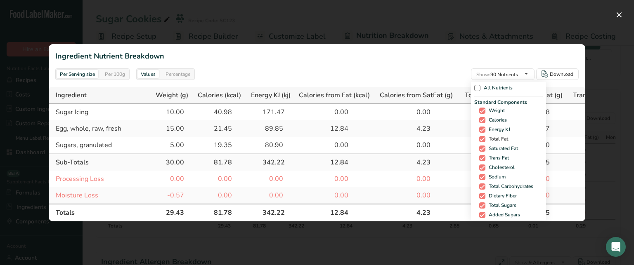
click at [481, 137] on span at bounding box center [482, 139] width 6 height 6
click at [481, 137] on input "Total Fat" at bounding box center [481, 139] width 5 height 5
checkbox input "false"
click at [480, 146] on span at bounding box center [482, 149] width 6 height 6
click at [480, 146] on input "Saturated Fat" at bounding box center [481, 148] width 5 height 5
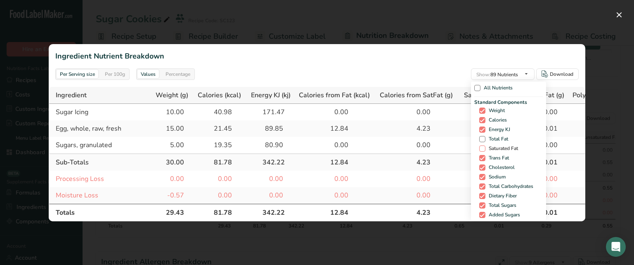
click at [480, 146] on span at bounding box center [482, 149] width 6 height 6
click at [480, 146] on input "Saturated Fat" at bounding box center [481, 148] width 5 height 5
checkbox input "true"
click at [480, 127] on span at bounding box center [482, 130] width 6 height 6
click at [480, 127] on input "Energy KJ" at bounding box center [481, 129] width 5 height 5
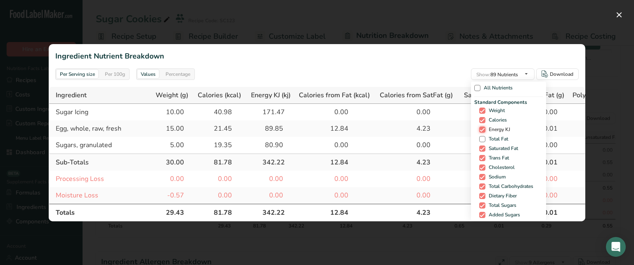
checkbox input "false"
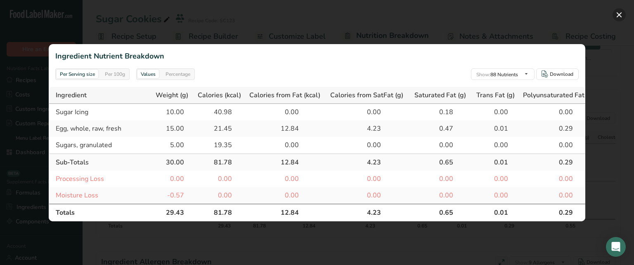
click at [617, 19] on button "button" at bounding box center [618, 14] width 13 height 13
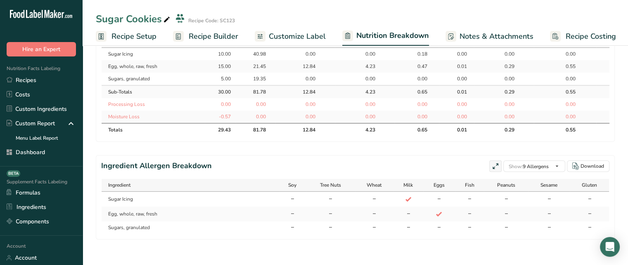
scroll to position [433, 0]
click at [129, 198] on td "Sugar Icing" at bounding box center [190, 198] width 177 height 15
click at [148, 214] on td "Egg, whole, raw, fresh" at bounding box center [190, 213] width 177 height 15
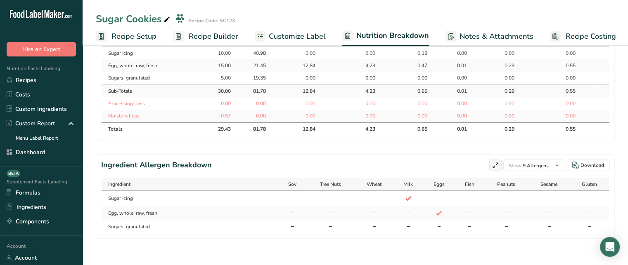
click at [166, 215] on td "Egg, whole, raw, fresh" at bounding box center [190, 213] width 177 height 15
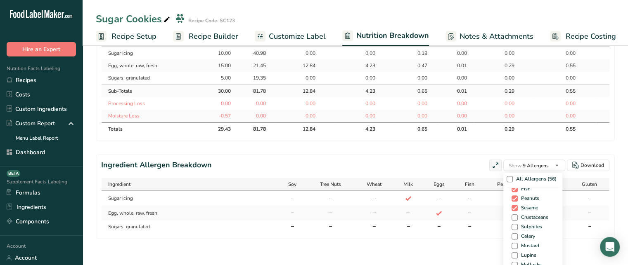
scroll to position [51, 0]
click at [511, 220] on span at bounding box center [514, 219] width 6 height 6
click at [511, 220] on input "Crustaceans" at bounding box center [513, 219] width 5 height 5
checkbox input "true"
click at [508, 230] on span at bounding box center [511, 229] width 6 height 6
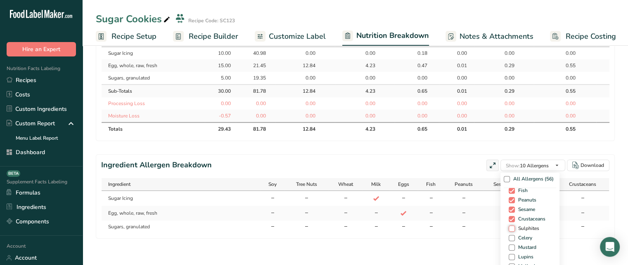
click at [508, 230] on input "Sulphites" at bounding box center [510, 228] width 5 height 5
checkbox input "true"
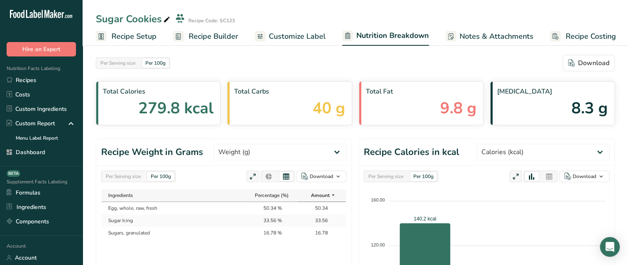
scroll to position [0, 0]
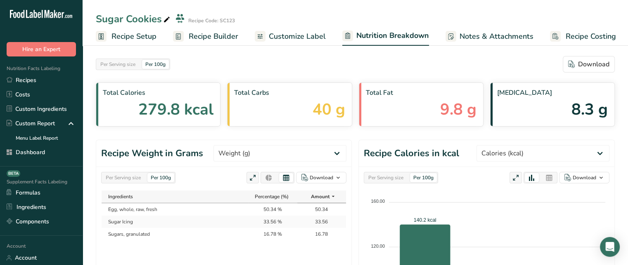
click at [482, 38] on span "Notes & Attachments" at bounding box center [496, 36] width 74 height 11
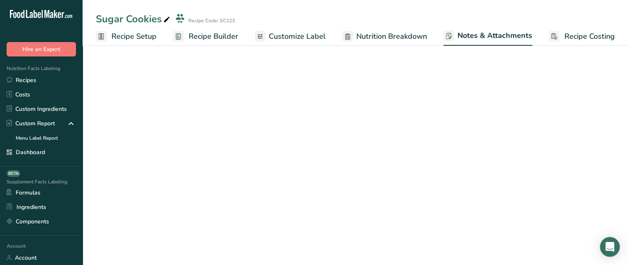
scroll to position [0, 0]
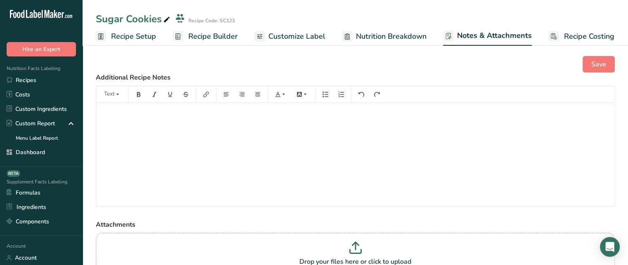
click at [259, 122] on div "﻿" at bounding box center [355, 154] width 518 height 103
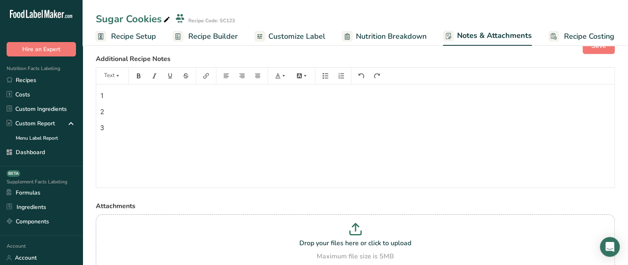
scroll to position [0, 0]
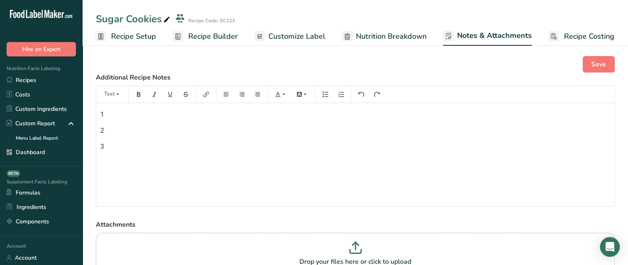
click at [505, 37] on span "Notes & Attachments" at bounding box center [494, 35] width 75 height 11
click at [418, 34] on span "Nutrition Breakdown" at bounding box center [391, 36] width 71 height 11
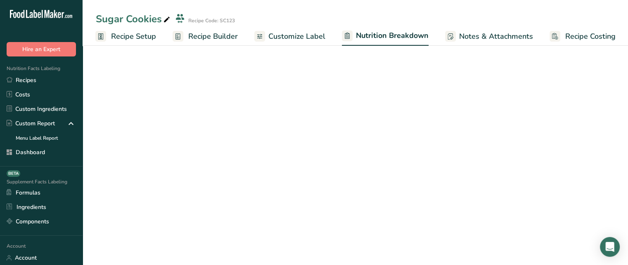
scroll to position [0, 1]
select select "Calories"
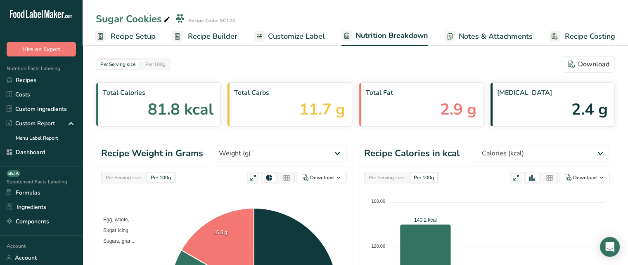
click at [478, 33] on span "Notes & Attachments" at bounding box center [495, 36] width 74 height 11
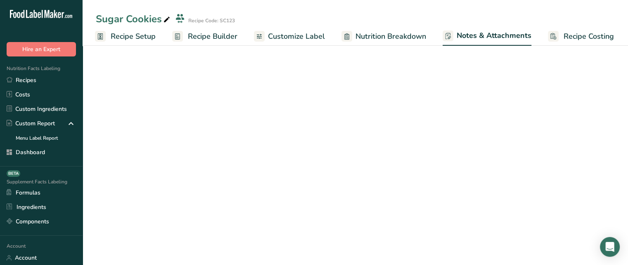
scroll to position [0, 0]
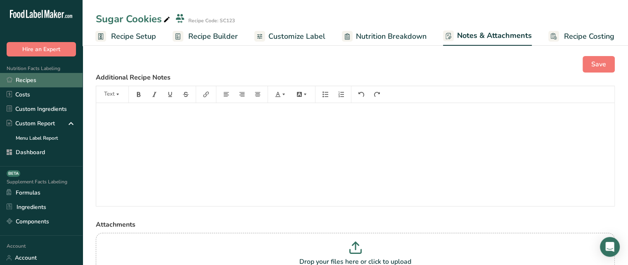
click at [61, 82] on link "Recipes" at bounding box center [41, 80] width 83 height 14
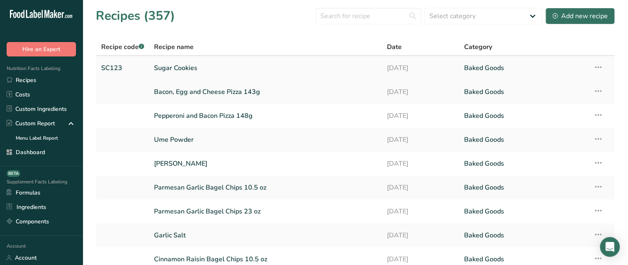
click at [600, 66] on icon at bounding box center [598, 67] width 10 height 15
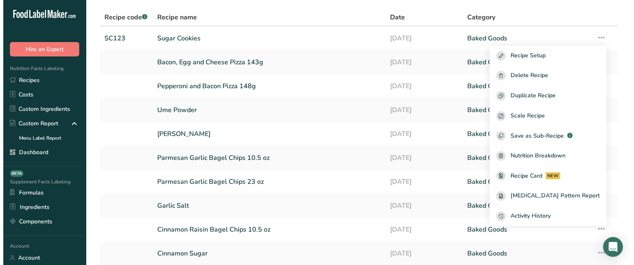
scroll to position [37, 0]
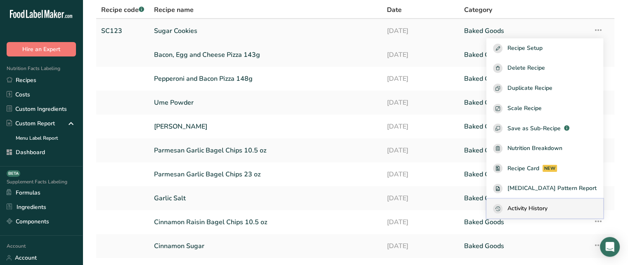
click at [545, 207] on span "Activity History" at bounding box center [527, 208] width 40 height 9
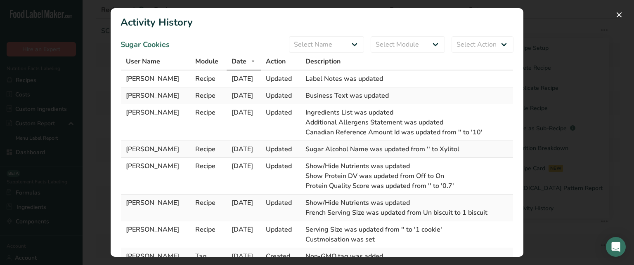
click at [241, 78] on span "[DATE]" at bounding box center [241, 78] width 21 height 9
click at [291, 81] on td "Updated" at bounding box center [281, 79] width 40 height 17
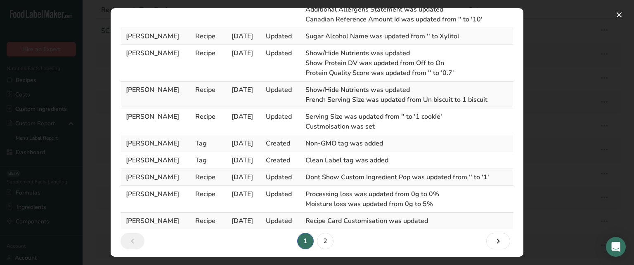
scroll to position [115, 0]
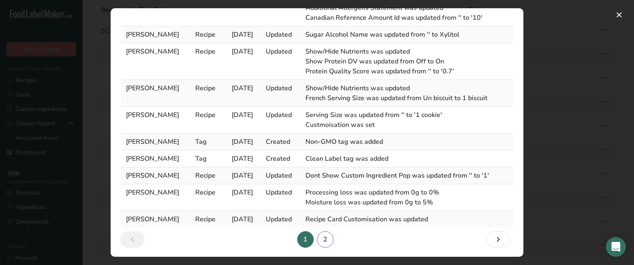
click at [327, 241] on link "2" at bounding box center [325, 239] width 17 height 17
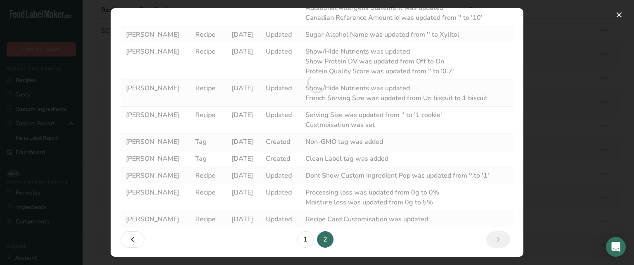
scroll to position [0, 0]
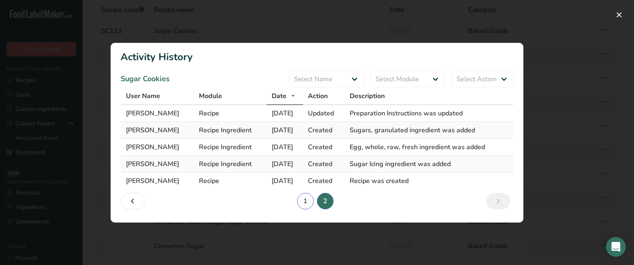
click at [308, 196] on link "1" at bounding box center [305, 201] width 17 height 17
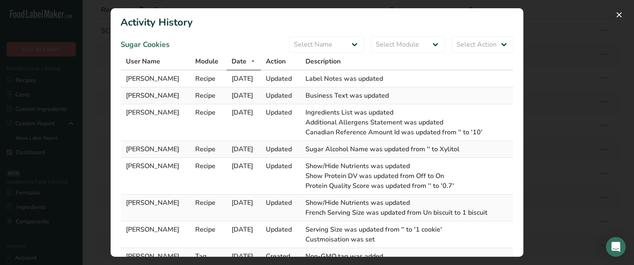
click at [156, 74] on span "Rachelle Khalife" at bounding box center [152, 78] width 53 height 9
click at [239, 74] on span "[DATE]" at bounding box center [241, 78] width 21 height 9
drag, startPoint x: 307, startPoint y: 81, endPoint x: 388, endPoint y: 85, distance: 81.4
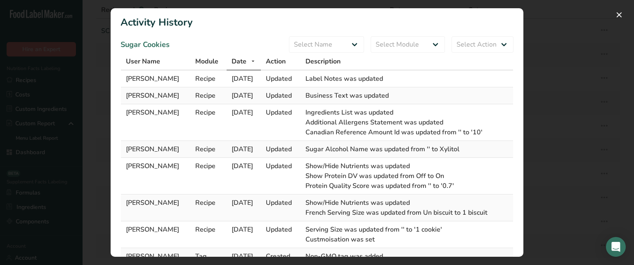
click at [388, 85] on td "Label Notes was updated" at bounding box center [406, 79] width 213 height 17
click at [622, 17] on button "Activity Log Modal" at bounding box center [618, 14] width 13 height 13
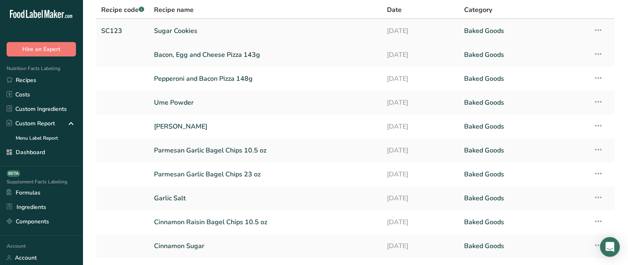
click at [194, 25] on link "Sugar Cookies" at bounding box center [265, 30] width 222 height 17
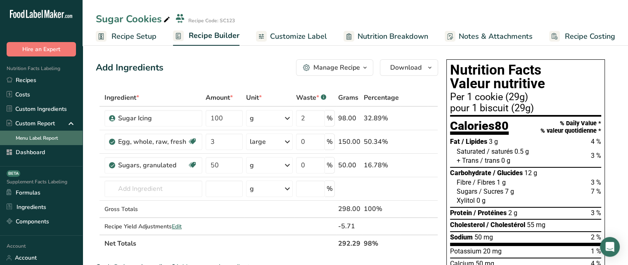
click at [55, 137] on link "Menu Label Report" at bounding box center [41, 138] width 83 height 14
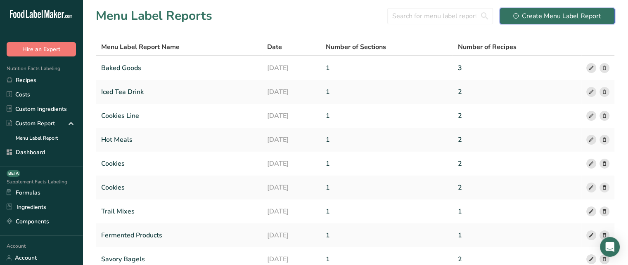
click at [521, 15] on div "Create Menu Label Report" at bounding box center [557, 16] width 88 height 10
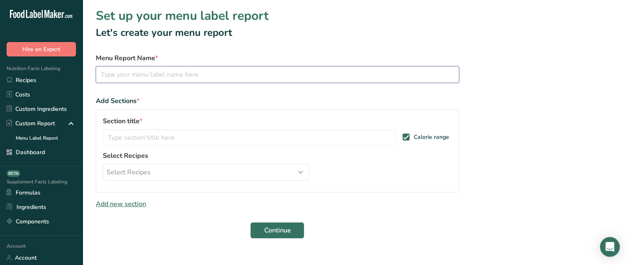
click at [275, 66] on input "text" at bounding box center [277, 74] width 363 height 17
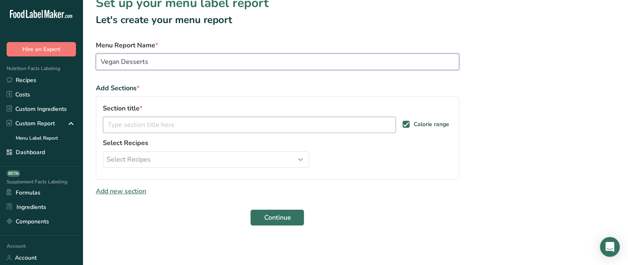
type input "Vegan Desserts"
click at [313, 123] on input "text" at bounding box center [249, 125] width 293 height 17
type input "Vegan Cookies"
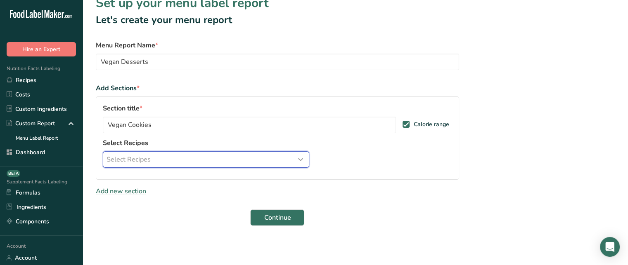
click at [259, 163] on div "Select Recipes" at bounding box center [205, 160] width 199 height 10
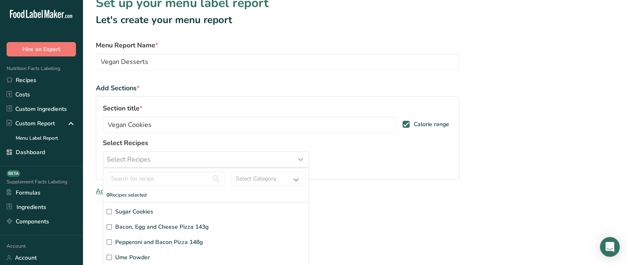
click at [110, 211] on input "Sugar Cookies" at bounding box center [108, 211] width 5 height 5
checkbox input "true"
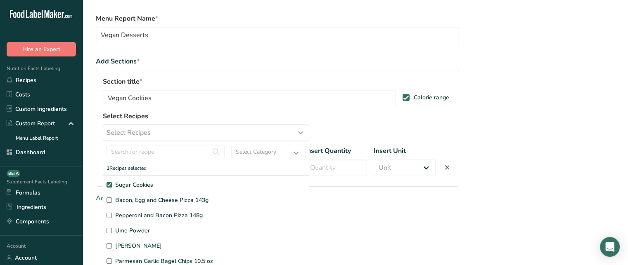
scroll to position [46, 0]
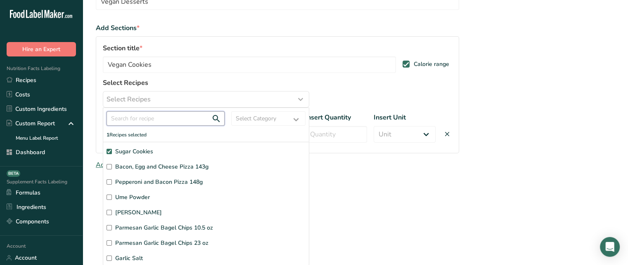
click at [139, 117] on input "text" at bounding box center [165, 118] width 118 height 14
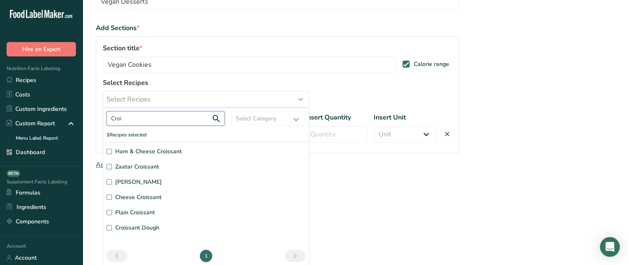
type input "Croi"
click at [109, 181] on input "Almond Croissant" at bounding box center [108, 182] width 5 height 5
checkbox input "true"
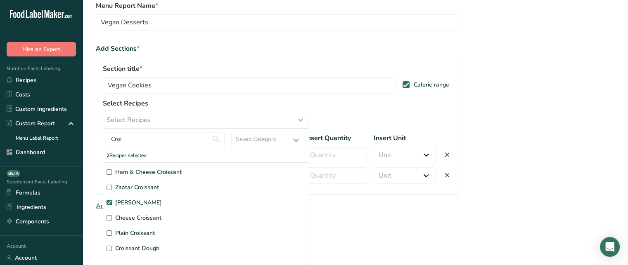
scroll to position [67, 0]
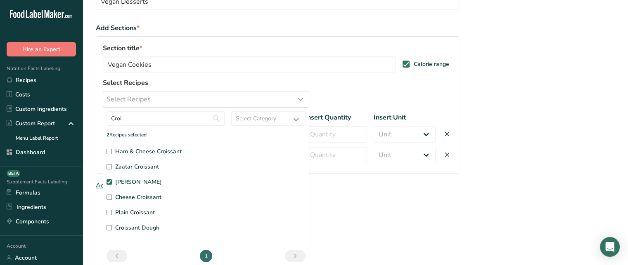
click at [106, 209] on label "Plain Croissant" at bounding box center [205, 212] width 199 height 9
click at [106, 210] on input "Plain Croissant" at bounding box center [108, 212] width 5 height 5
checkbox input "true"
click at [350, 90] on div "Section title * Vegan Cookies Calorie range Select Recipes Select Recipes Croi …" at bounding box center [277, 115] width 363 height 158
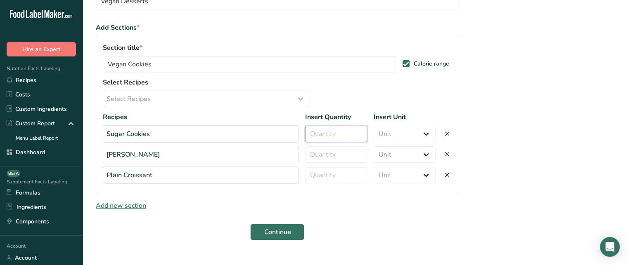
click at [335, 135] on input "number" at bounding box center [336, 134] width 62 height 17
type input "50"
click at [337, 151] on input "number" at bounding box center [336, 154] width 62 height 17
type input "50"
click at [335, 178] on input "number" at bounding box center [336, 175] width 62 height 17
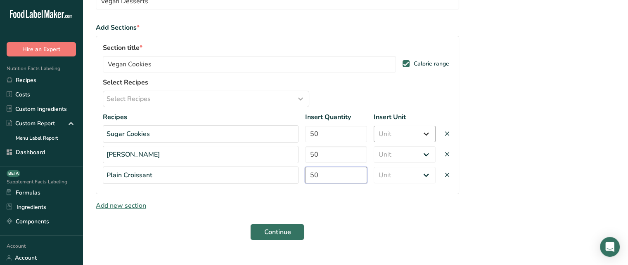
type input "50"
click at [421, 132] on select "Unit Serving Package g kg mg mcg lb oz" at bounding box center [404, 134] width 62 height 17
select select "0"
click at [373, 126] on select "Unit Serving Package g kg mg mcg lb oz" at bounding box center [404, 134] width 62 height 17
click at [403, 144] on div "Recipes Insert Quantity Insert Unit Sugar Cookies 50 Serving Package g kg mg mc…" at bounding box center [277, 148] width 349 height 72
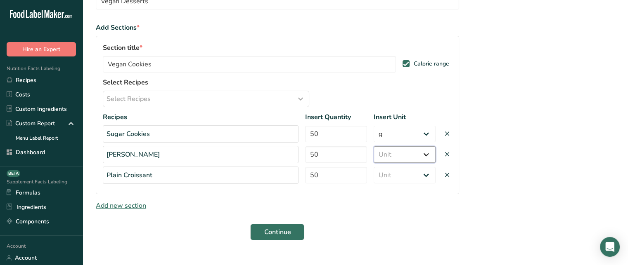
click at [401, 150] on select "Unit Serving Package g kg mg mcg lb oz" at bounding box center [404, 154] width 62 height 17
select select "0"
click at [373, 146] on select "Unit Serving Package g kg mg mcg lb oz" at bounding box center [404, 154] width 62 height 17
click at [392, 171] on select "Unit Serving Package g kg mg mcg lb oz" at bounding box center [404, 175] width 62 height 17
select select "0"
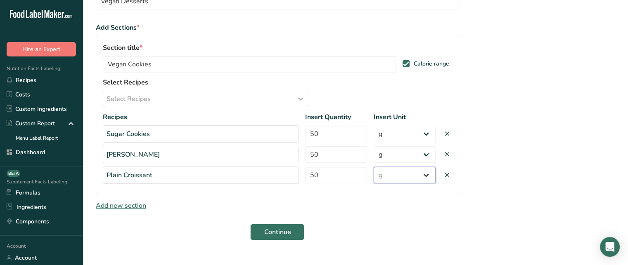
click at [373, 167] on select "Unit Serving Package g kg mg mcg lb oz" at bounding box center [404, 175] width 62 height 17
click at [287, 225] on button "Continue" at bounding box center [277, 232] width 54 height 17
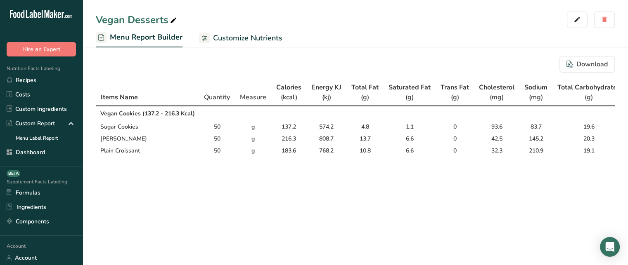
drag, startPoint x: 142, startPoint y: 116, endPoint x: 158, endPoint y: 115, distance: 16.1
click at [158, 115] on td "Vegan Cookies (137.2 - 216.3 Kcal)" at bounding box center [536, 113] width 880 height 15
click at [183, 177] on div "Download Items Name Quantity Measure Calories (kcal) Energy KJ (kj) Total Fat (…" at bounding box center [355, 111] width 545 height 137
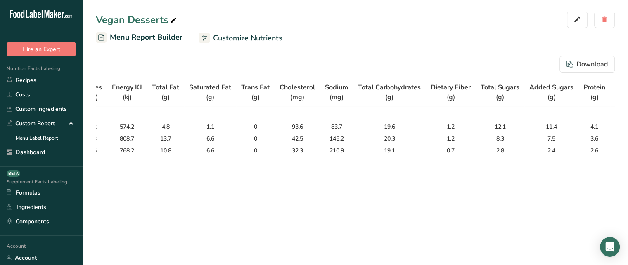
scroll to position [0, 213]
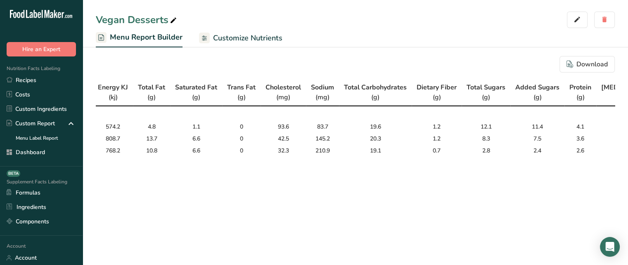
click at [257, 38] on span "Customize Nutrients" at bounding box center [247, 38] width 69 height 11
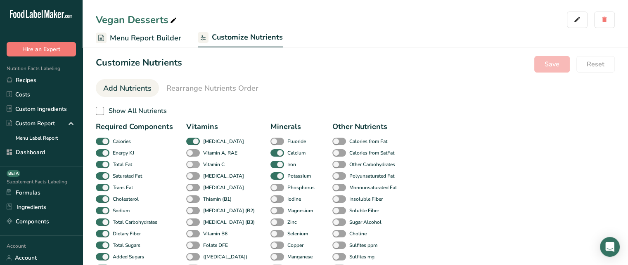
click at [194, 165] on span at bounding box center [193, 165] width 14 height 8
click at [191, 165] on input "Vitamin C" at bounding box center [188, 164] width 5 height 5
checkbox input "true"
click at [194, 175] on span at bounding box center [193, 176] width 14 height 8
click at [191, 175] on input "Vitamin E" at bounding box center [188, 175] width 5 height 5
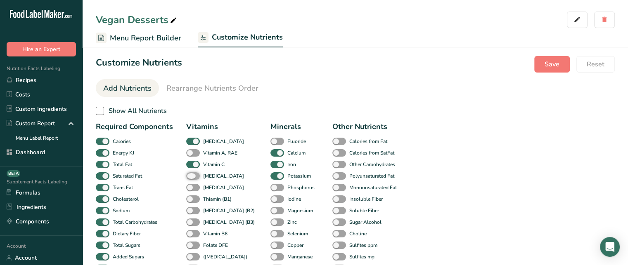
checkbox input "true"
click at [196, 189] on span at bounding box center [193, 188] width 14 height 8
click at [191, 189] on input "Vitamin K" at bounding box center [188, 187] width 5 height 5
checkbox input "true"
click at [194, 196] on span at bounding box center [193, 200] width 14 height 8
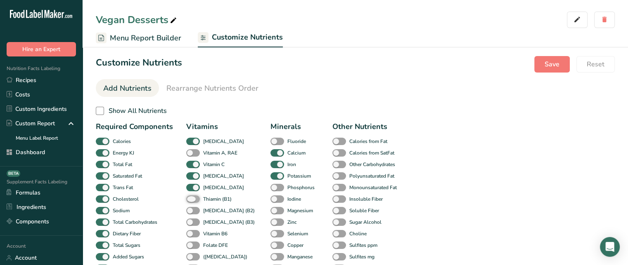
click at [191, 196] on input "Thiamin (B1)" at bounding box center [188, 198] width 5 height 5
checkbox input "true"
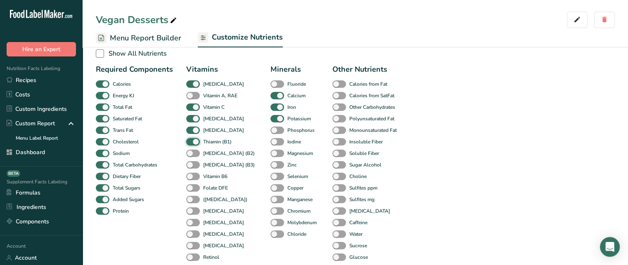
scroll to position [64, 0]
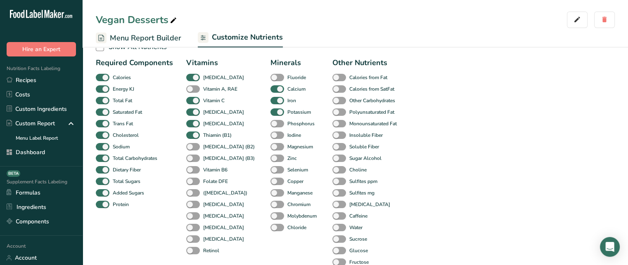
click at [270, 177] on div "Copper" at bounding box center [276, 182] width 12 height 12
click at [270, 183] on span at bounding box center [277, 182] width 14 height 8
click at [270, 183] on input "Copper" at bounding box center [272, 181] width 5 height 5
checkbox input "true"
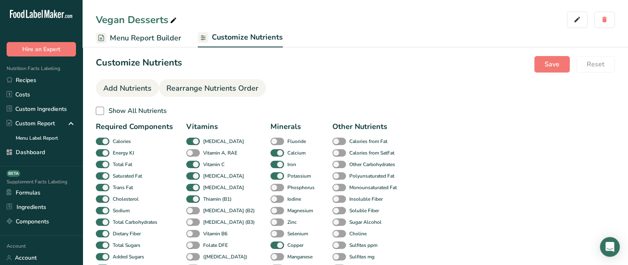
click at [252, 90] on span "Rearrange Nutrients Order" at bounding box center [212, 88] width 92 height 11
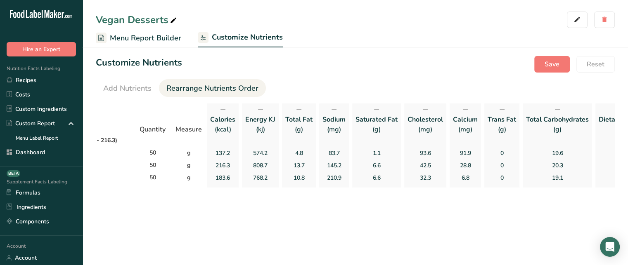
scroll to position [0, 60]
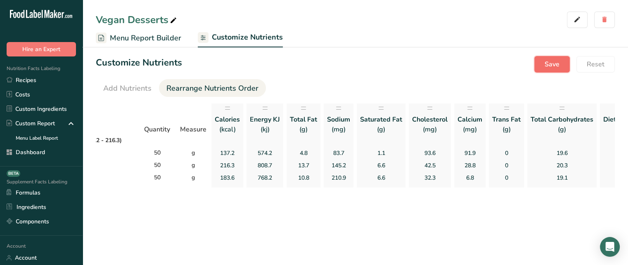
click at [550, 66] on span "Save" at bounding box center [551, 64] width 15 height 10
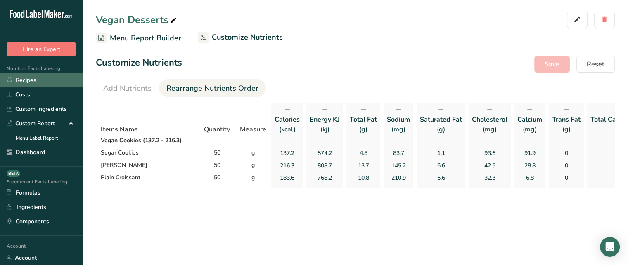
click at [59, 85] on link "Recipes" at bounding box center [41, 80] width 83 height 14
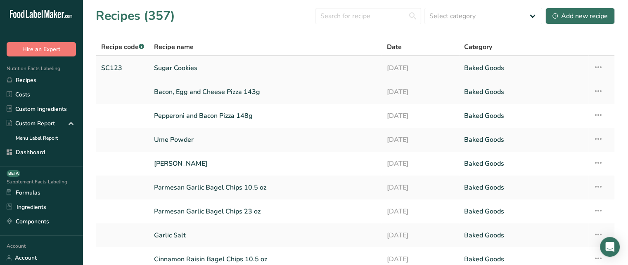
click at [177, 67] on link "Sugar Cookies" at bounding box center [265, 67] width 222 height 17
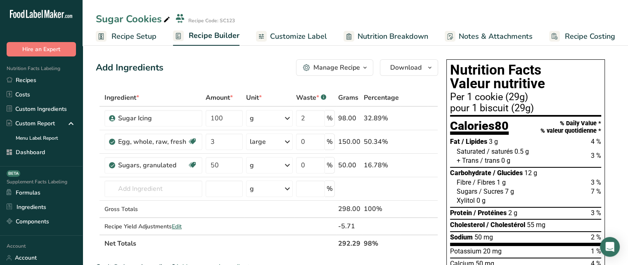
click at [567, 33] on span "Recipe Costing" at bounding box center [589, 36] width 50 height 11
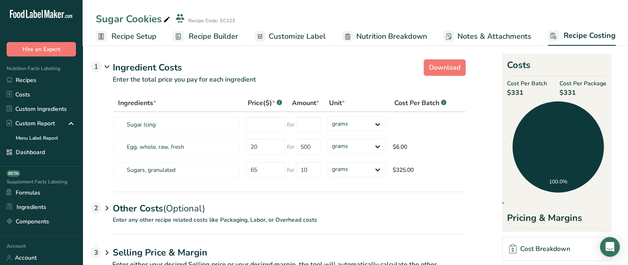
click at [130, 214] on div "Other Costs (Optional) 2" at bounding box center [289, 204] width 353 height 24
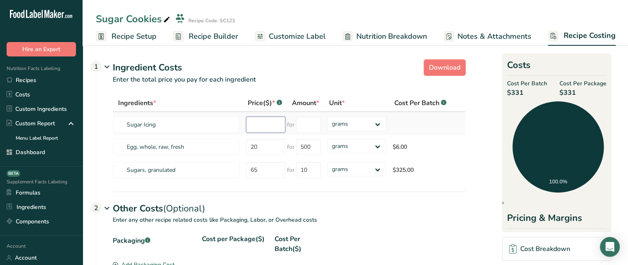
click at [250, 125] on input "number" at bounding box center [265, 125] width 39 height 16
type input "50"
click at [308, 122] on input "number" at bounding box center [308, 125] width 25 height 16
type input "100"
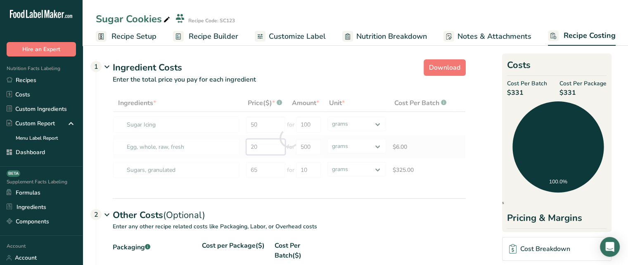
click at [269, 153] on div "Ingredients * Price($) * .a-a{fill:#347362;}.b-a{fill:#fff;} Amount * Unit * Co…" at bounding box center [289, 137] width 353 height 87
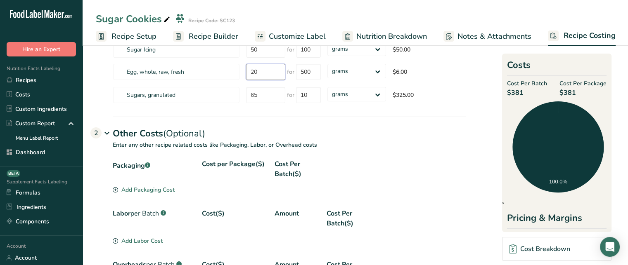
scroll to position [79, 0]
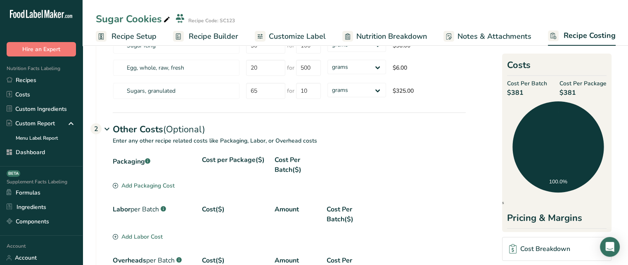
click at [149, 182] on div "Add Packaging Cost" at bounding box center [144, 186] width 62 height 9
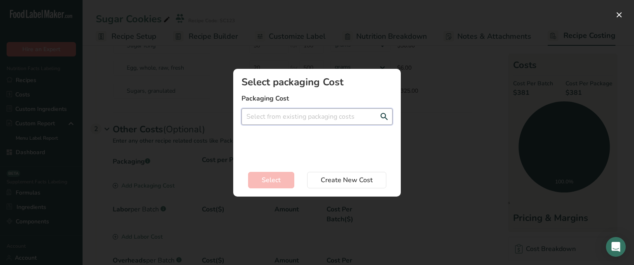
click at [327, 113] on input "Add New Recipe Cost Modal" at bounding box center [316, 117] width 151 height 17
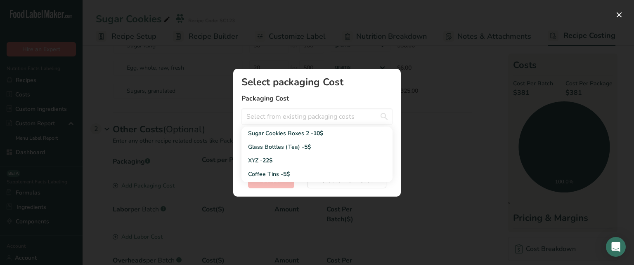
click at [315, 97] on label "Packaging Cost" at bounding box center [316, 99] width 151 height 10
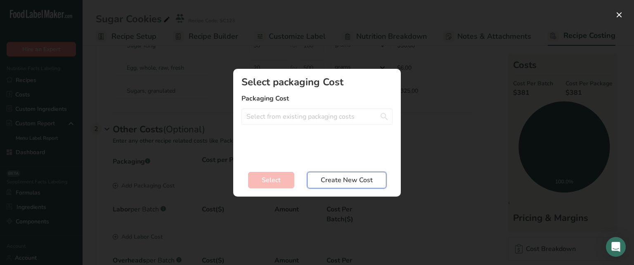
click at [353, 187] on button "Create New Cost" at bounding box center [346, 180] width 79 height 17
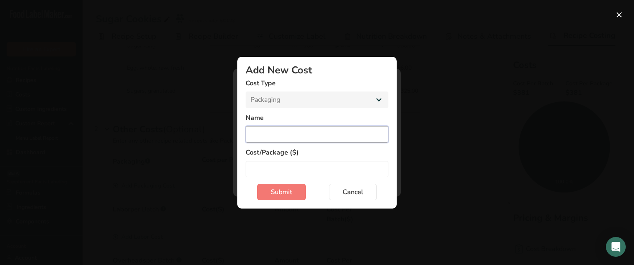
click at [289, 133] on input "Add New Cost Modal" at bounding box center [317, 134] width 143 height 17
type input "Sugar Cookies Tin Boxes"
click at [291, 172] on input "Add New Cost Modal" at bounding box center [317, 169] width 143 height 17
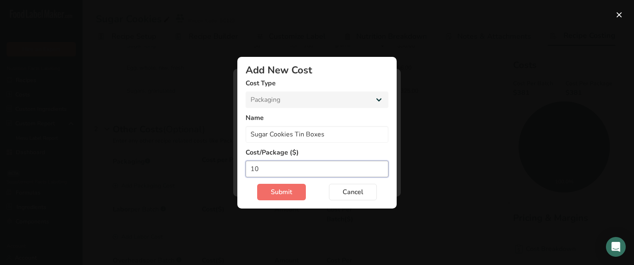
type input "10"
click at [288, 195] on span "Submit" at bounding box center [281, 192] width 21 height 10
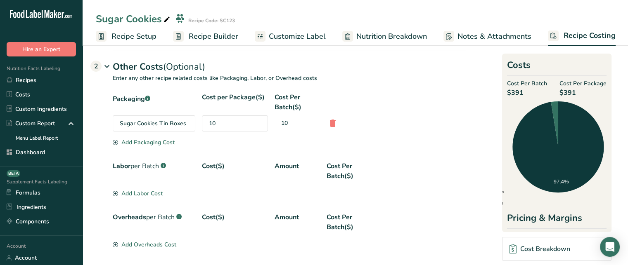
scroll to position [144, 0]
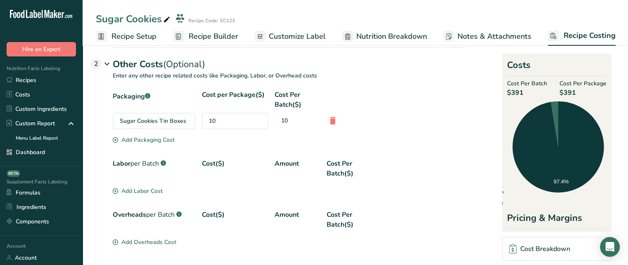
click at [131, 187] on div "Add Labor Cost" at bounding box center [138, 191] width 50 height 9
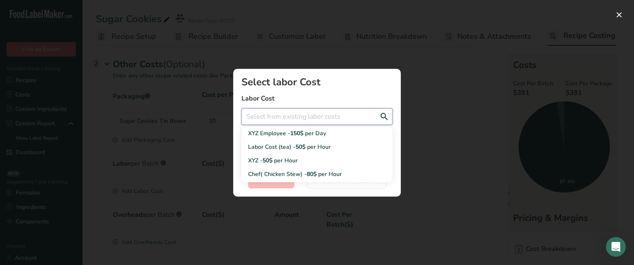
click at [302, 119] on input "Add New Recipe Cost Modal" at bounding box center [316, 117] width 151 height 17
click at [324, 135] on span "per Day" at bounding box center [315, 134] width 21 height 8
type input "XYZ Employee - 150$ per Day"
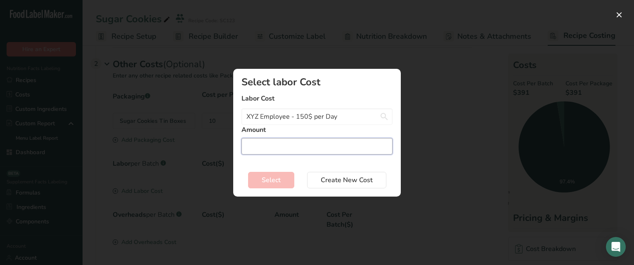
click at [301, 147] on input "Add New Recipe Cost Modal" at bounding box center [316, 146] width 151 height 17
type input "2"
click at [281, 184] on button "Select" at bounding box center [271, 180] width 46 height 17
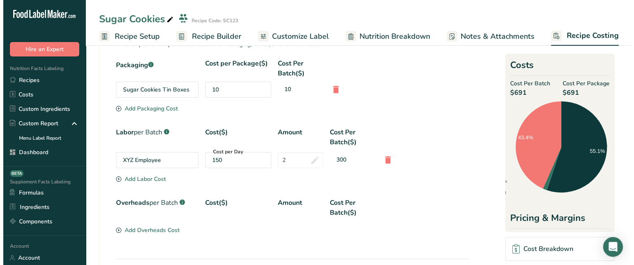
scroll to position [177, 0]
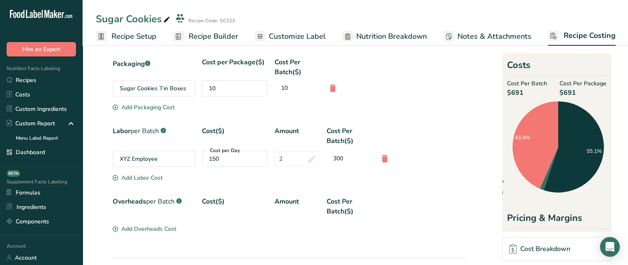
click at [145, 225] on div "Add Overheads Cost" at bounding box center [145, 229] width 64 height 9
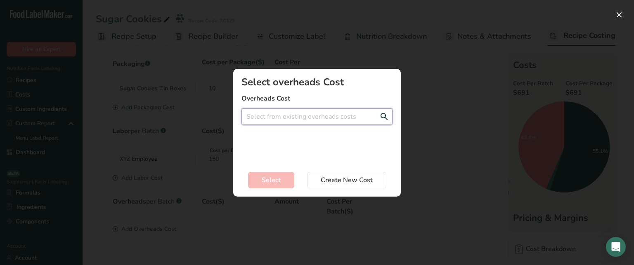
click at [324, 115] on input "Add New Recipe Cost Modal" at bounding box center [316, 117] width 151 height 17
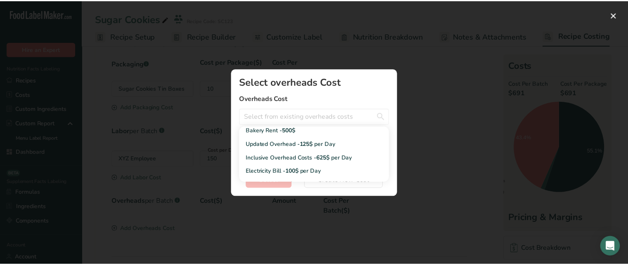
scroll to position [0, 0]
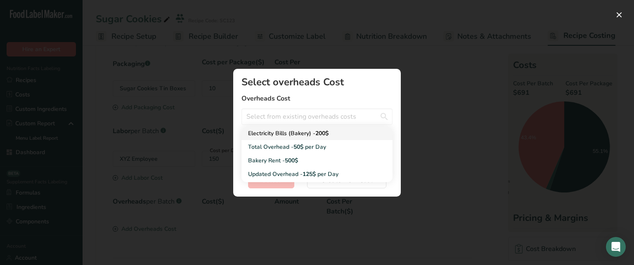
click at [328, 133] on span "200$" at bounding box center [321, 134] width 13 height 8
type input "Electricity Bills (Bakery) - 200$"
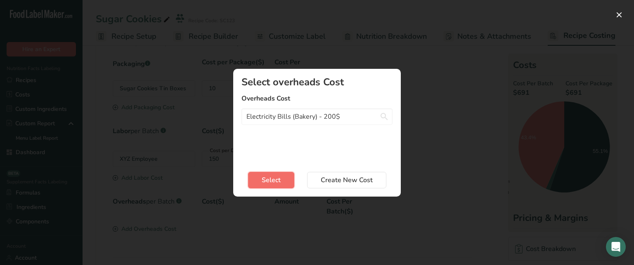
click at [286, 181] on button "Select" at bounding box center [271, 180] width 46 height 17
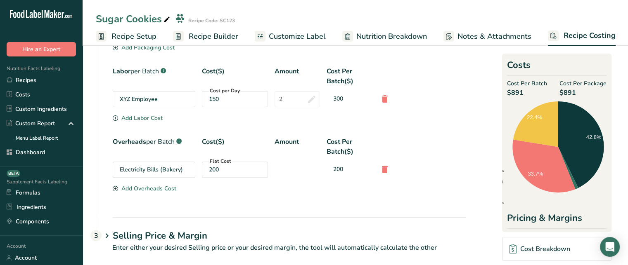
scroll to position [236, 0]
click at [542, 250] on div "Cost Breakdown" at bounding box center [539, 249] width 61 height 10
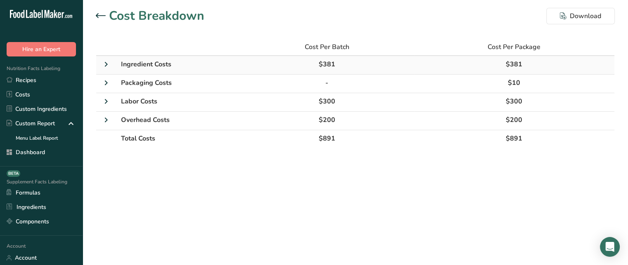
click at [108, 65] on icon at bounding box center [106, 64] width 10 height 15
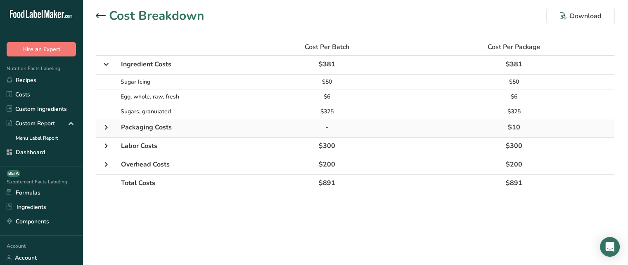
click at [108, 123] on icon at bounding box center [106, 127] width 10 height 15
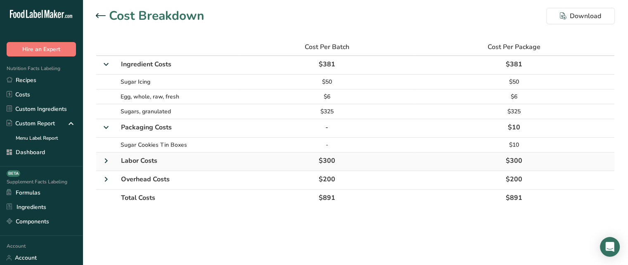
click at [105, 161] on icon at bounding box center [106, 161] width 10 height 15
click at [109, 194] on icon at bounding box center [106, 194] width 10 height 15
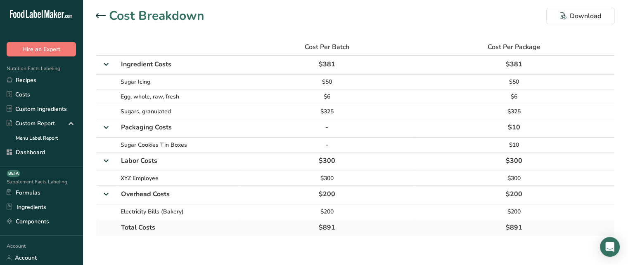
drag, startPoint x: 317, startPoint y: 229, endPoint x: 340, endPoint y: 226, distance: 23.7
click at [340, 226] on td "$891" at bounding box center [327, 228] width 174 height 17
click at [516, 226] on span "$891" at bounding box center [513, 227] width 17 height 9
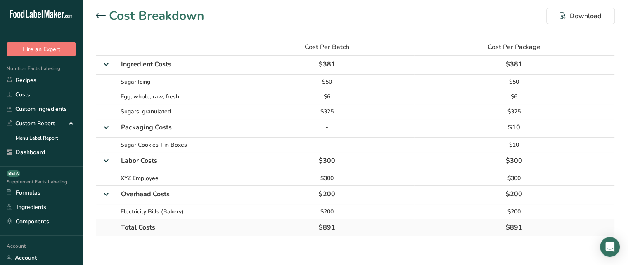
click at [327, 227] on span "$891" at bounding box center [327, 227] width 17 height 9
click at [512, 225] on span "$891" at bounding box center [513, 227] width 17 height 9
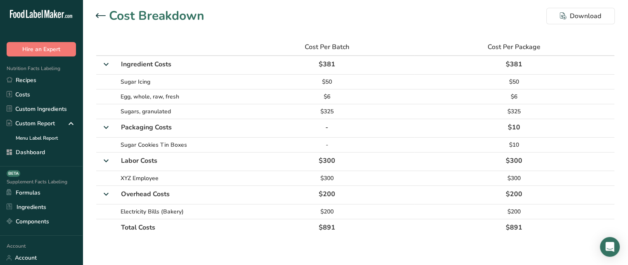
click at [99, 15] on icon at bounding box center [101, 15] width 10 height 5
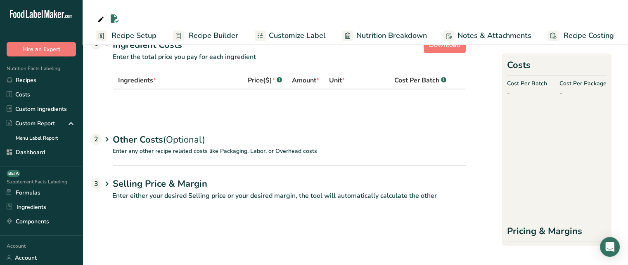
scroll to position [1, 0]
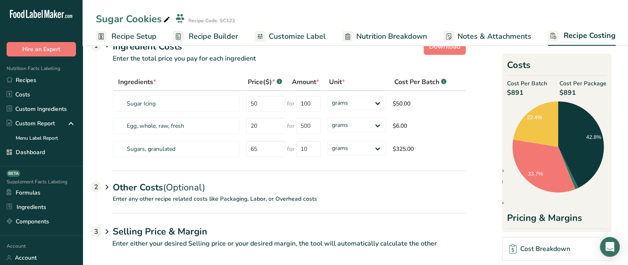
scroll to position [27, 0]
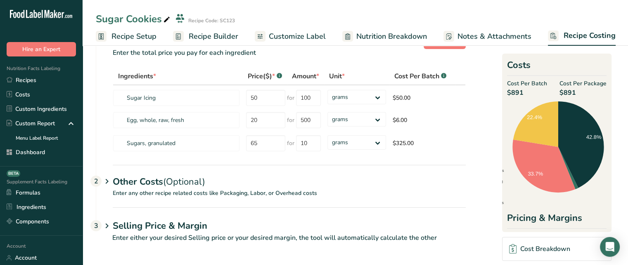
drag, startPoint x: 608, startPoint y: 144, endPoint x: 612, endPoint y: 161, distance: 17.8
click at [612, 161] on section "Download Ingredient Costs 1 Enter the total price you pay for each ingredient I…" at bounding box center [355, 141] width 545 height 250
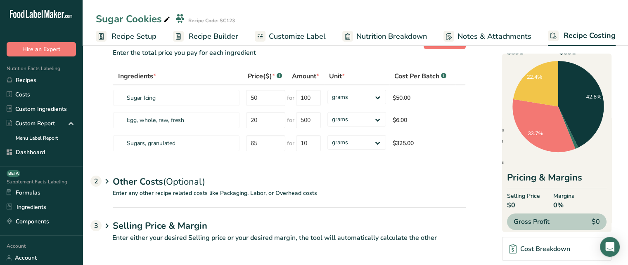
scroll to position [45, 0]
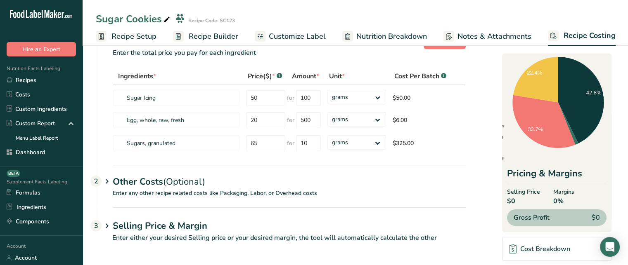
click at [175, 224] on h1 "Selling Price & Margin" at bounding box center [289, 227] width 353 height 14
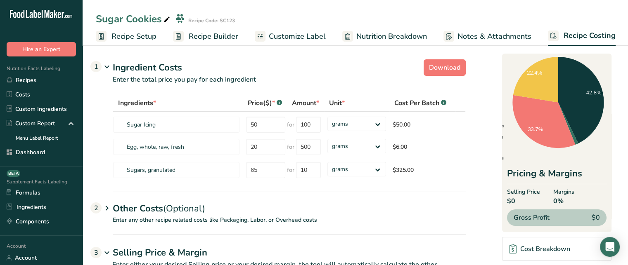
scroll to position [0, 0]
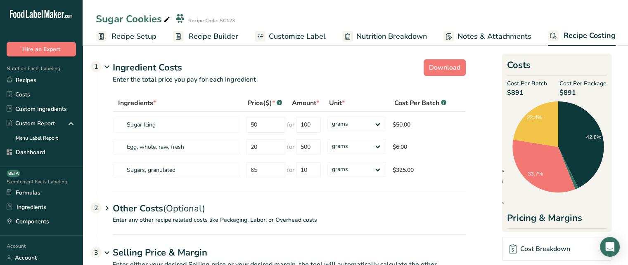
drag, startPoint x: 557, startPoint y: 92, endPoint x: 576, endPoint y: 92, distance: 19.0
click at [576, 92] on div "Cost Per Batch $891 Cost Per Package $891" at bounding box center [556, 88] width 99 height 19
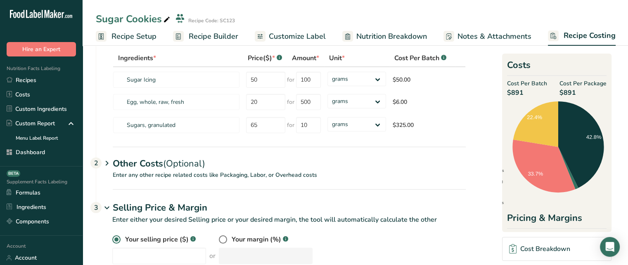
scroll to position [66, 0]
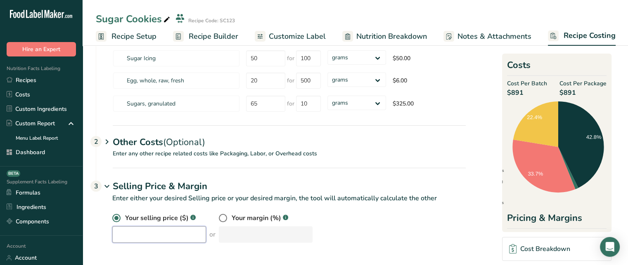
click at [165, 232] on input "number" at bounding box center [159, 235] width 94 height 17
type input "1200"
click at [564, 214] on div "Pricing & Margins" at bounding box center [556, 220] width 99 height 17
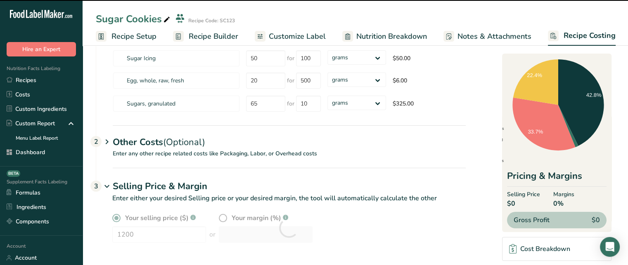
scroll to position [45, 0]
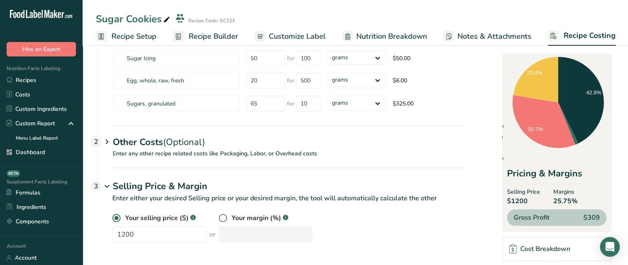
drag, startPoint x: 550, startPoint y: 201, endPoint x: 578, endPoint y: 203, distance: 27.7
click at [578, 203] on div "Selling Price $1200 Margins 25.75%" at bounding box center [556, 197] width 99 height 19
drag, startPoint x: 583, startPoint y: 219, endPoint x: 599, endPoint y: 220, distance: 16.5
click at [599, 220] on div "Gross Profit $309" at bounding box center [556, 218] width 99 height 17
click at [221, 222] on label "Your margin (%)" at bounding box center [250, 218] width 62 height 10
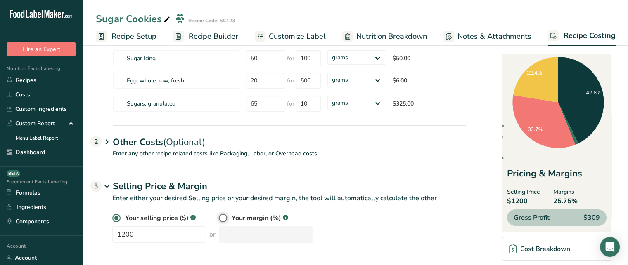
click at [221, 221] on input "radio" at bounding box center [221, 218] width 5 height 5
radio input "true"
radio input "false"
click at [232, 231] on input "number" at bounding box center [266, 235] width 94 height 17
type input "60"
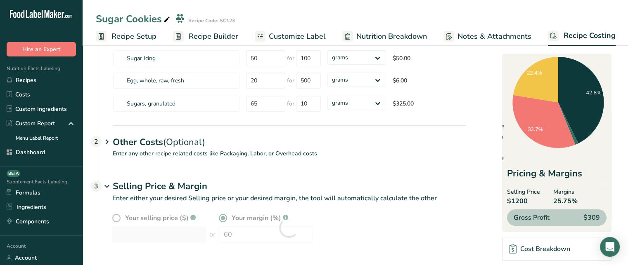
click at [340, 215] on div "Your selling price ($) .a-a{fill:#347362;}.b-a{fill:#fff;} or Your margin (%) .…" at bounding box center [288, 228] width 353 height 30
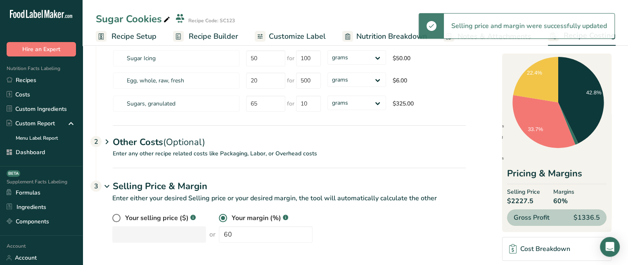
drag, startPoint x: 533, startPoint y: 202, endPoint x: 507, endPoint y: 204, distance: 26.5
click at [507, 204] on span "$2227.5" at bounding box center [523, 201] width 33 height 10
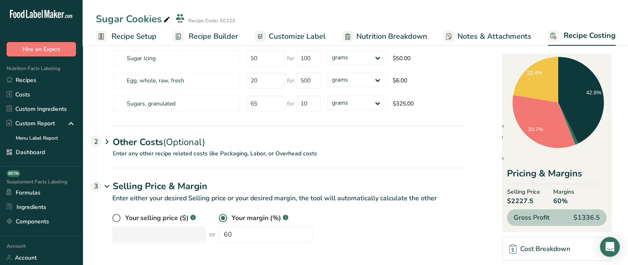
drag, startPoint x: 574, startPoint y: 220, endPoint x: 603, endPoint y: 219, distance: 29.7
click at [603, 219] on div "Gross Profit $1336.5" at bounding box center [556, 218] width 99 height 17
click at [611, 208] on section "Download Ingredient Costs 1 Enter the total price you pay for each ingredient I…" at bounding box center [355, 121] width 519 height 263
click at [555, 242] on link "Cost Breakdown" at bounding box center [556, 249] width 109 height 24
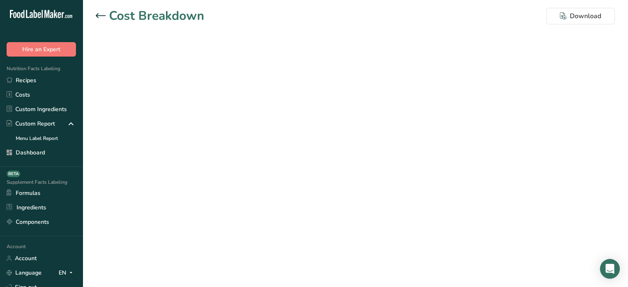
click at [260, 99] on main "Cost Breakdown Download" at bounding box center [314, 143] width 628 height 287
